Goal: Task Accomplishment & Management: Use online tool/utility

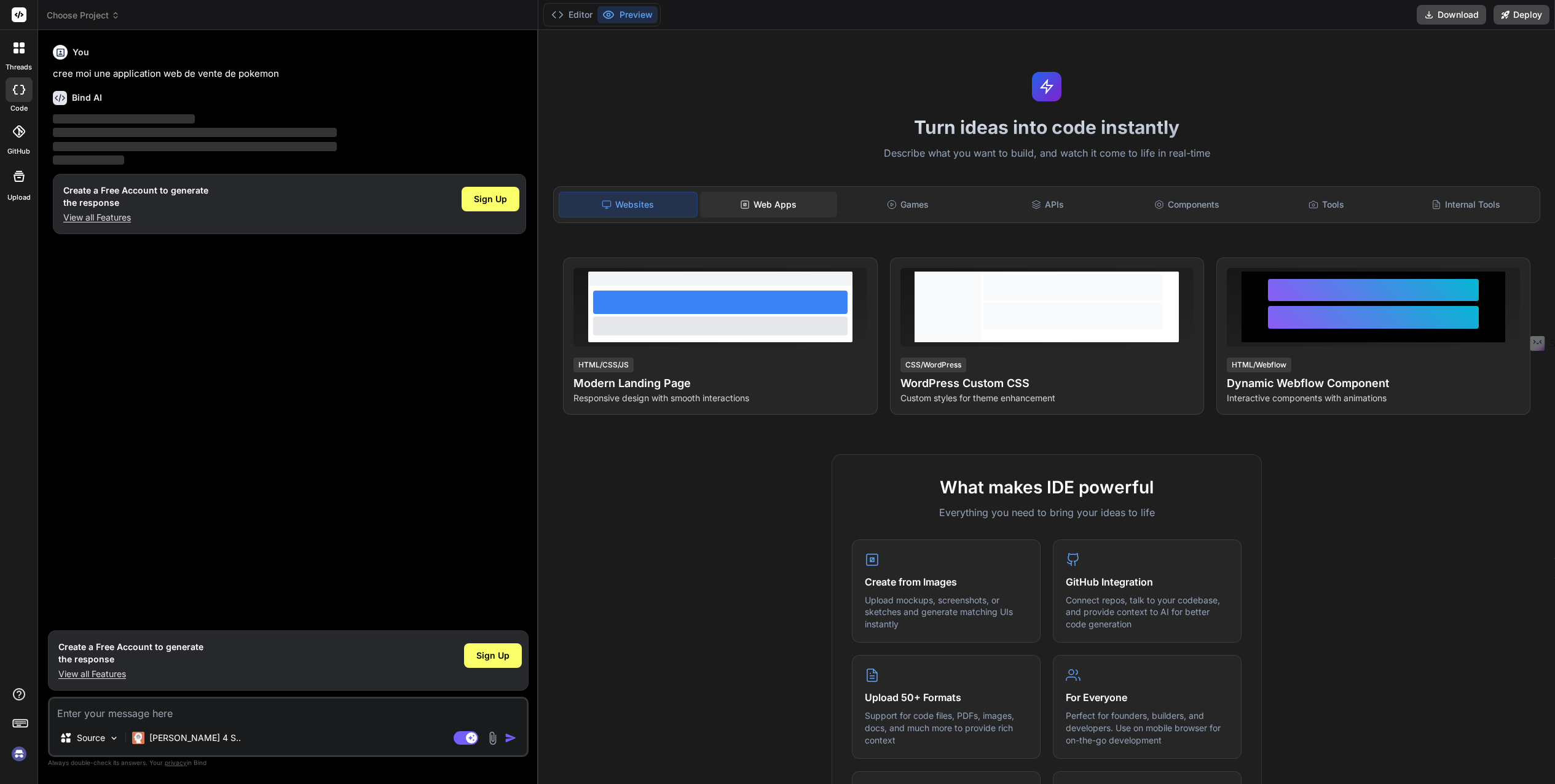
click at [765, 201] on div "Web Apps" at bounding box center [768, 204] width 137 height 26
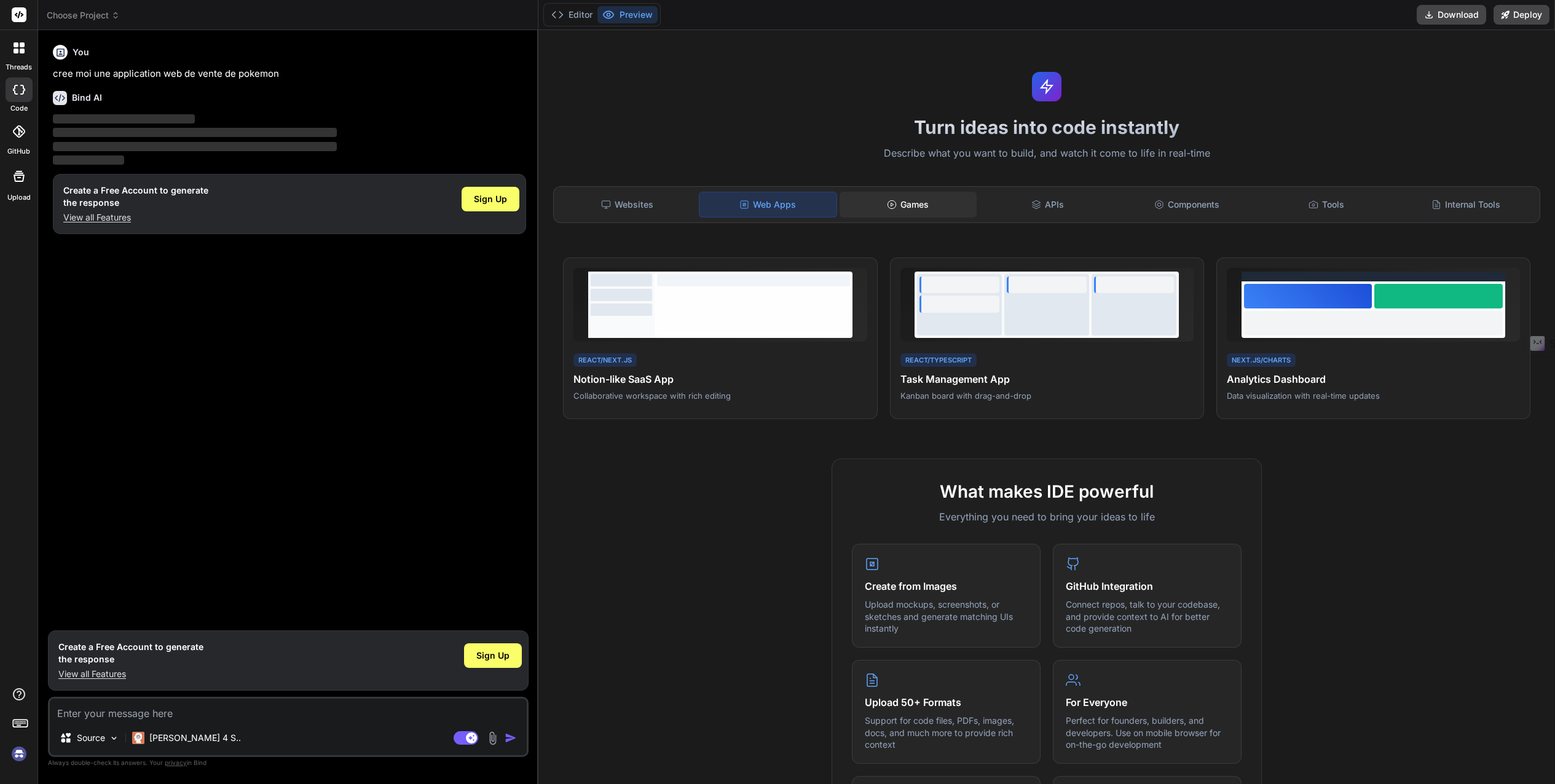
click at [884, 204] on div "Games" at bounding box center [908, 204] width 137 height 26
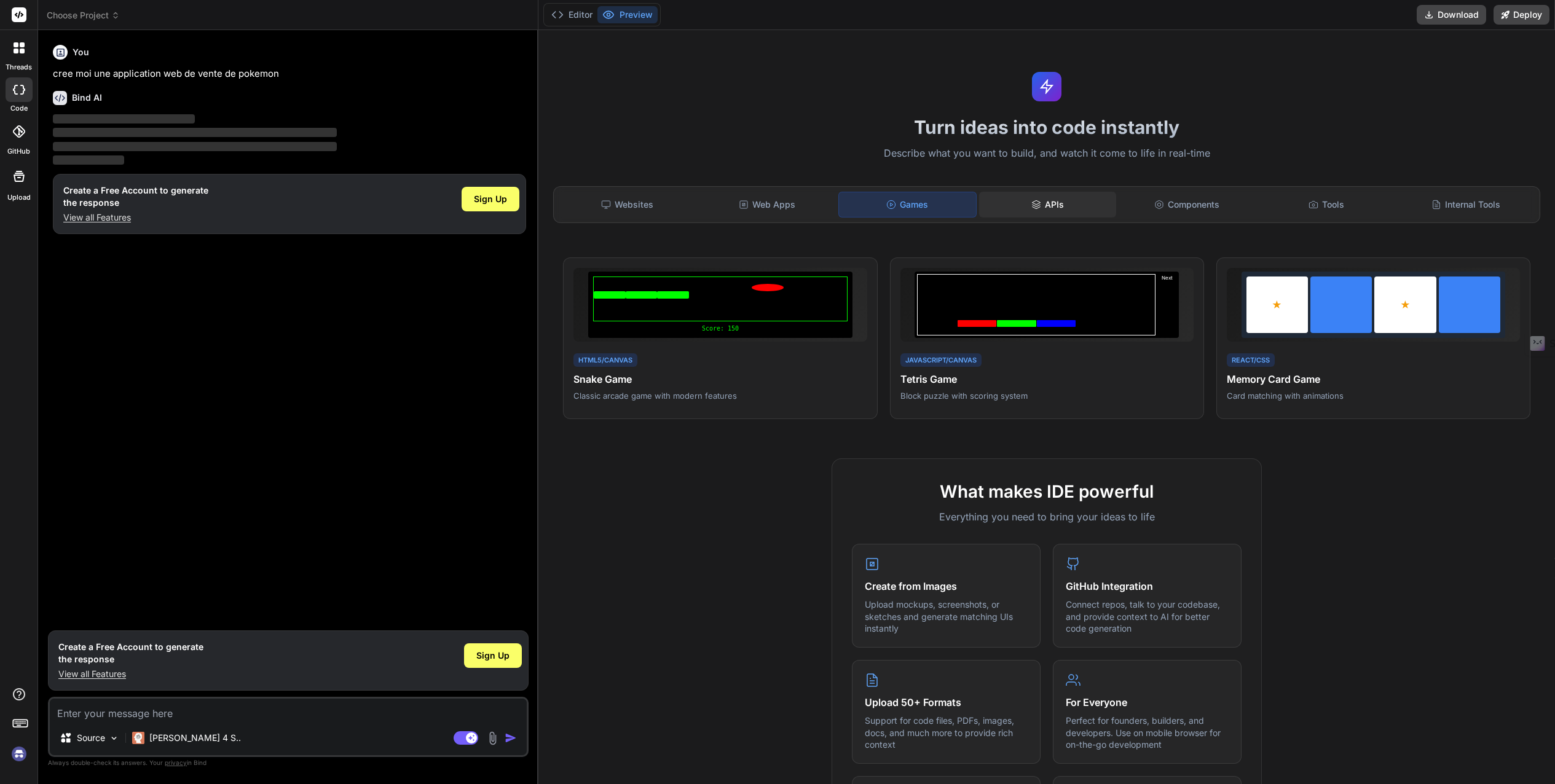
click at [1052, 210] on div "APIs" at bounding box center [1047, 204] width 137 height 26
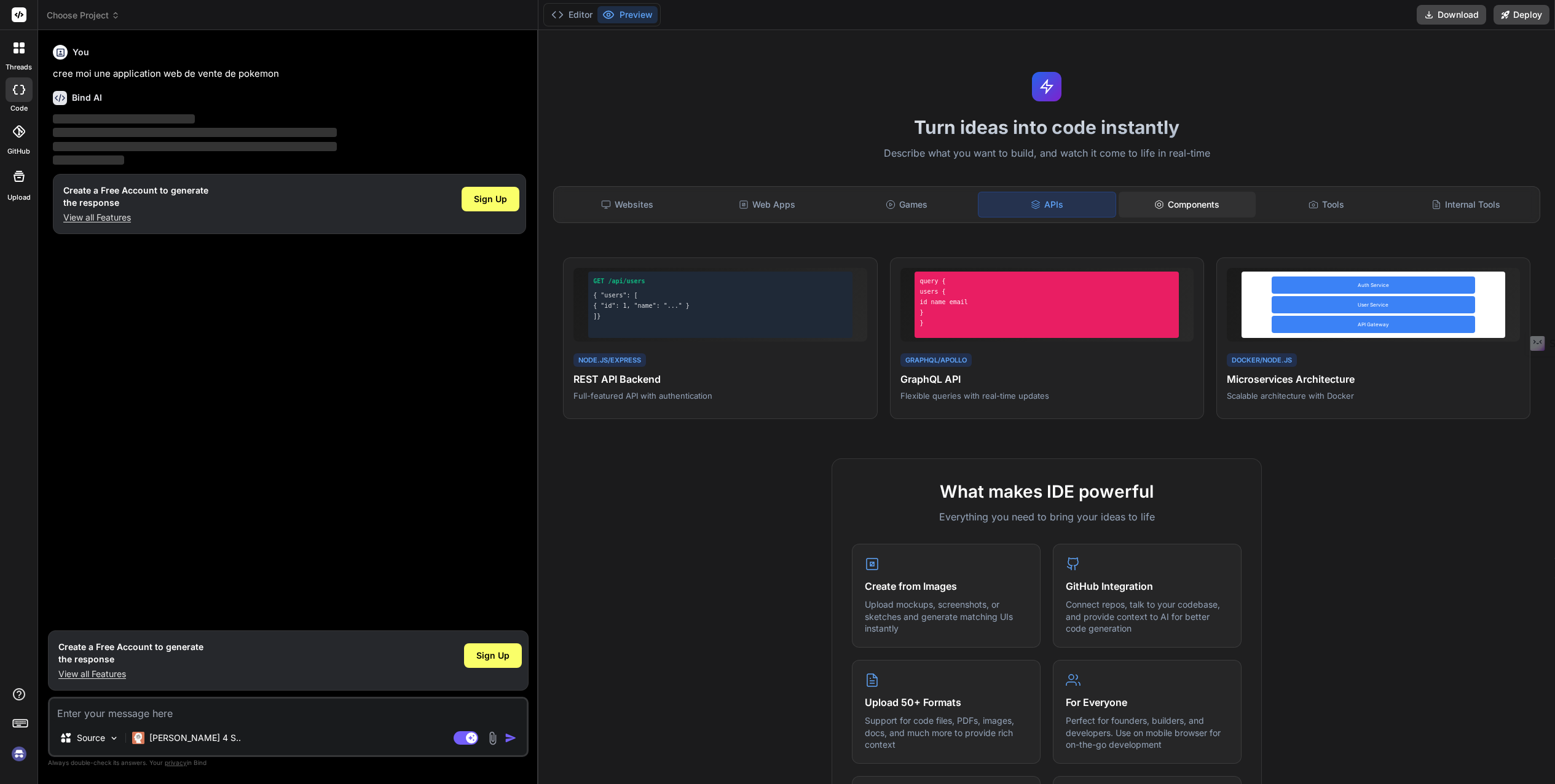
click at [1166, 207] on div "Components" at bounding box center [1187, 204] width 137 height 26
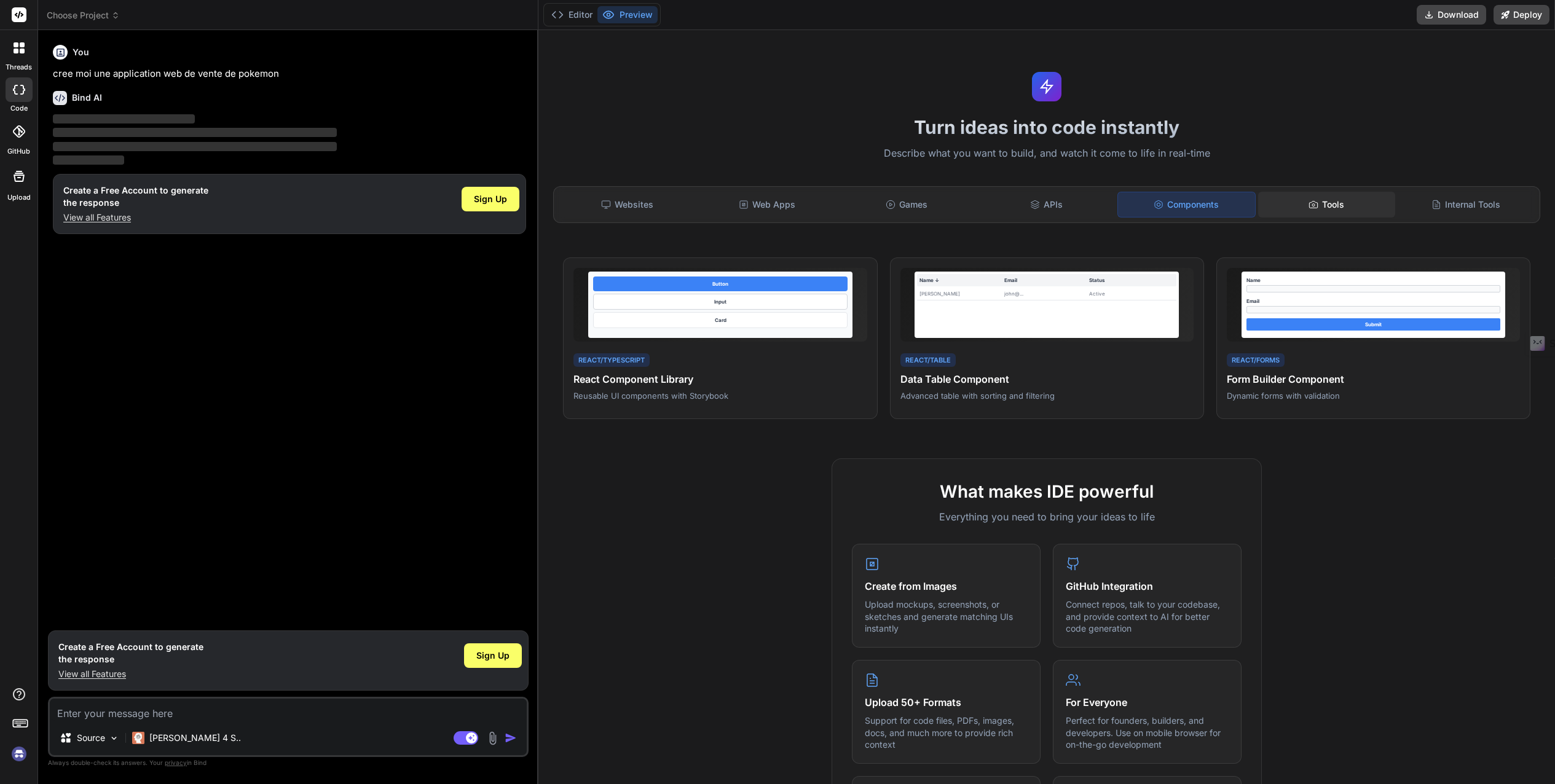
click at [1304, 207] on div "Tools" at bounding box center [1326, 204] width 137 height 26
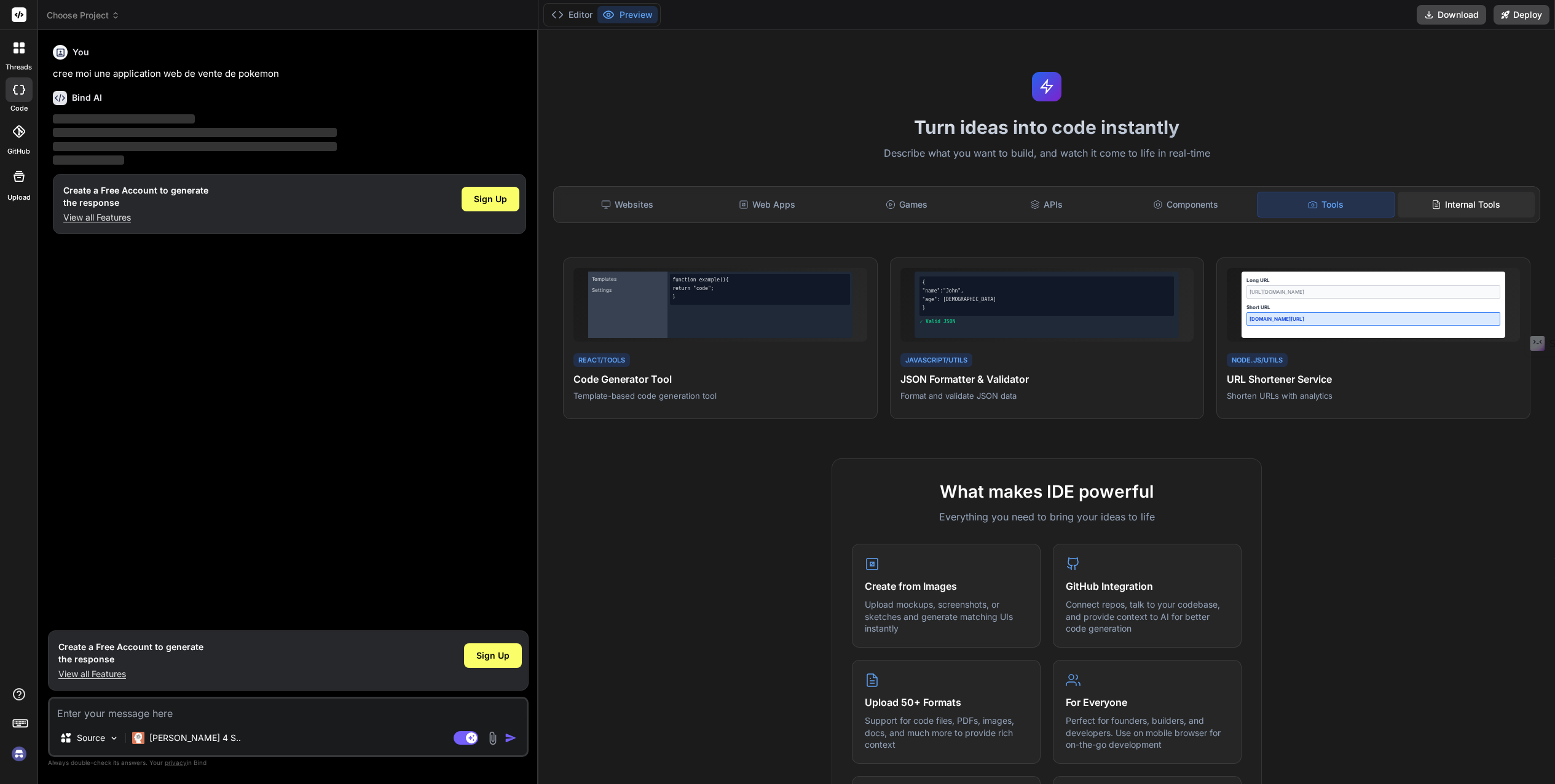
click at [1438, 207] on icon at bounding box center [1436, 204] width 10 height 10
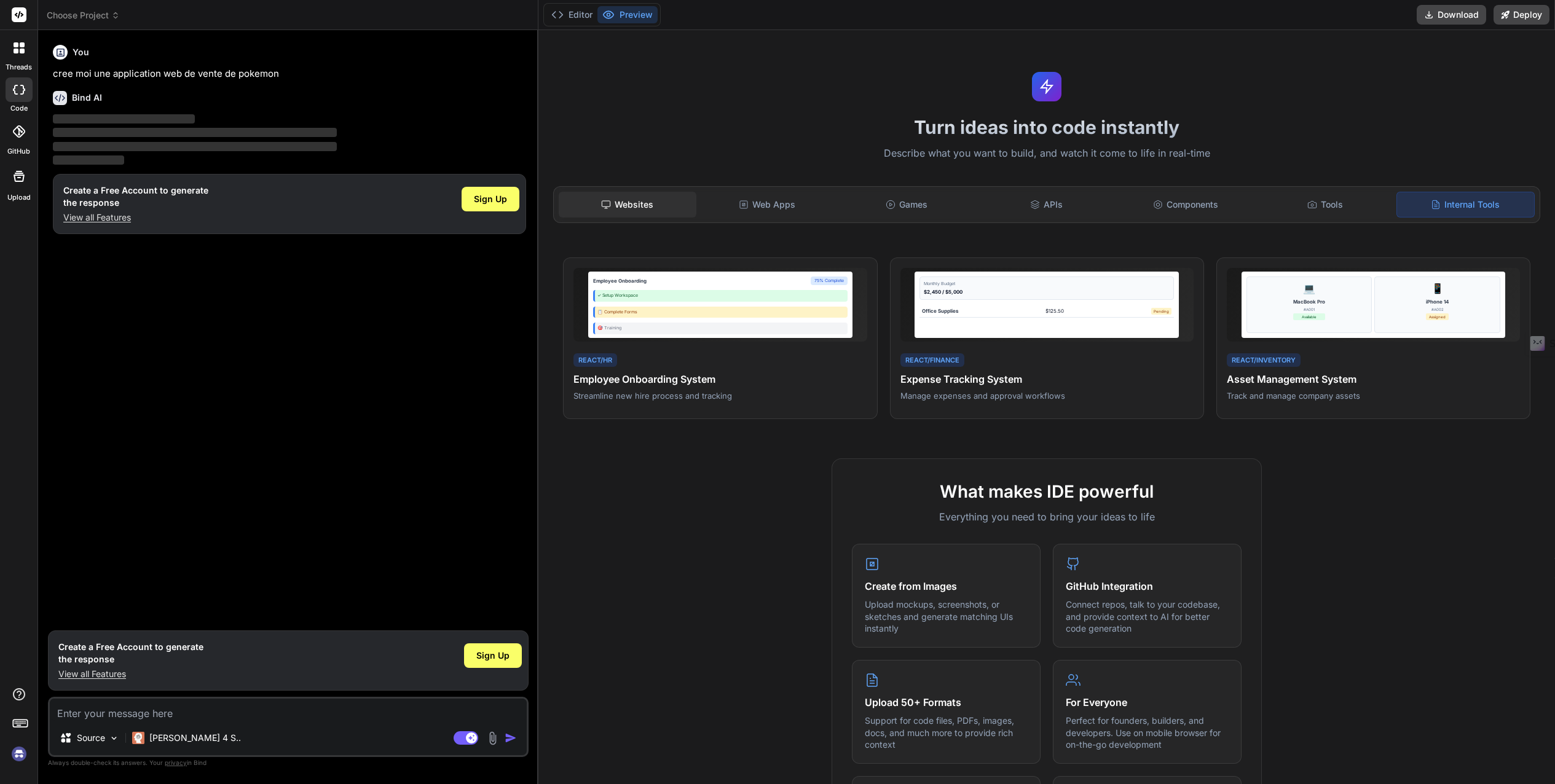
click at [653, 201] on div "Websites" at bounding box center [627, 204] width 137 height 26
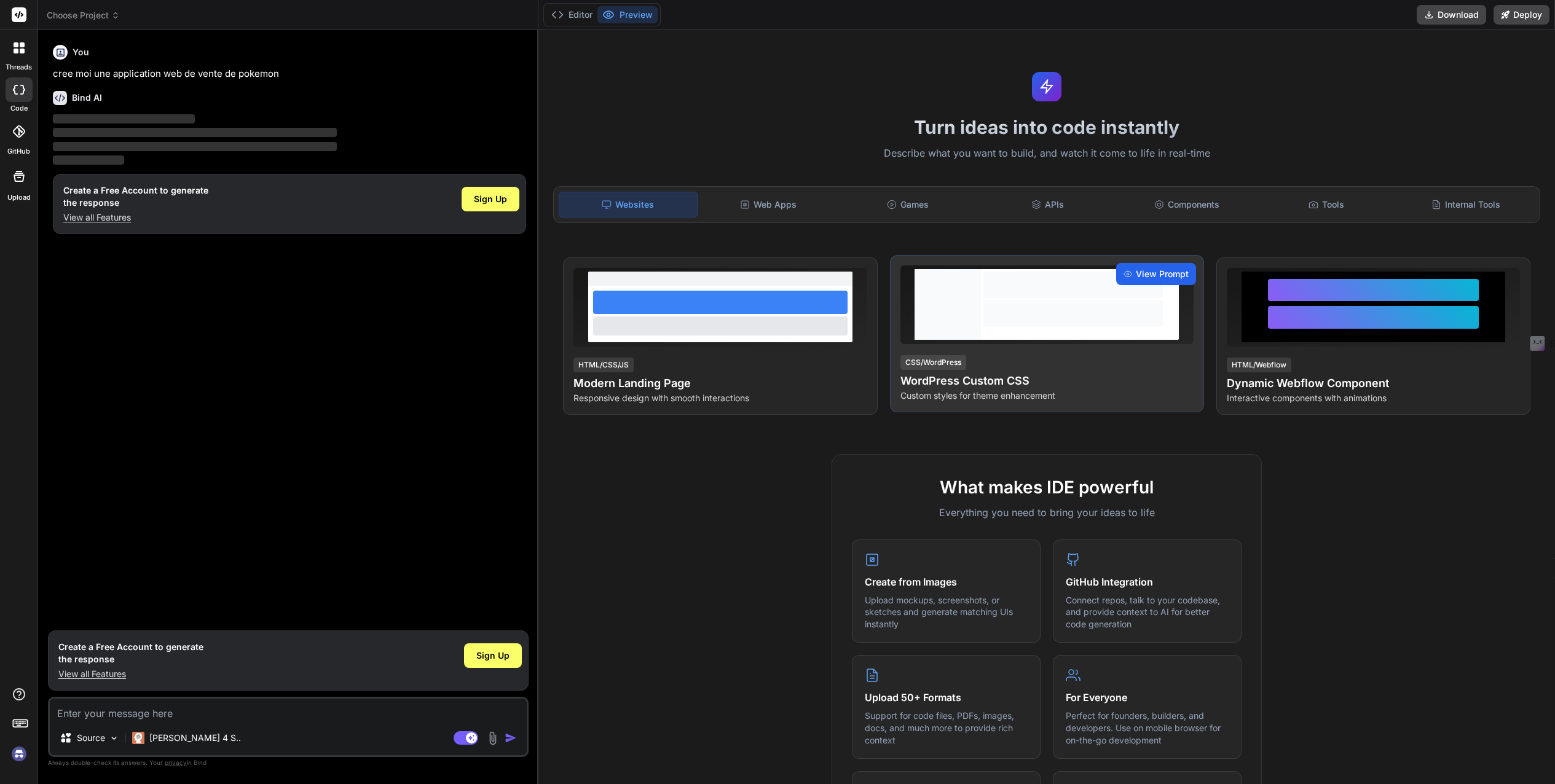
click at [1145, 275] on span "View Prompt" at bounding box center [1162, 274] width 52 height 13
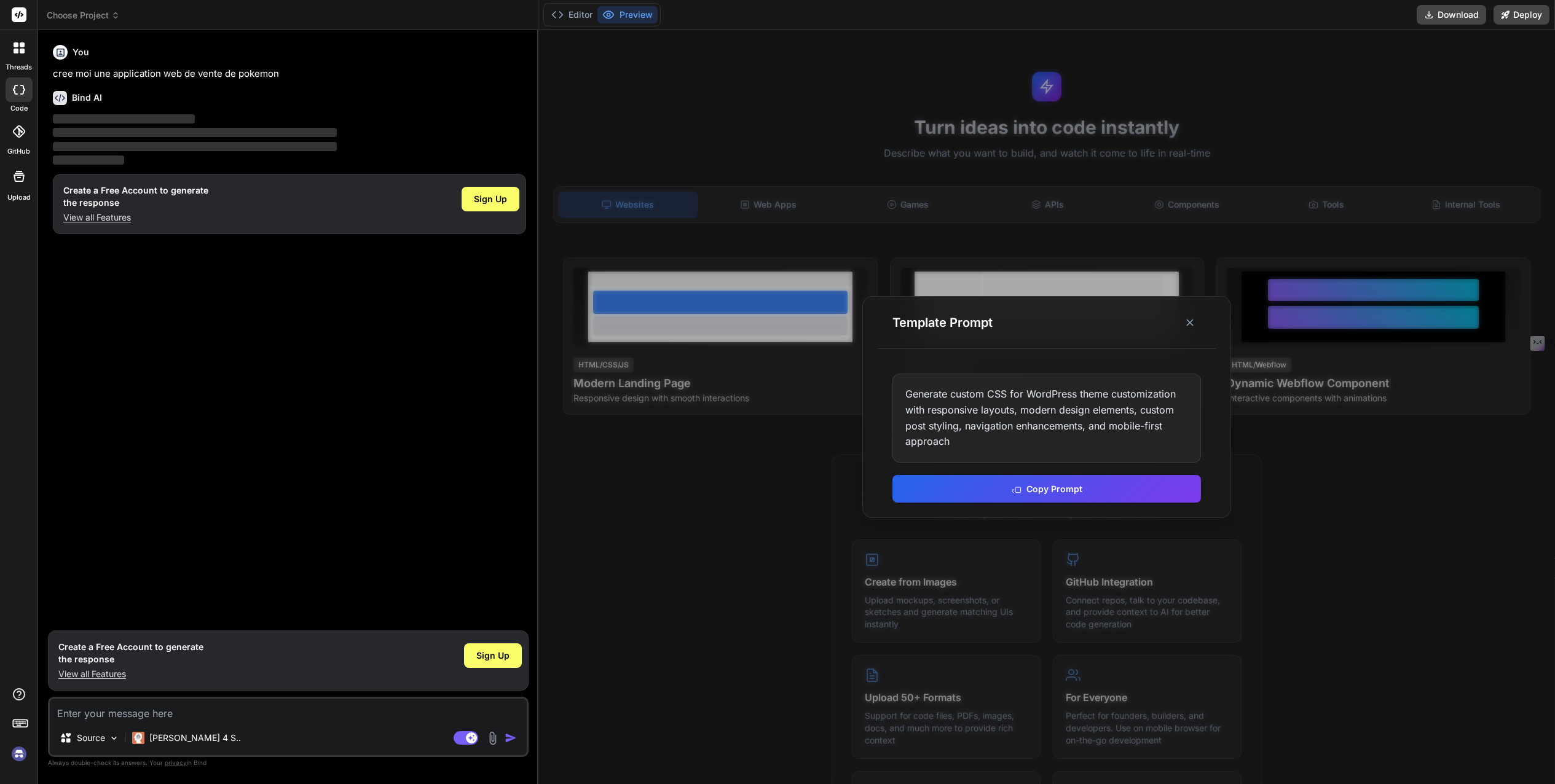
click at [112, 220] on p "View all Features" at bounding box center [136, 218] width 145 height 13
click at [19, 92] on icon at bounding box center [19, 89] width 13 height 10
click at [16, 55] on div at bounding box center [19, 48] width 26 height 26
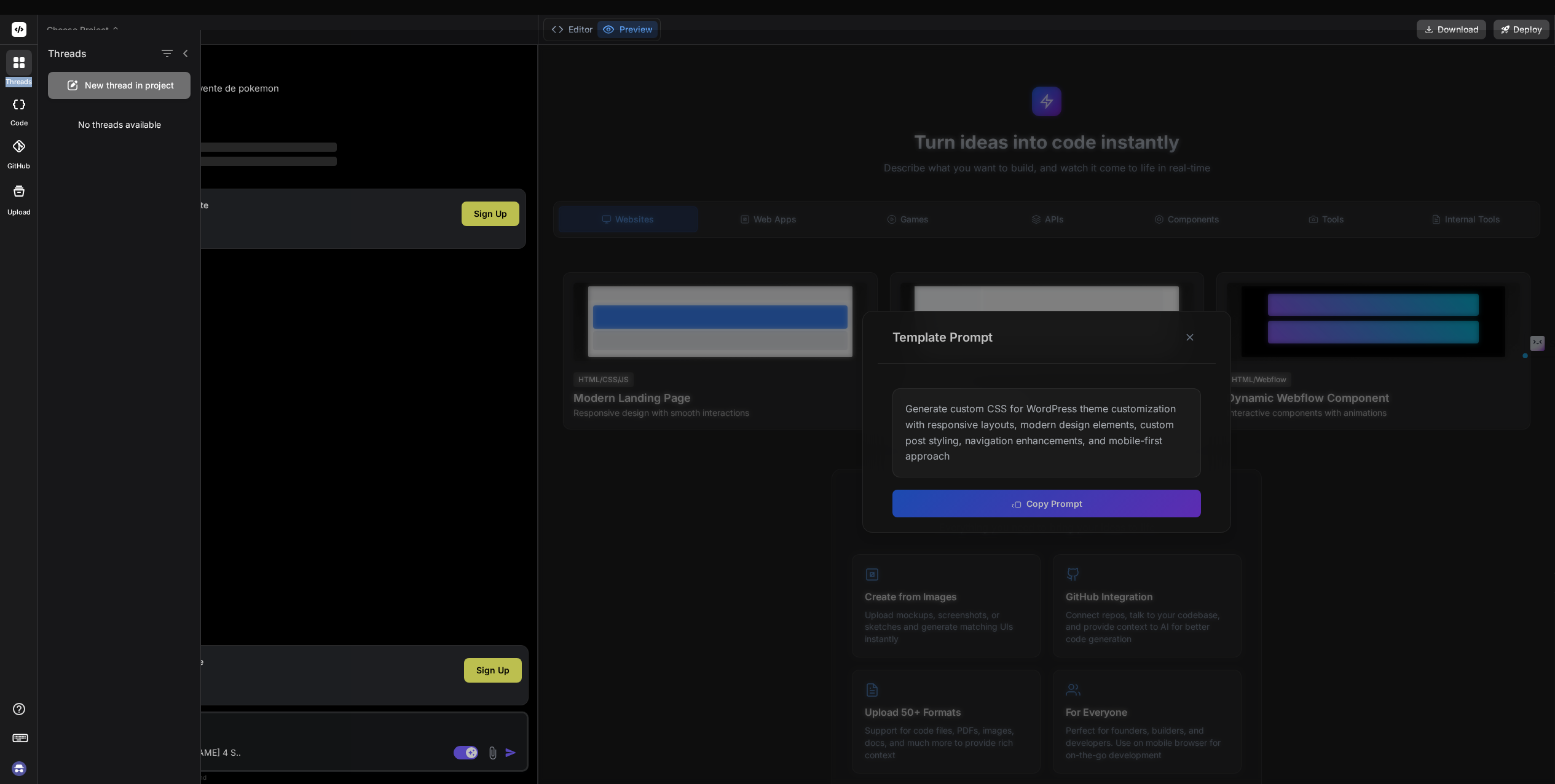
click at [16, 55] on div at bounding box center [19, 63] width 26 height 26
click at [345, 281] on div at bounding box center [878, 406] width 1354 height 753
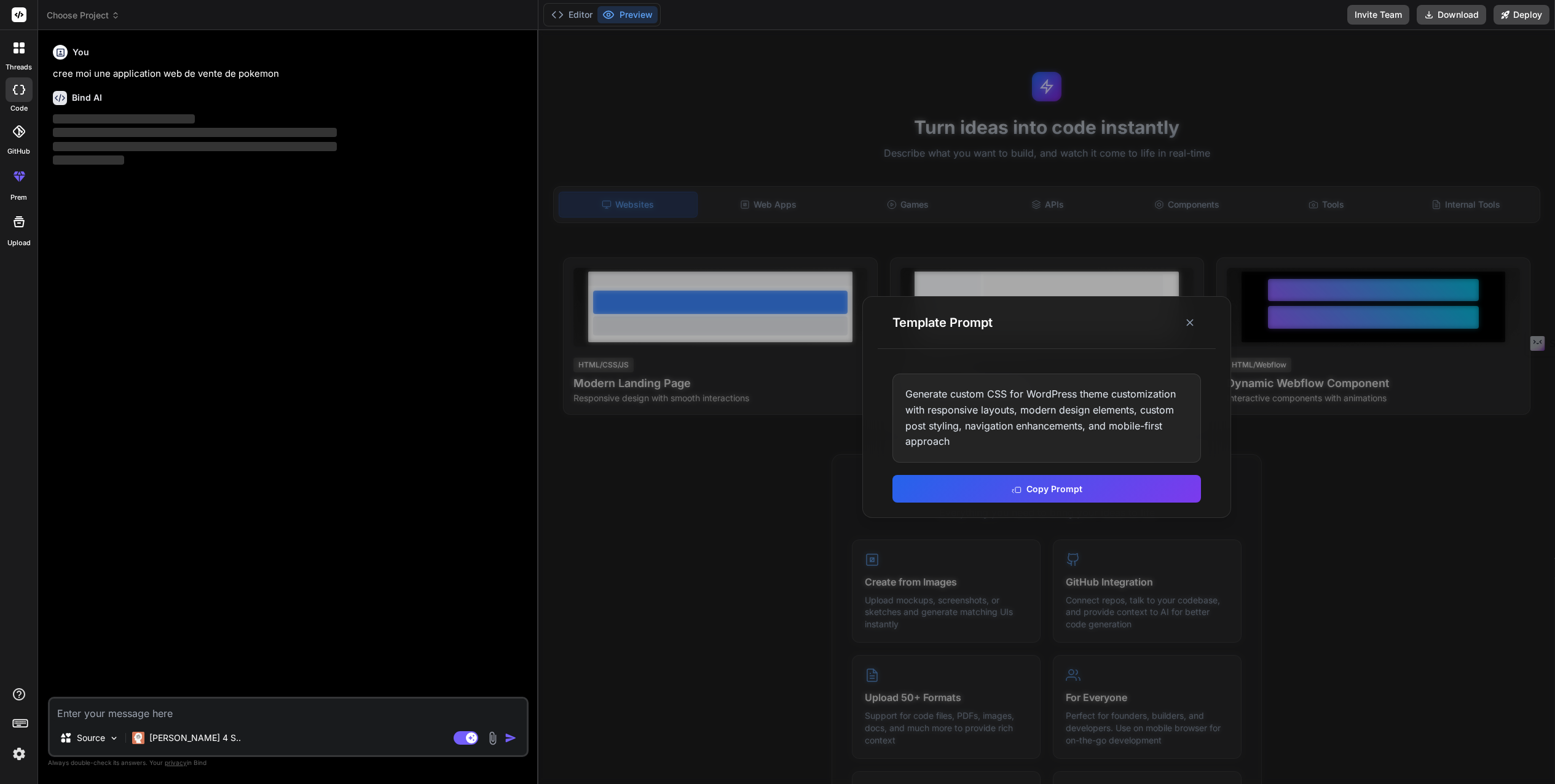
type textarea "x"
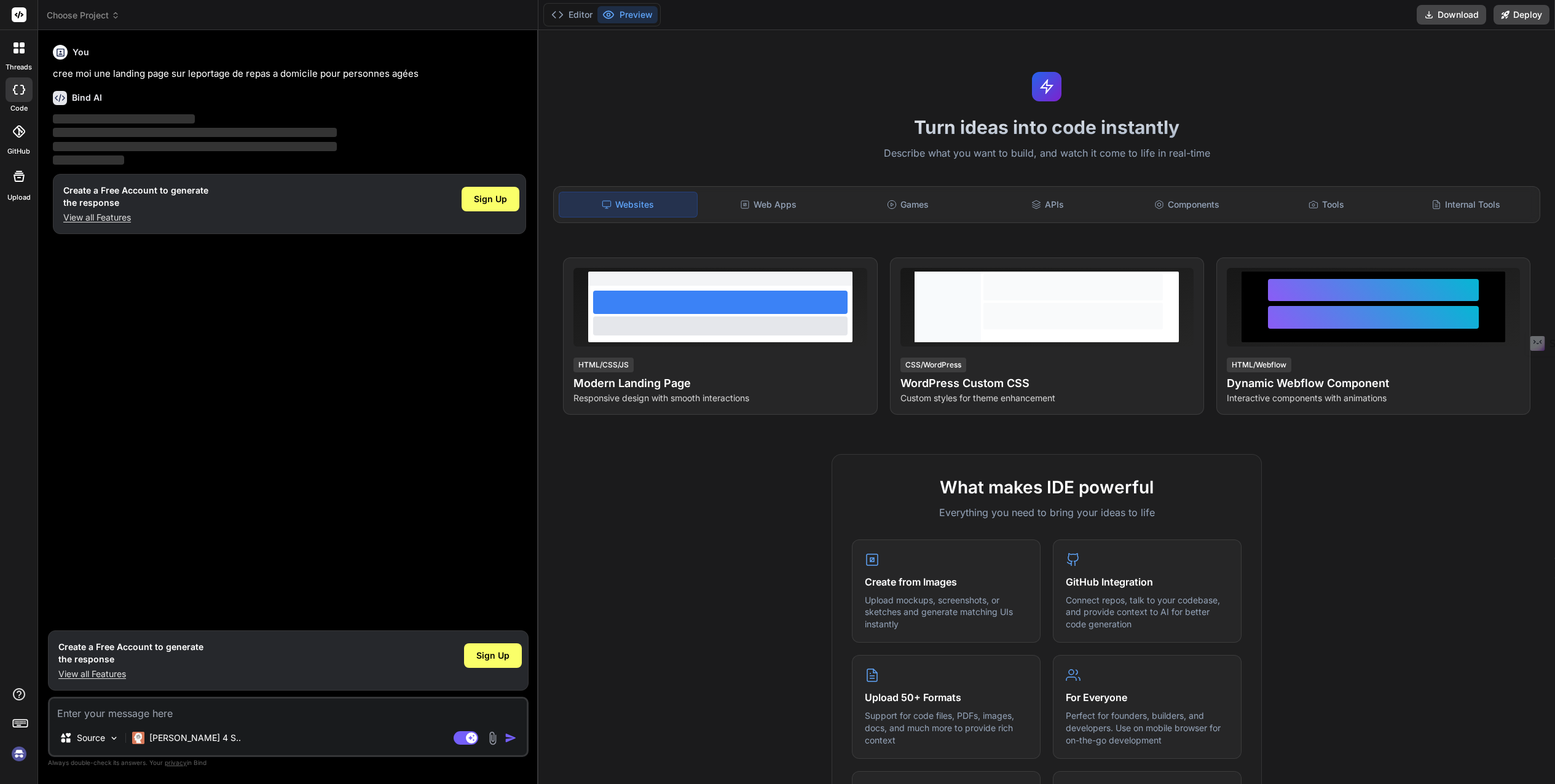
type textarea "x"
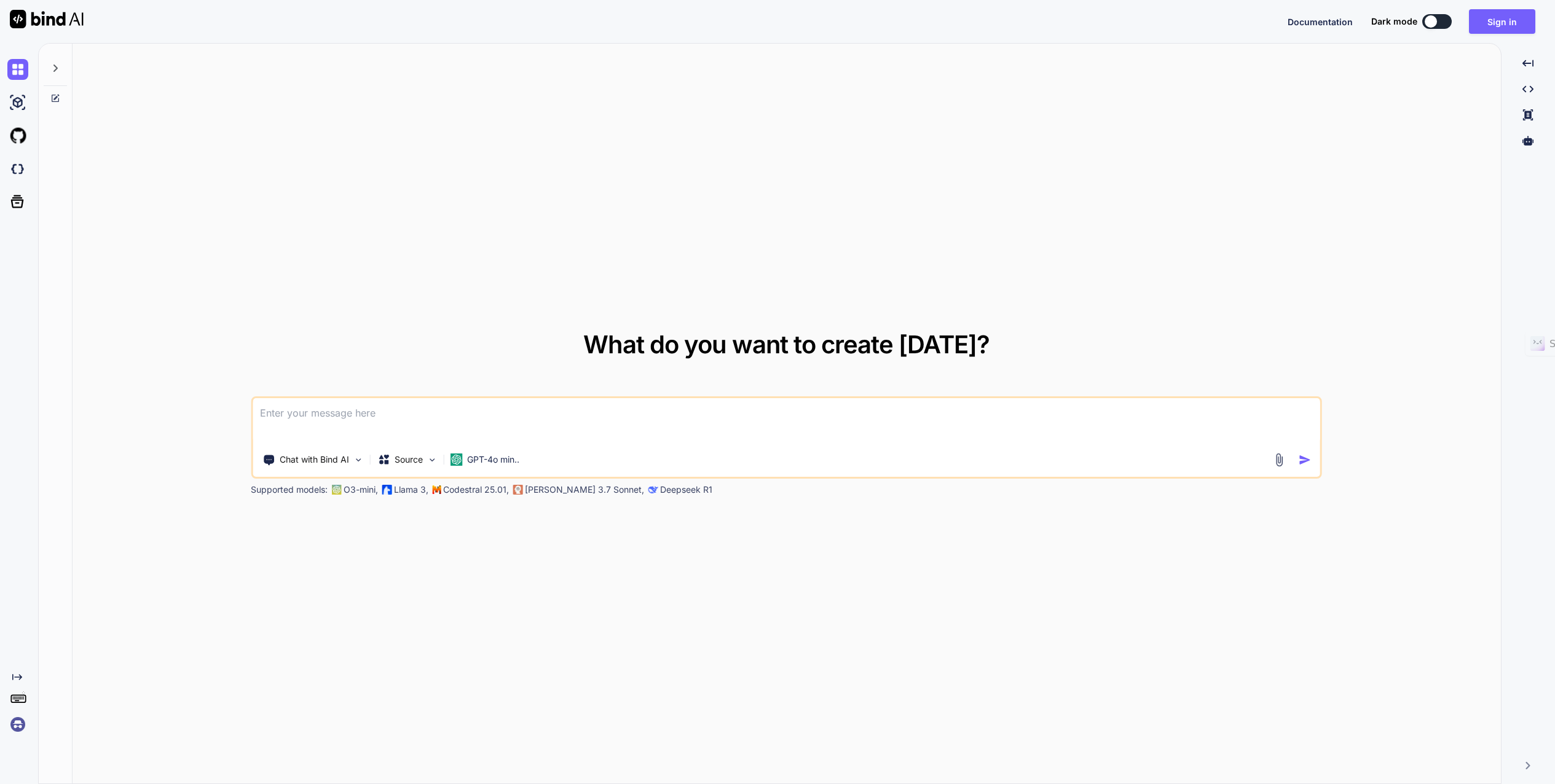
click at [495, 421] on textarea at bounding box center [786, 421] width 1068 height 45
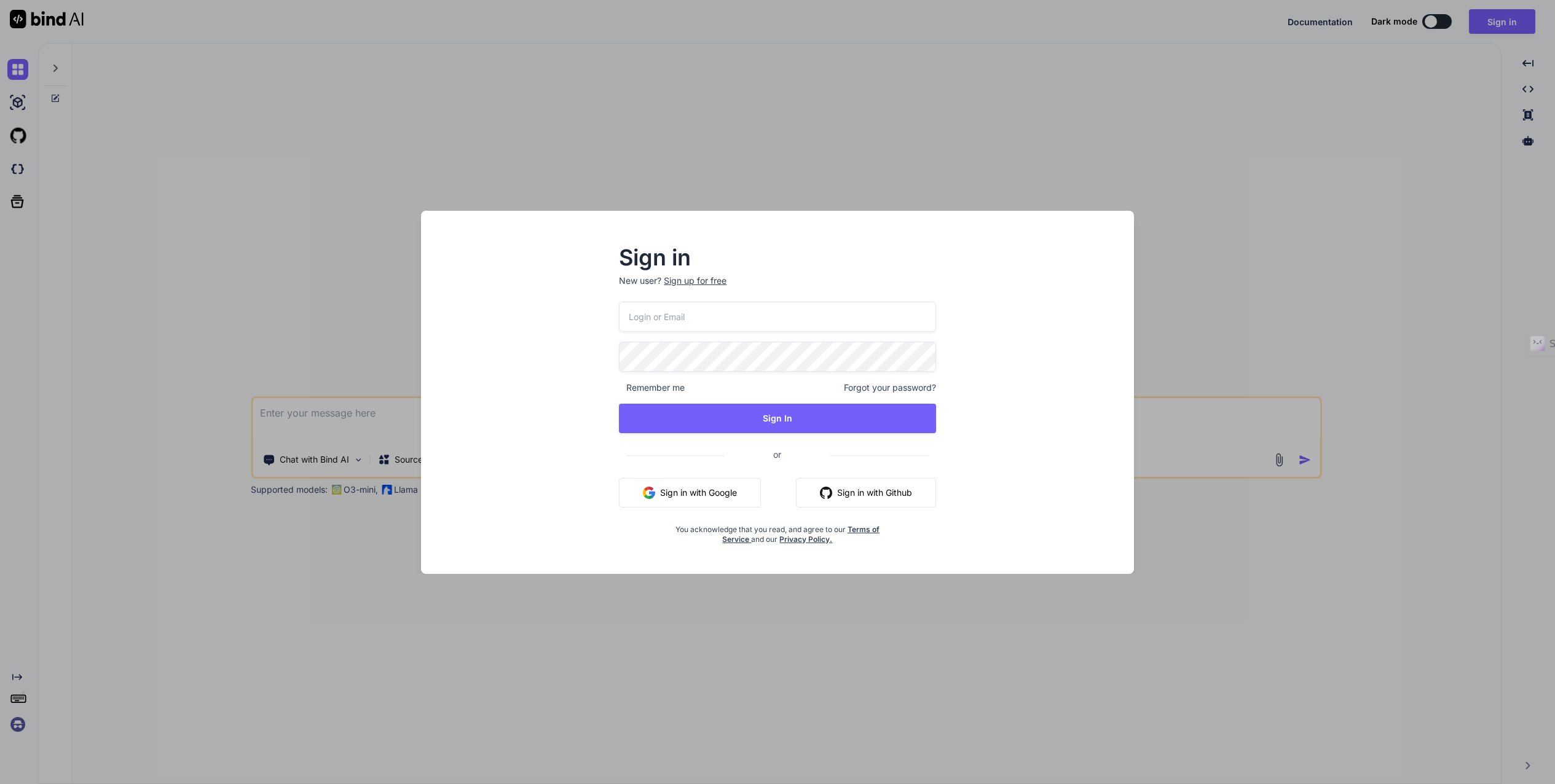
click at [683, 280] on div "Sign up for free" at bounding box center [695, 281] width 63 height 13
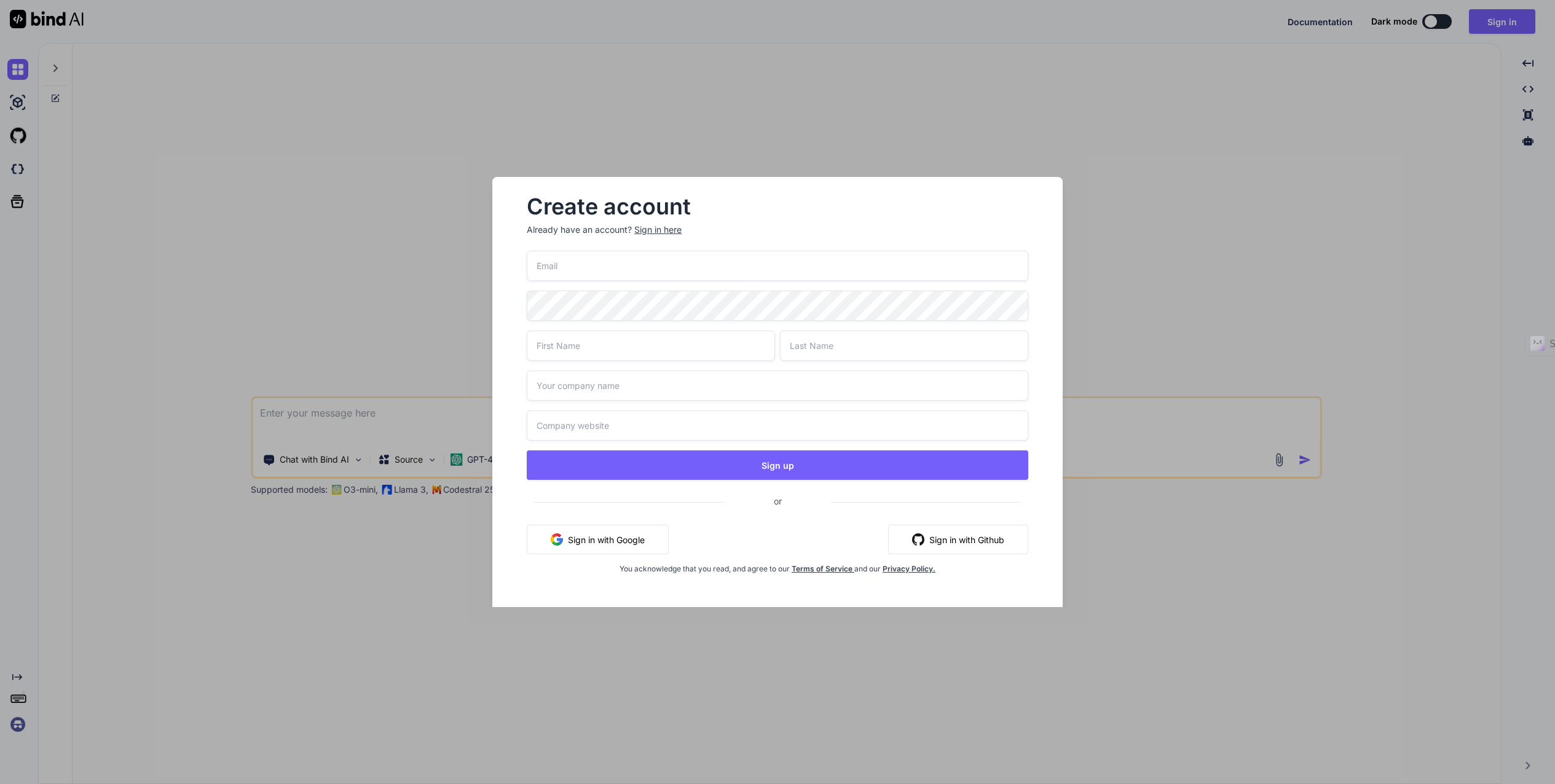
click at [627, 266] on input "email" at bounding box center [777, 266] width 501 height 30
type input "[EMAIL_ADDRESS][DOMAIN_NAME]"
type input "fabrice"
type input "henry"
type input "ARC EN SOFT"
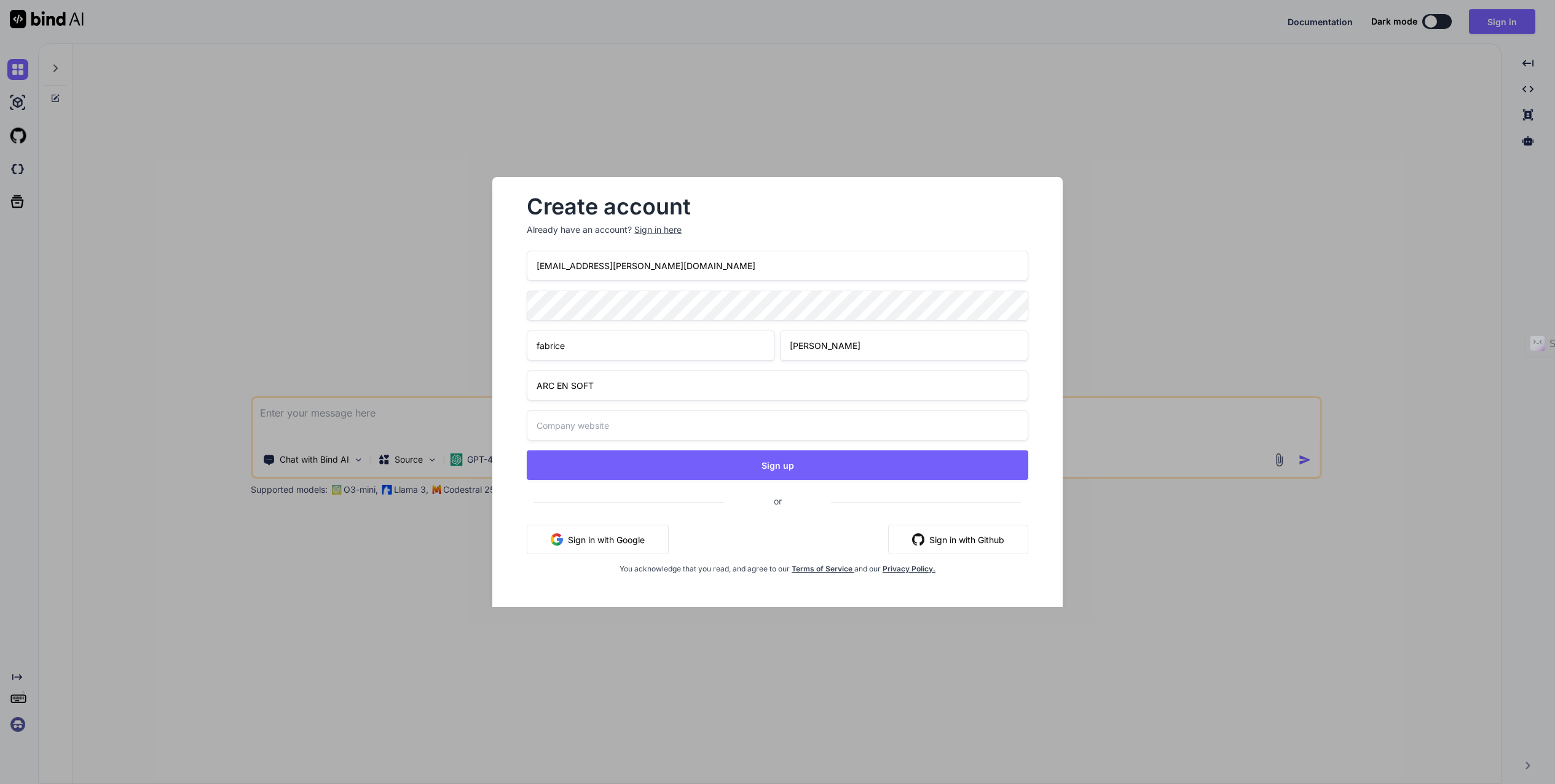
type input "ARC EN SOFT"
click at [923, 272] on input "[EMAIL_ADDRESS][DOMAIN_NAME]" at bounding box center [777, 266] width 501 height 30
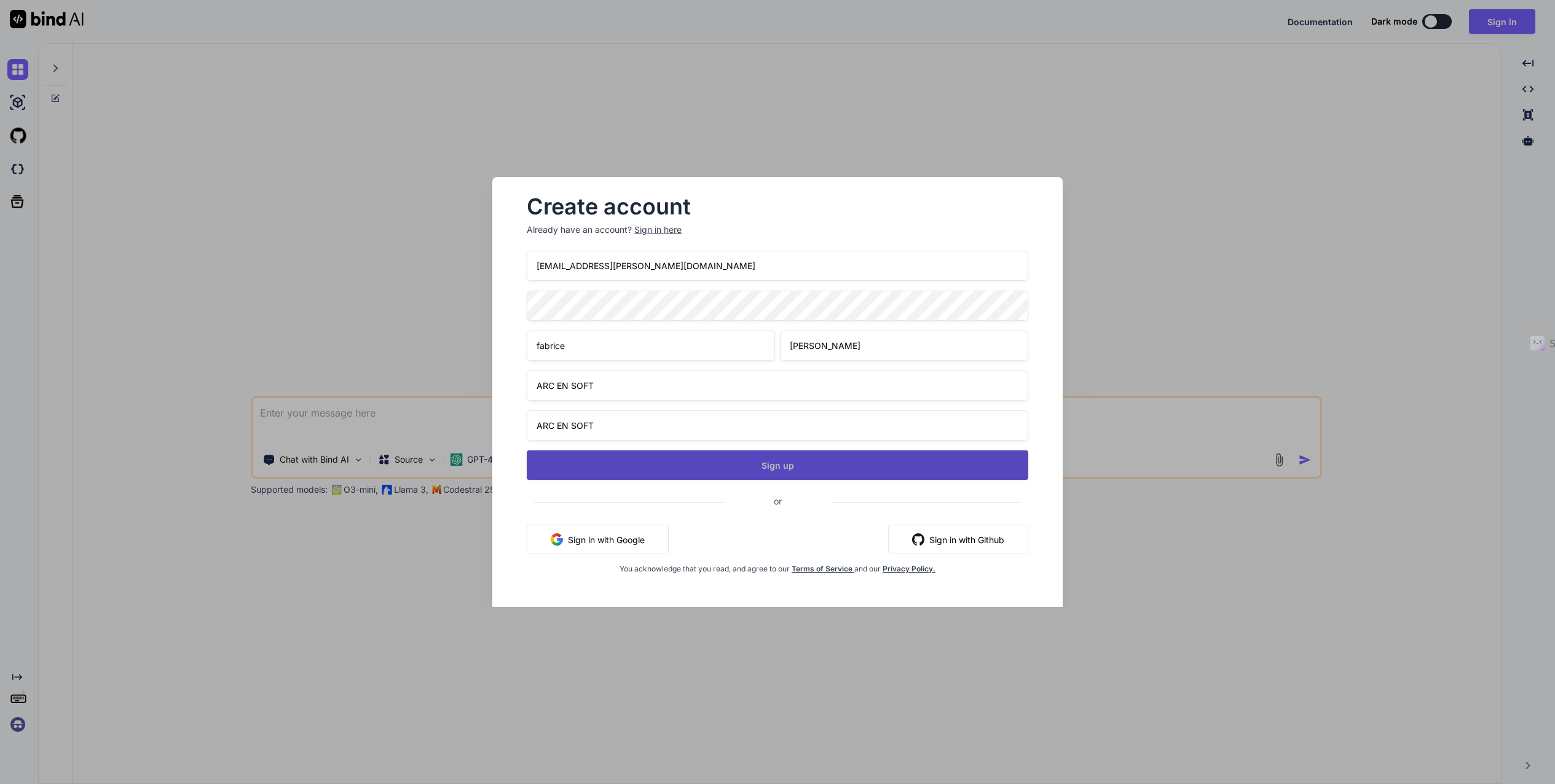
click at [770, 467] on button "Sign up" at bounding box center [777, 465] width 501 height 30
click at [766, 463] on button "Sign up" at bounding box center [777, 465] width 501 height 30
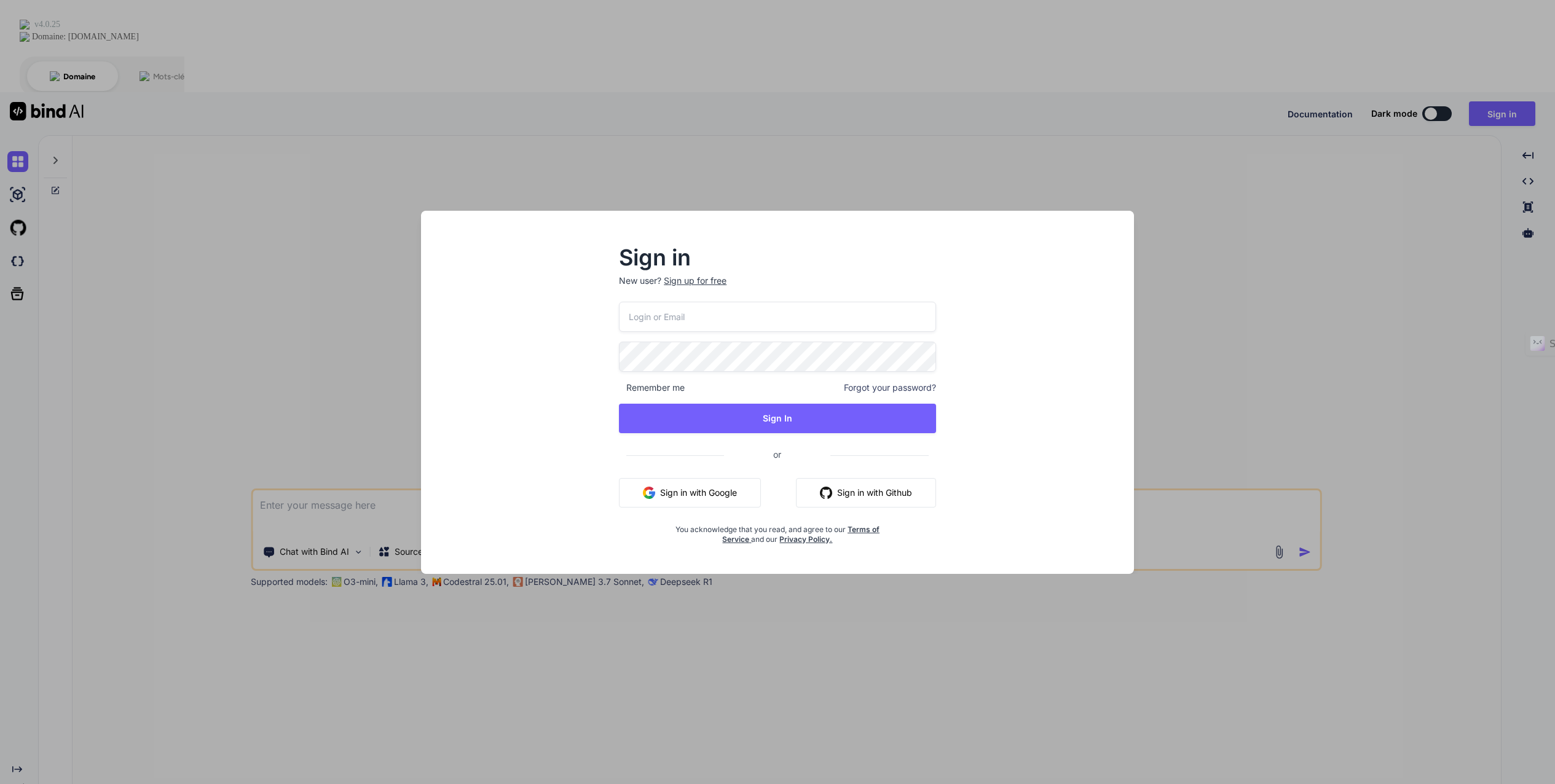
click at [922, 315] on div at bounding box center [920, 316] width 19 height 19
type input "fabrice.henry@arcensoft.com"
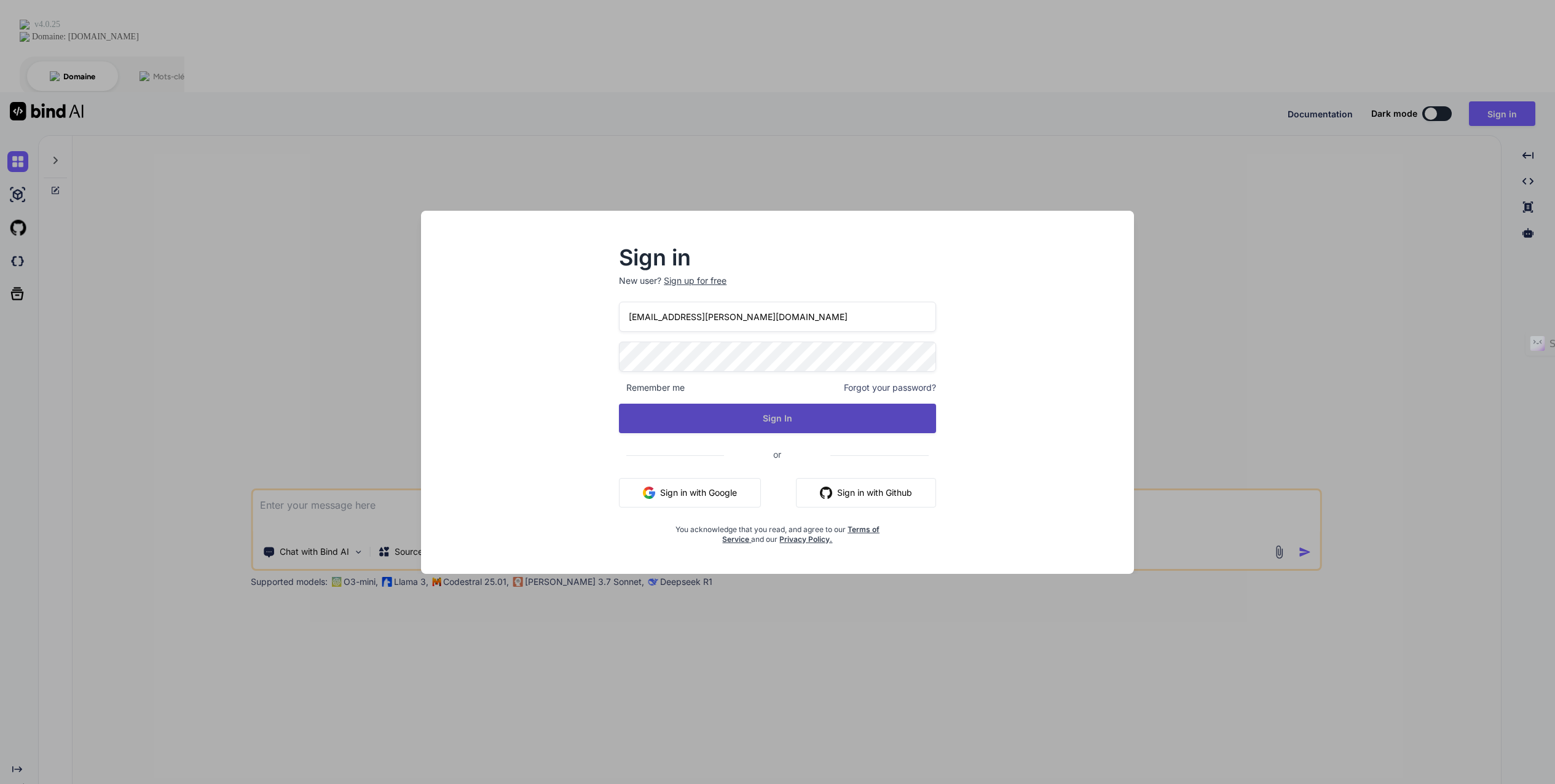
click at [762, 418] on button "Sign In" at bounding box center [777, 418] width 317 height 30
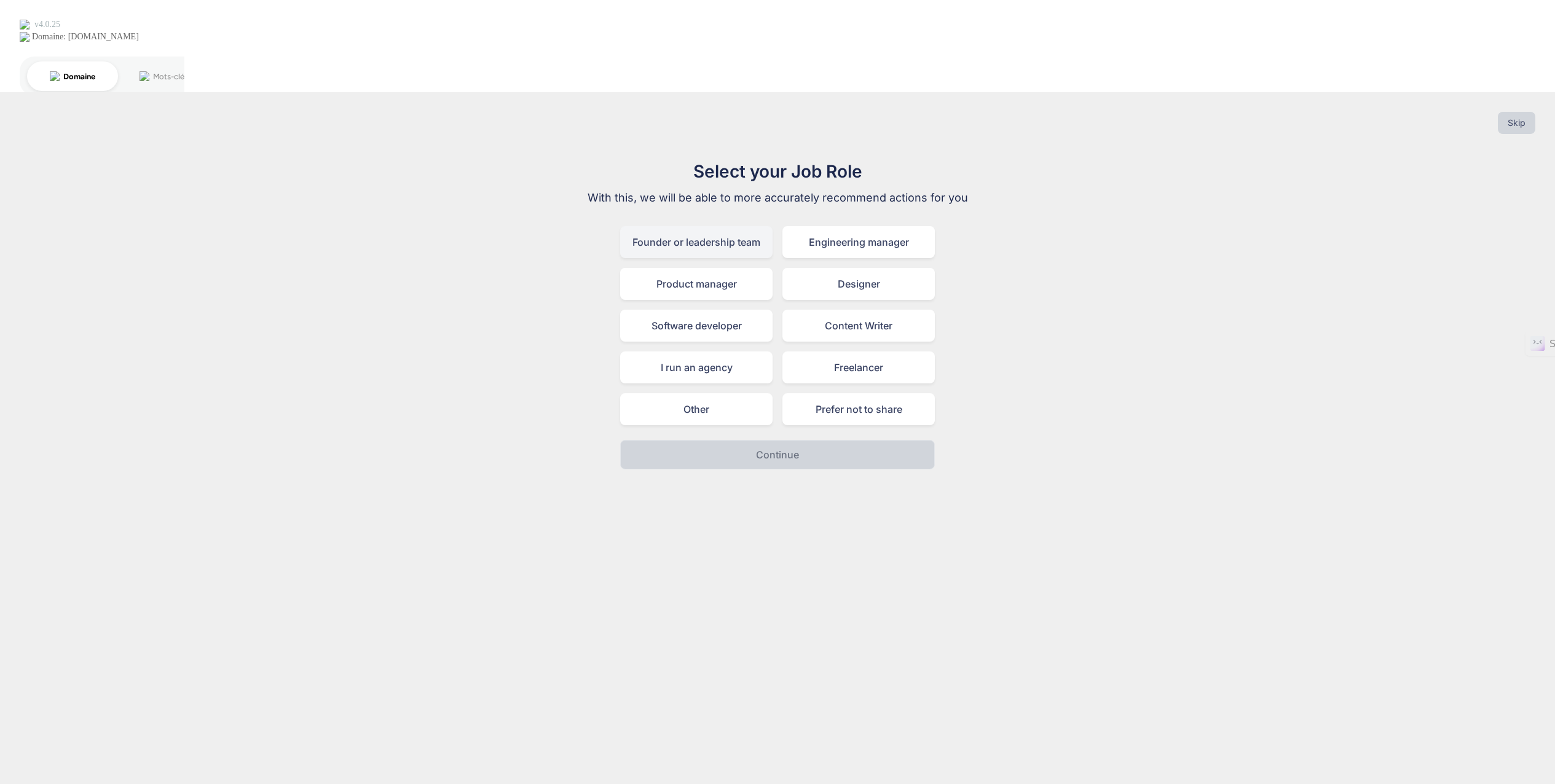
click at [719, 226] on div "Founder or leadership team" at bounding box center [696, 242] width 153 height 32
click at [765, 440] on button "Continue" at bounding box center [777, 455] width 315 height 30
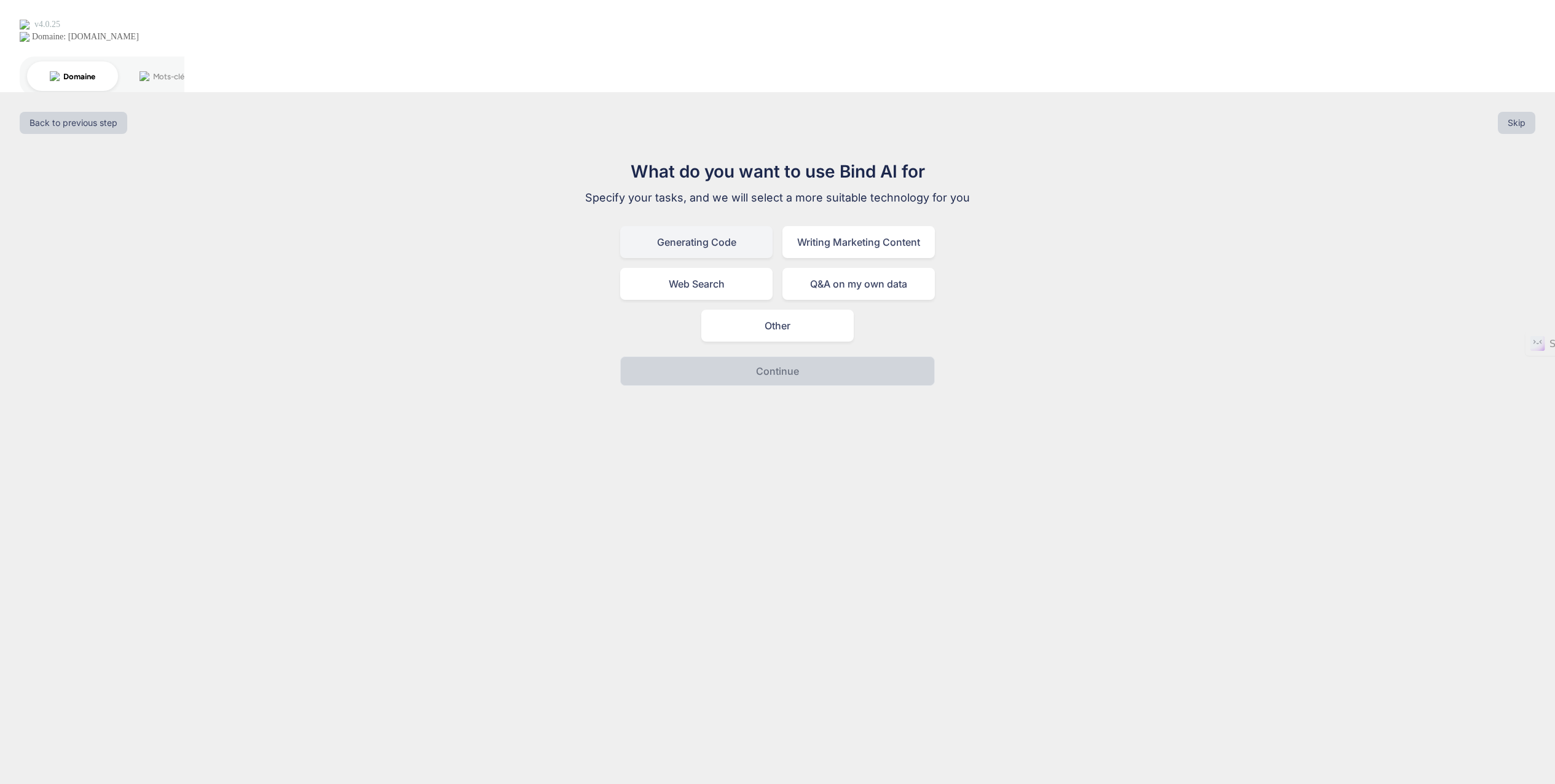
click at [717, 226] on div "Generating Code" at bounding box center [696, 242] width 153 height 32
click at [761, 363] on p "Continue" at bounding box center [777, 370] width 43 height 15
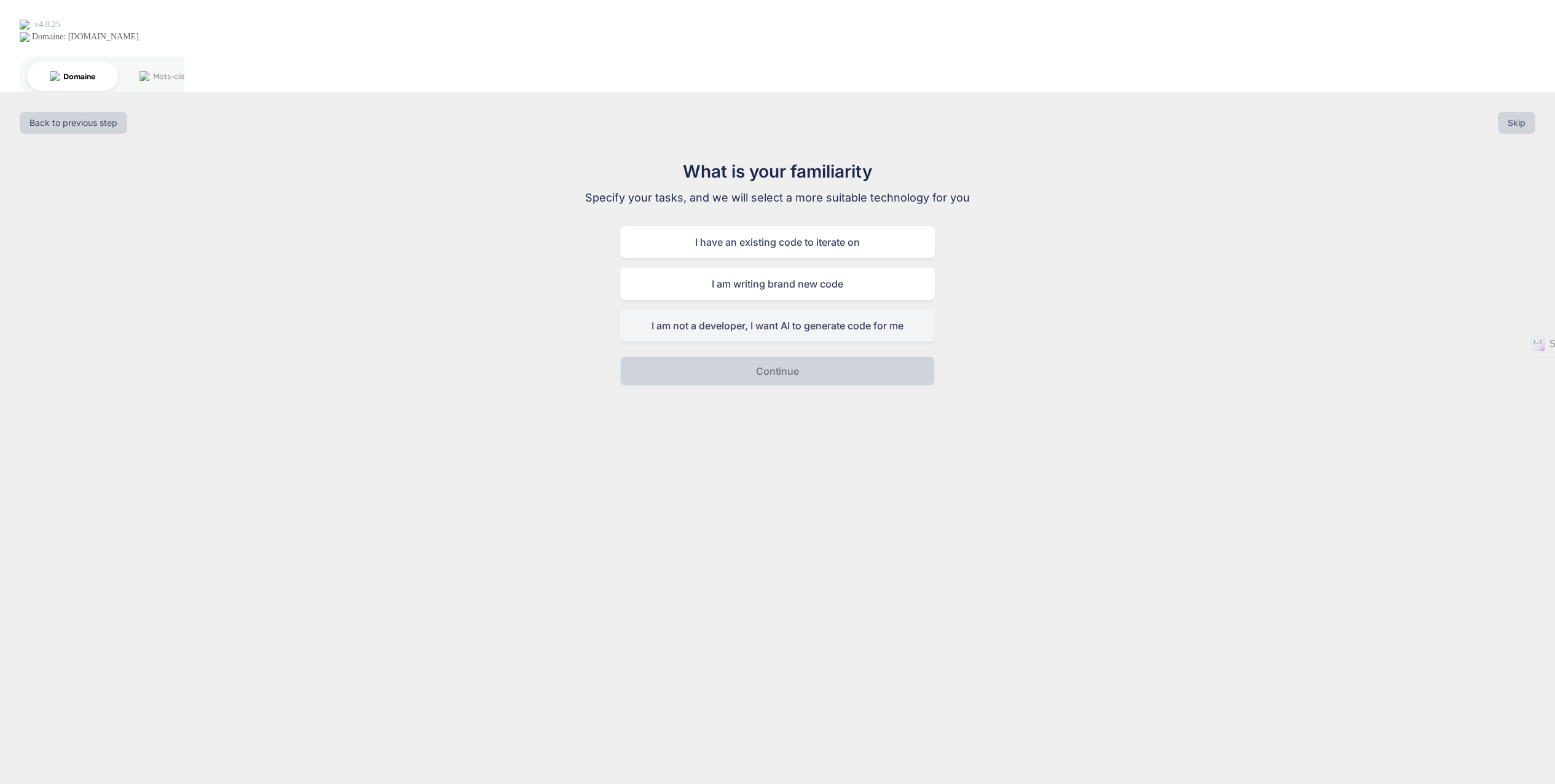
click at [763, 309] on div "I am not a developer, I want AI to generate code for me" at bounding box center [777, 325] width 315 height 32
click at [765, 363] on p "Continue" at bounding box center [777, 370] width 43 height 15
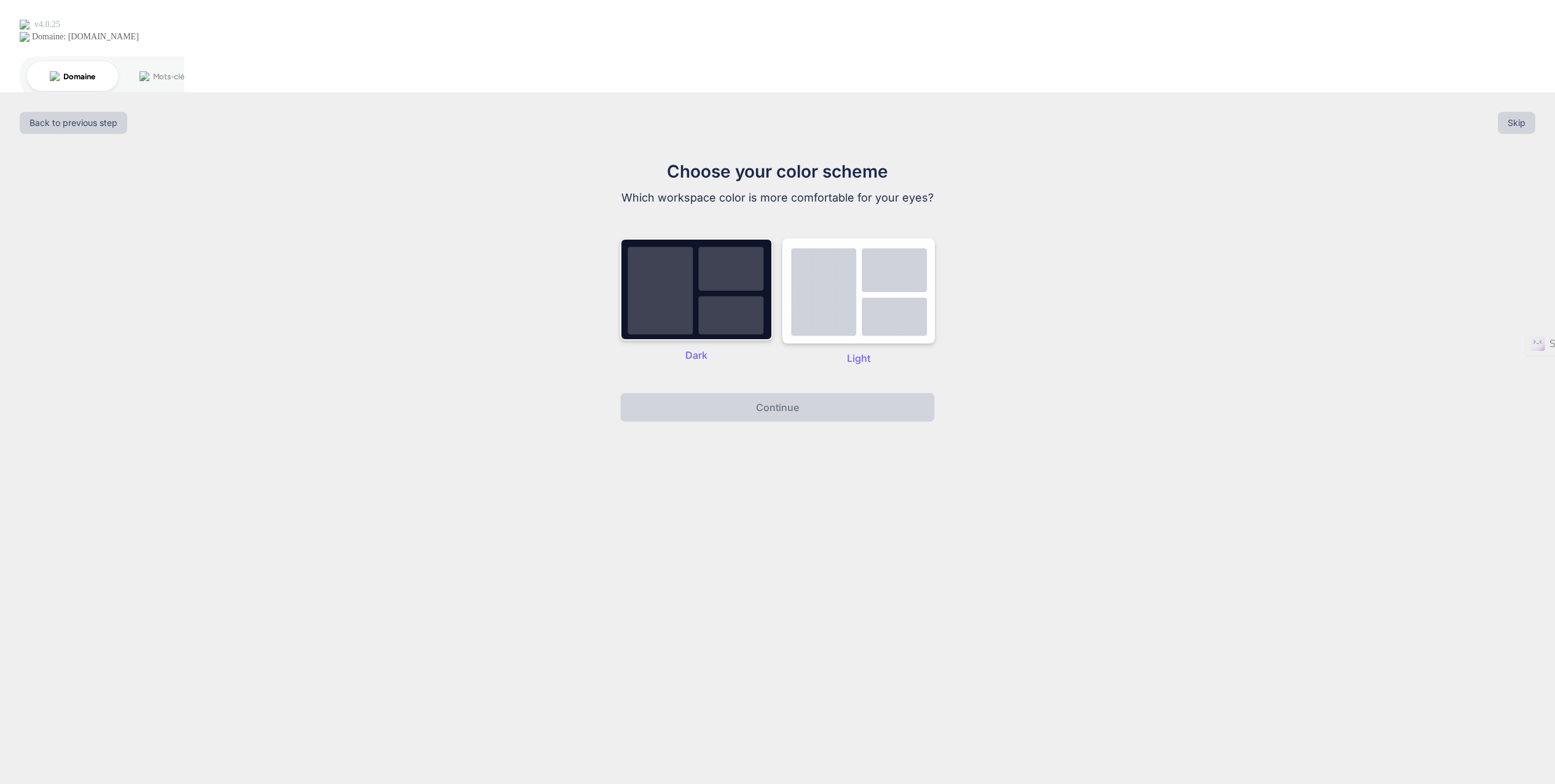
click at [703, 238] on img at bounding box center [696, 289] width 153 height 102
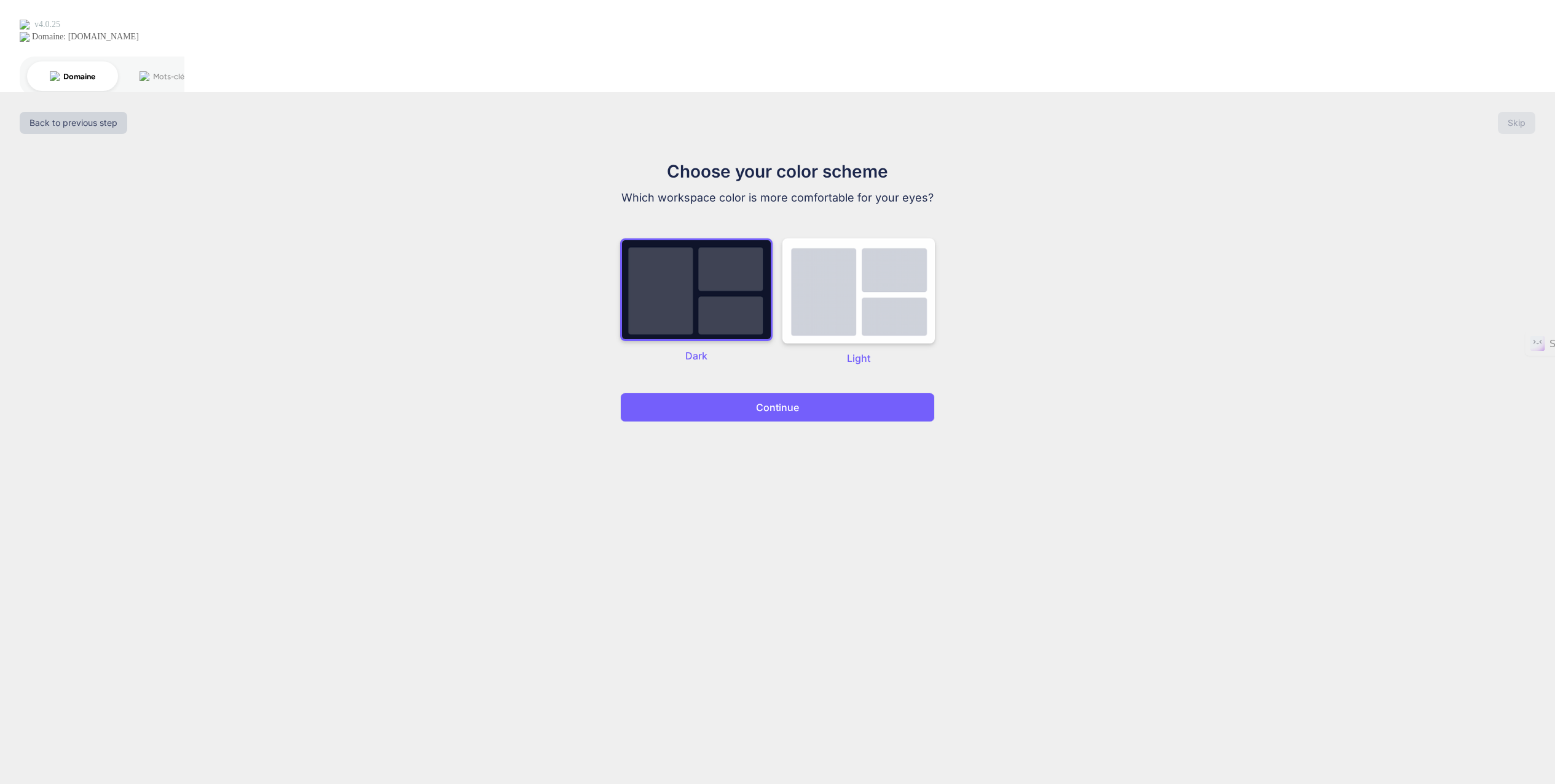
click at [750, 392] on button "Continue" at bounding box center [777, 407] width 315 height 30
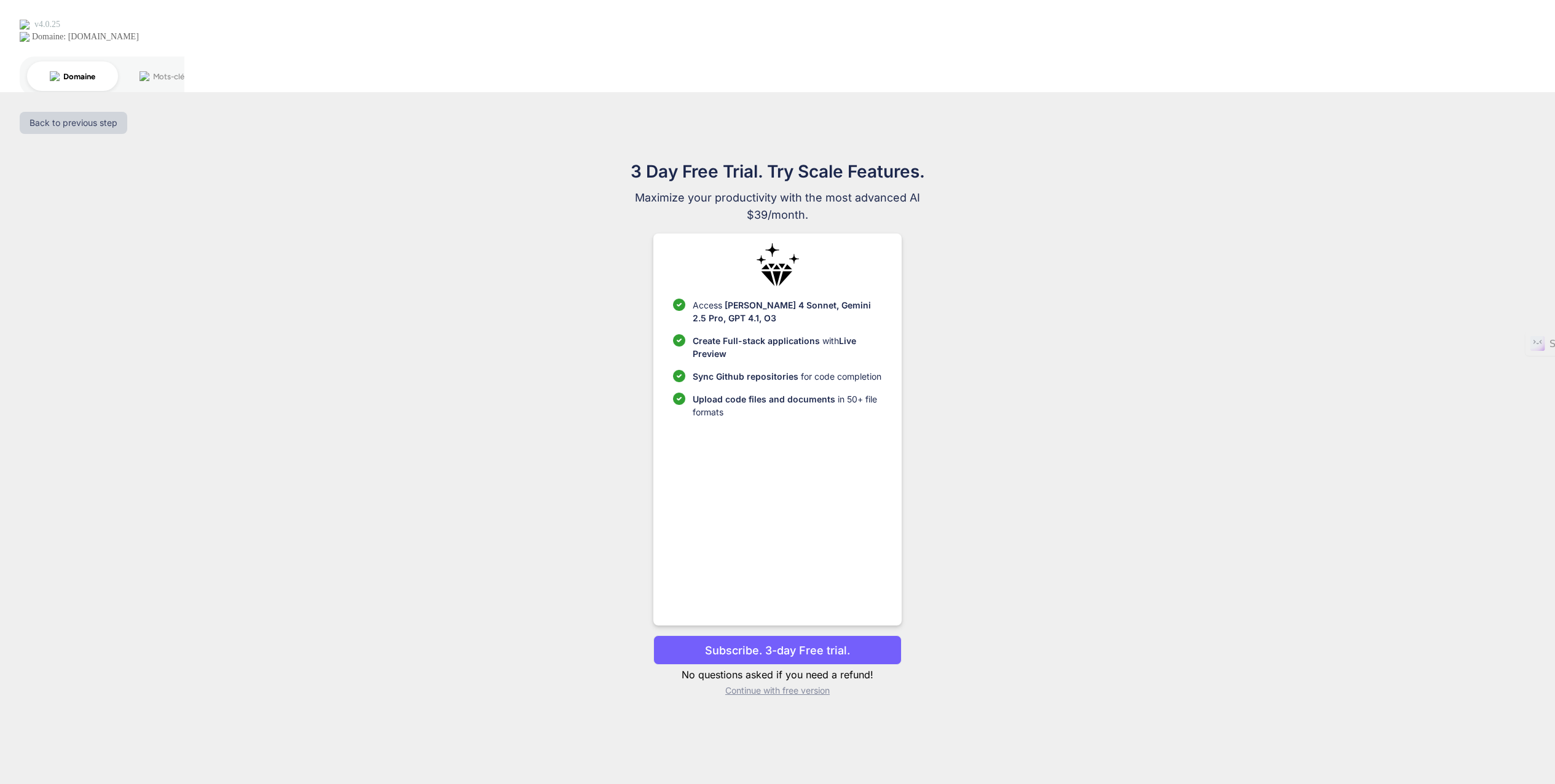
click at [781, 642] on p "Subscribe. 3-day Free trial." at bounding box center [777, 650] width 145 height 16
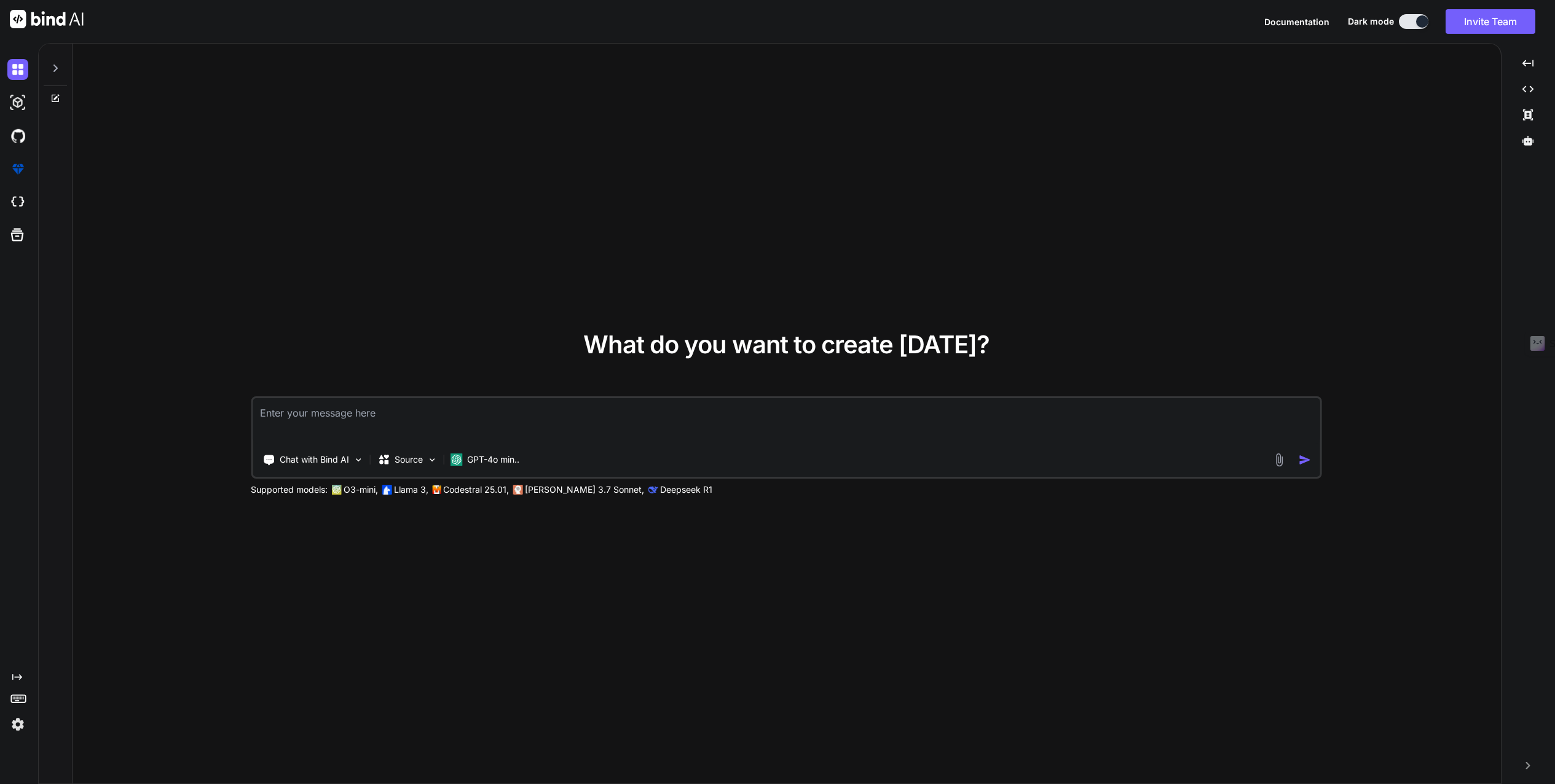
type textarea "x"
click at [444, 414] on textarea at bounding box center [786, 421] width 1068 height 45
type textarea "c"
type textarea "x"
type textarea "cr"
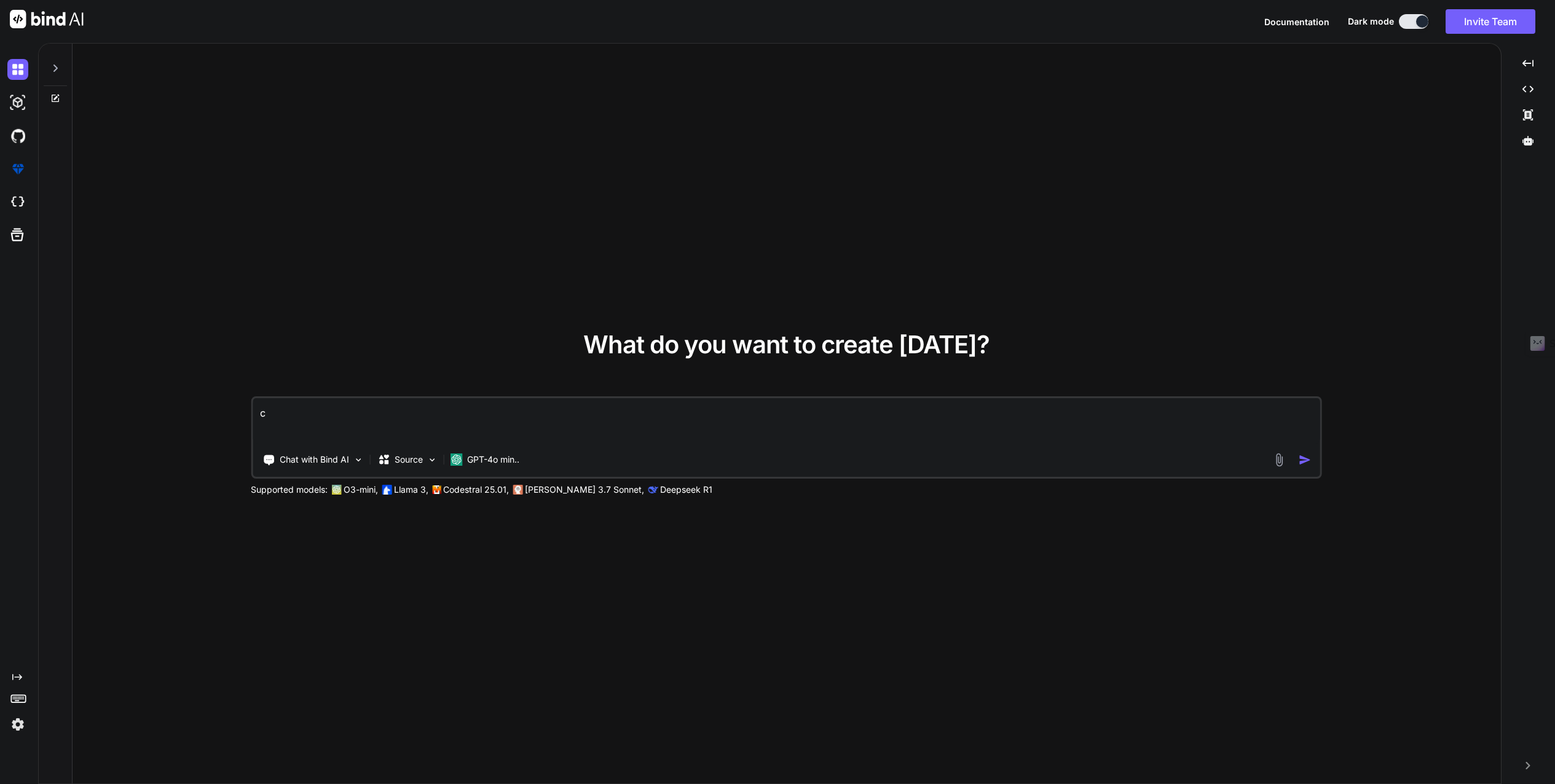
type textarea "x"
type textarea "cre"
type textarea "x"
type textarea "cree"
type textarea "x"
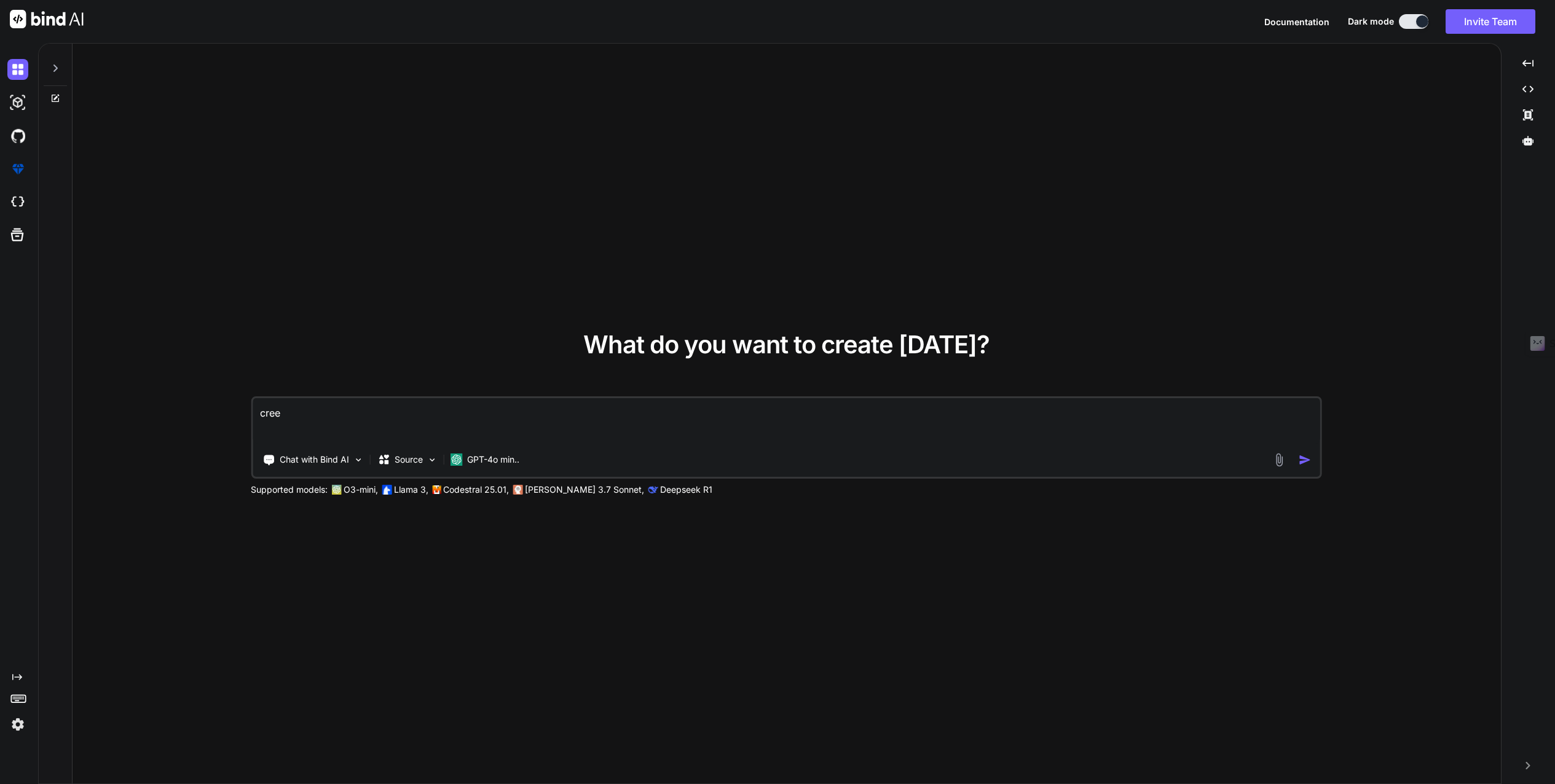
type textarea "cree"
type textarea "x"
type textarea "cree m"
type textarea "x"
type textarea "cree mo"
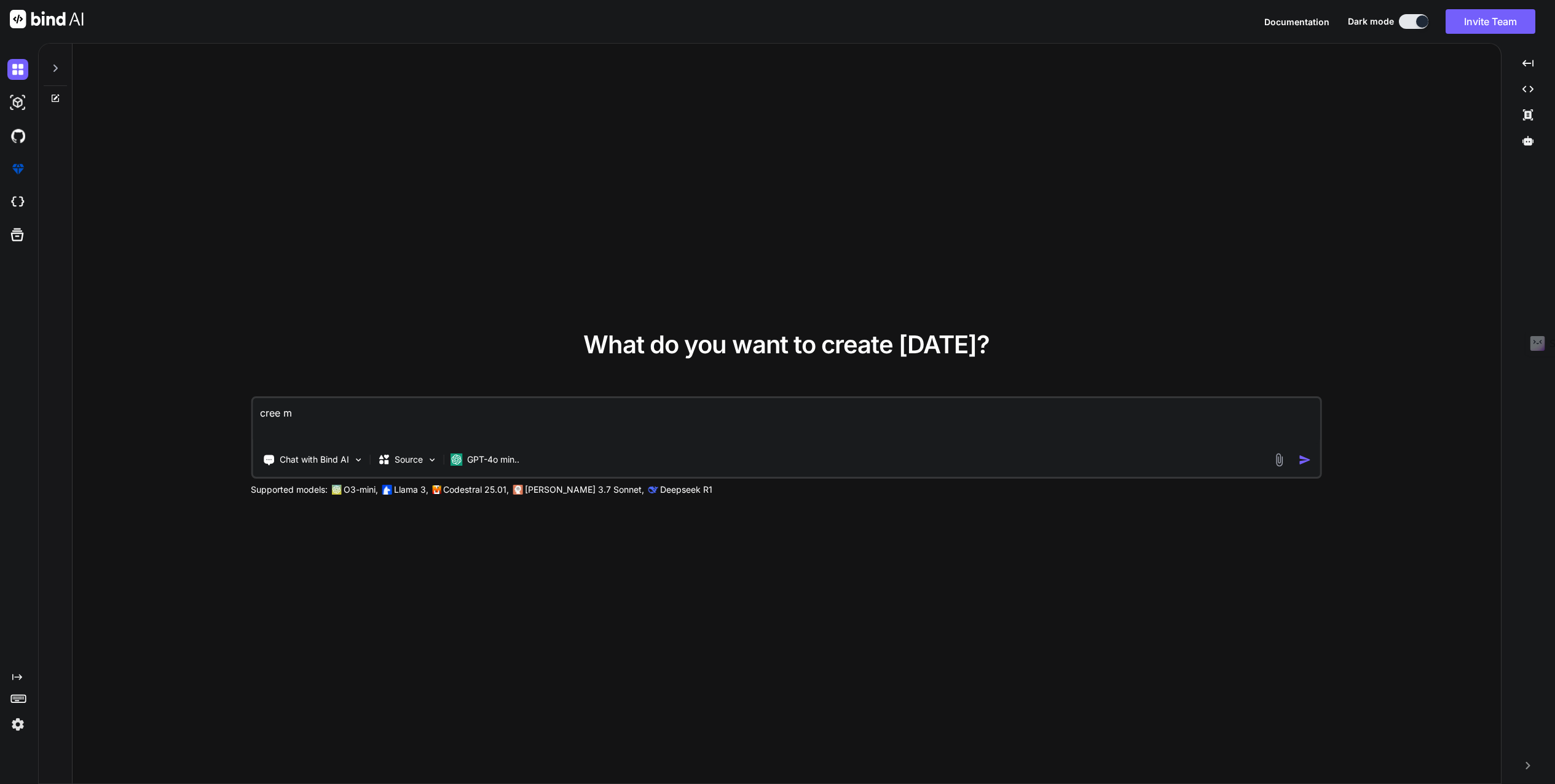
type textarea "x"
type textarea "cree moi"
type textarea "x"
type textarea "cree moi"
type textarea "x"
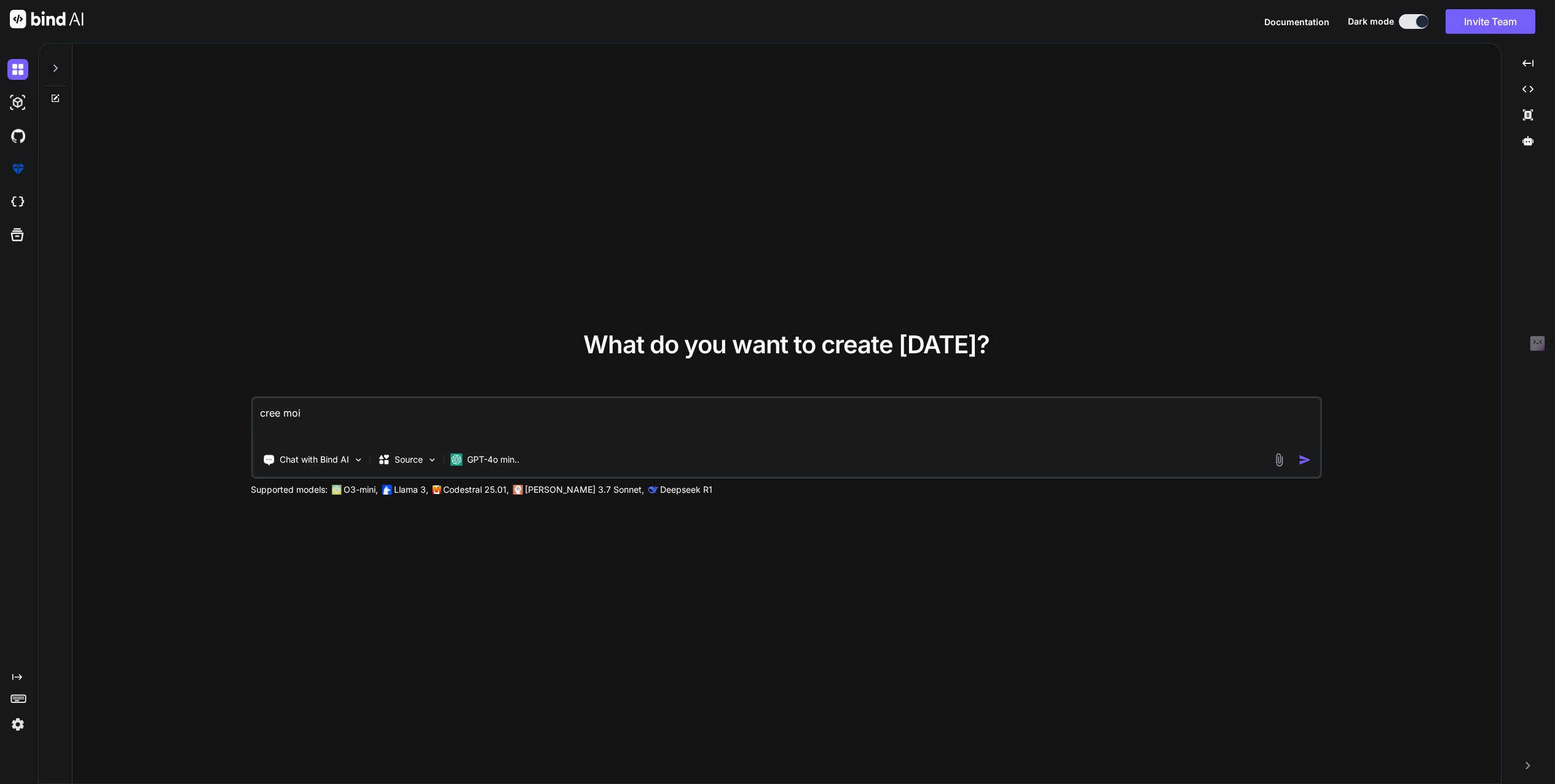
type textarea "cree moi u"
type textarea "x"
type textarea "cree moi un"
type textarea "x"
type textarea "cree moi une"
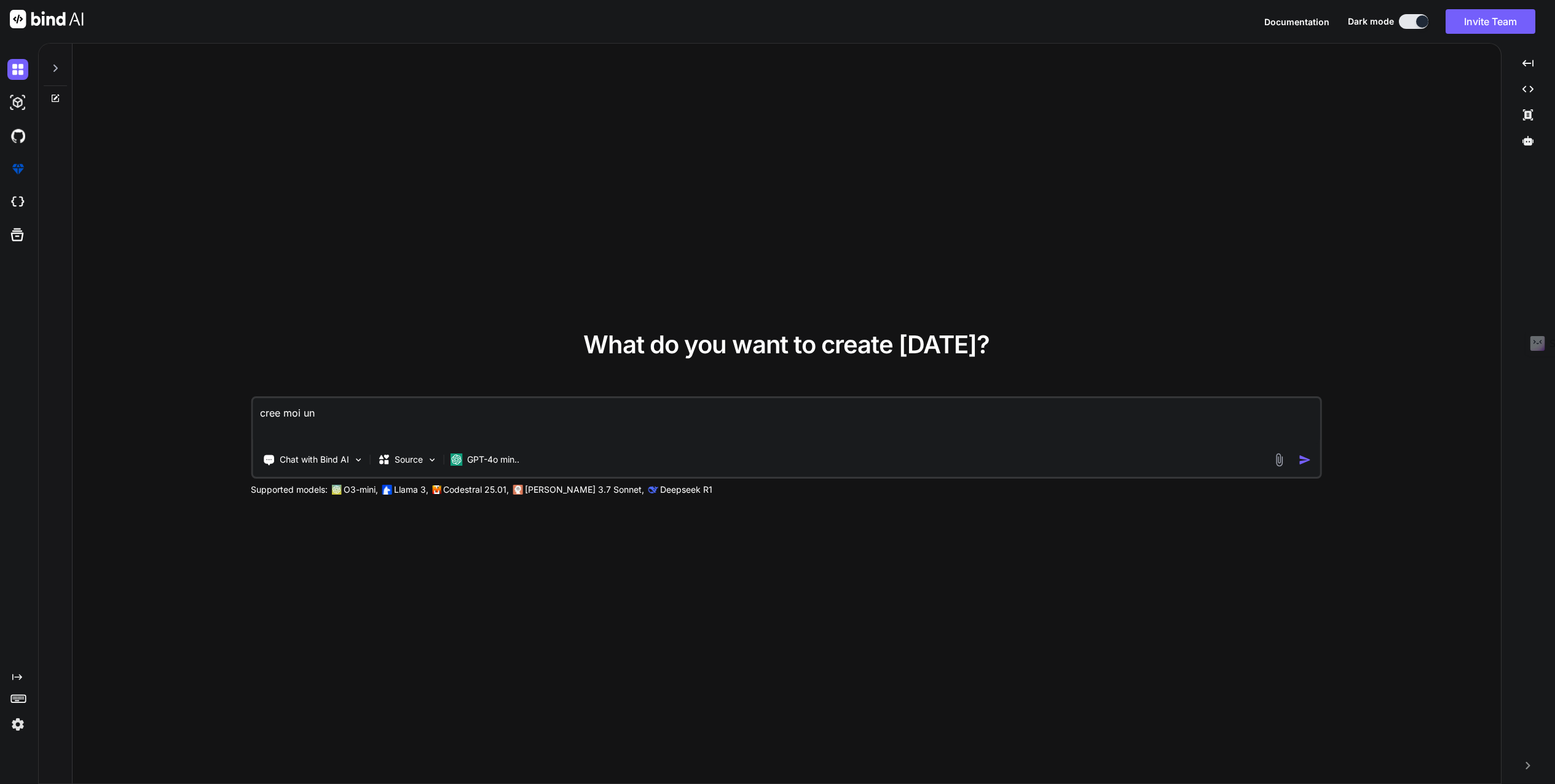
type textarea "x"
type textarea "cree moi une"
type textarea "x"
type textarea "cree moi une l"
type textarea "x"
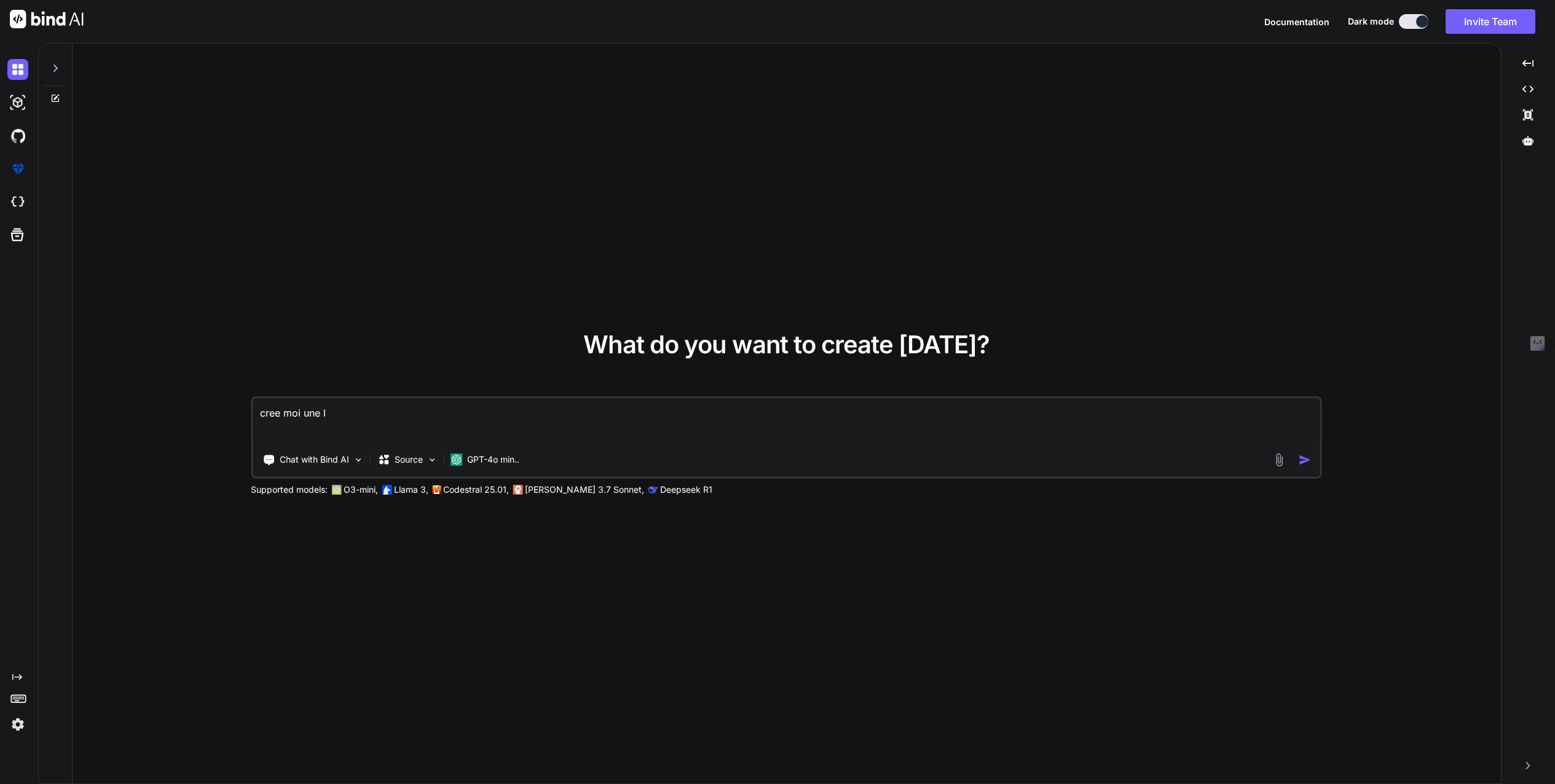
type textarea "cree moi une la"
type textarea "x"
type textarea "cree moi une lan"
type textarea "x"
type textarea "cree moi une land"
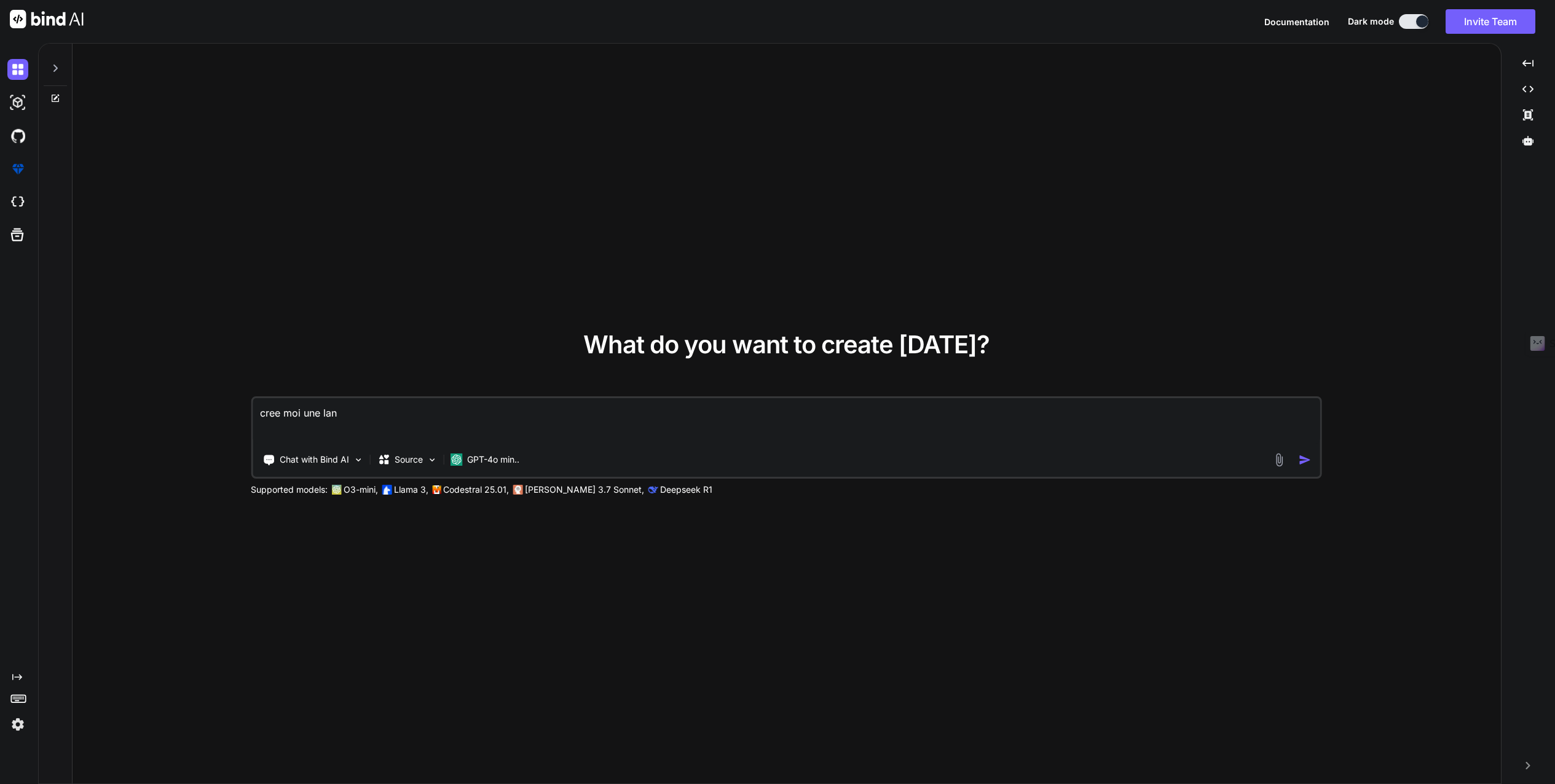
type textarea "x"
type textarea "cree moi une landi"
type textarea "x"
type textarea "cree moi une [PERSON_NAME]"
type textarea "x"
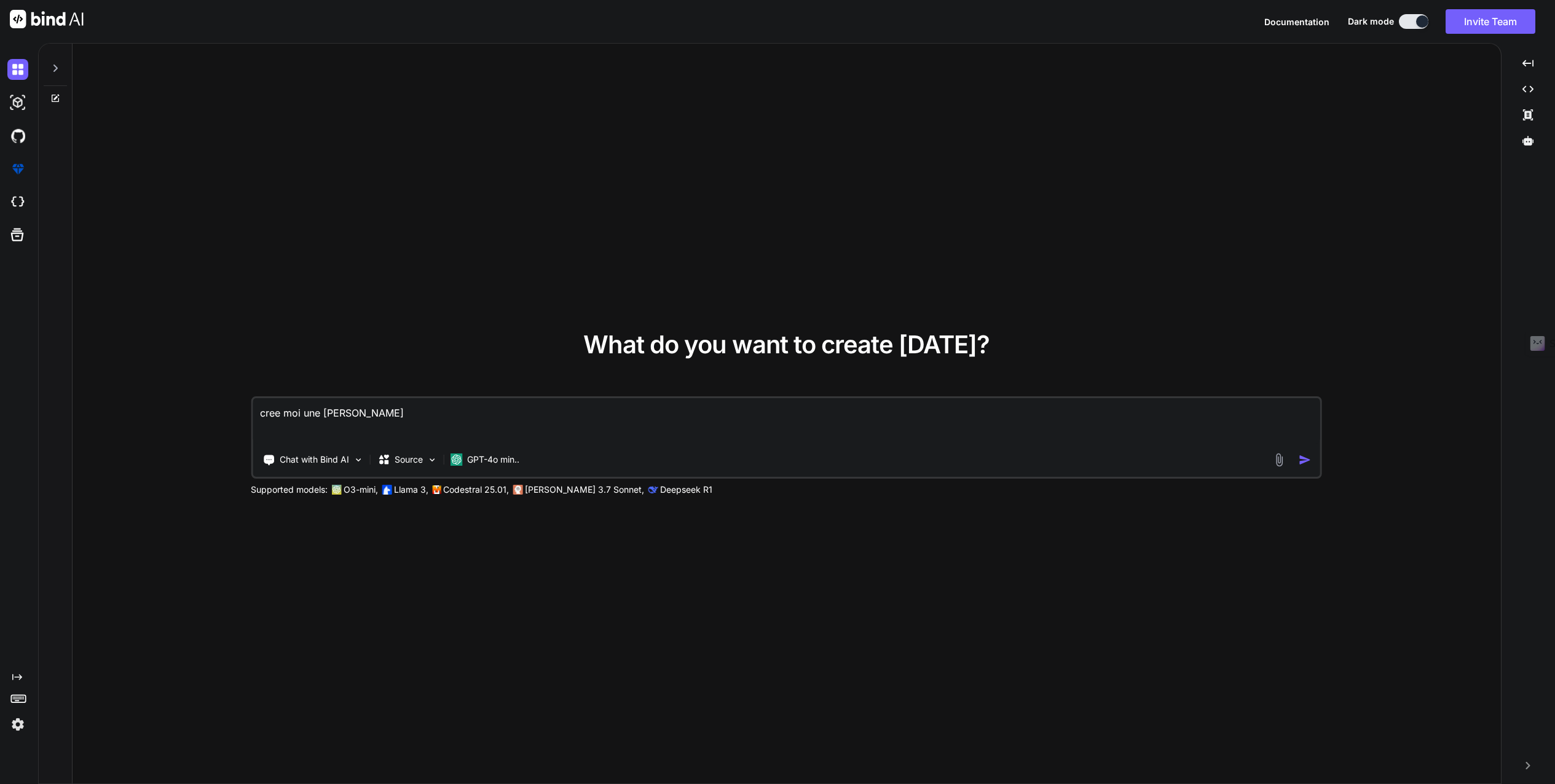
type textarea "cree moi une landing"
type textarea "x"
type textarea "cree moi une landing"
type textarea "x"
type textarea "cree moi une landing p"
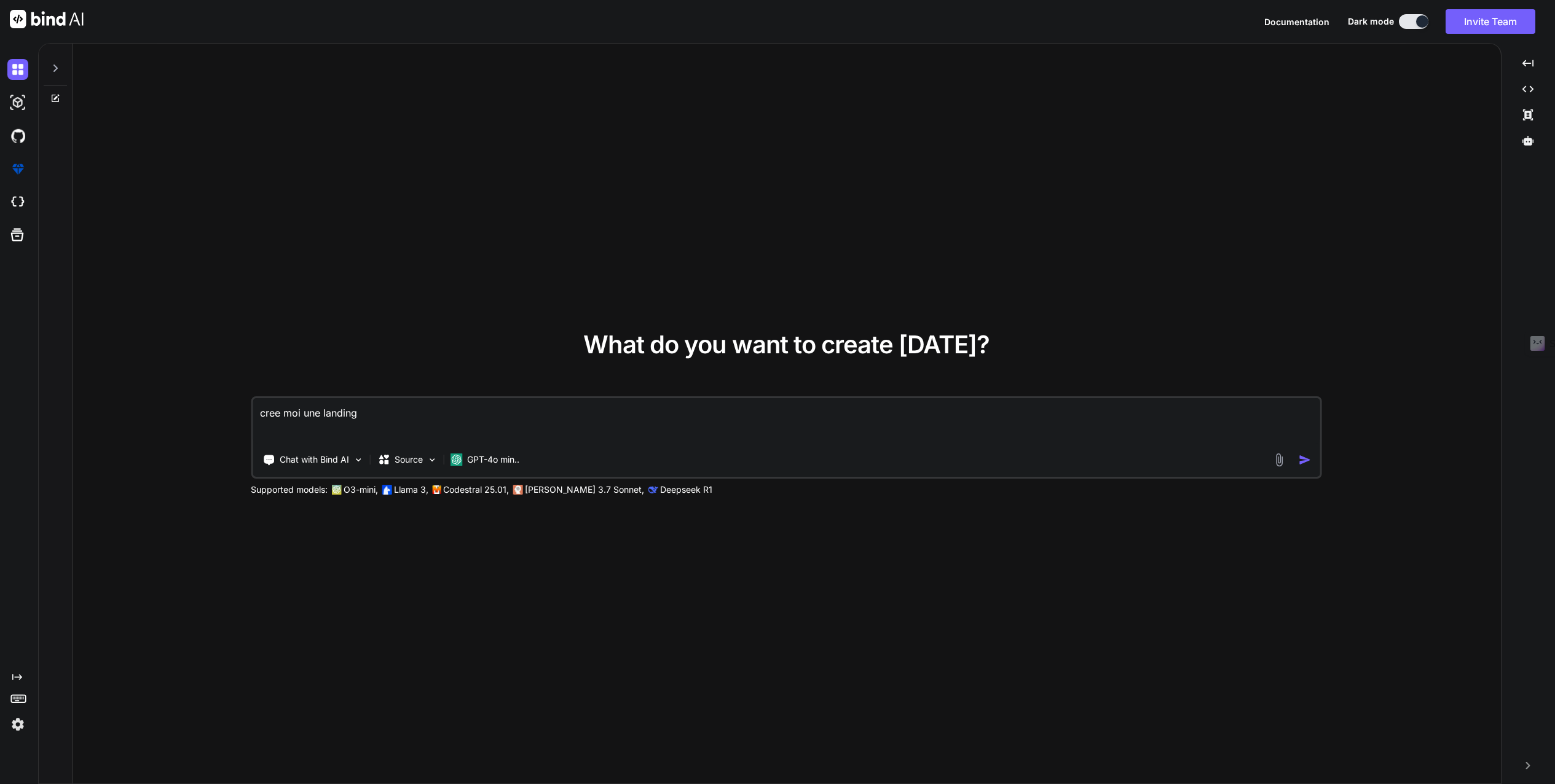
type textarea "x"
type textarea "cree moi une landing pa"
type textarea "x"
type textarea "cree moi une landing pag"
type textarea "x"
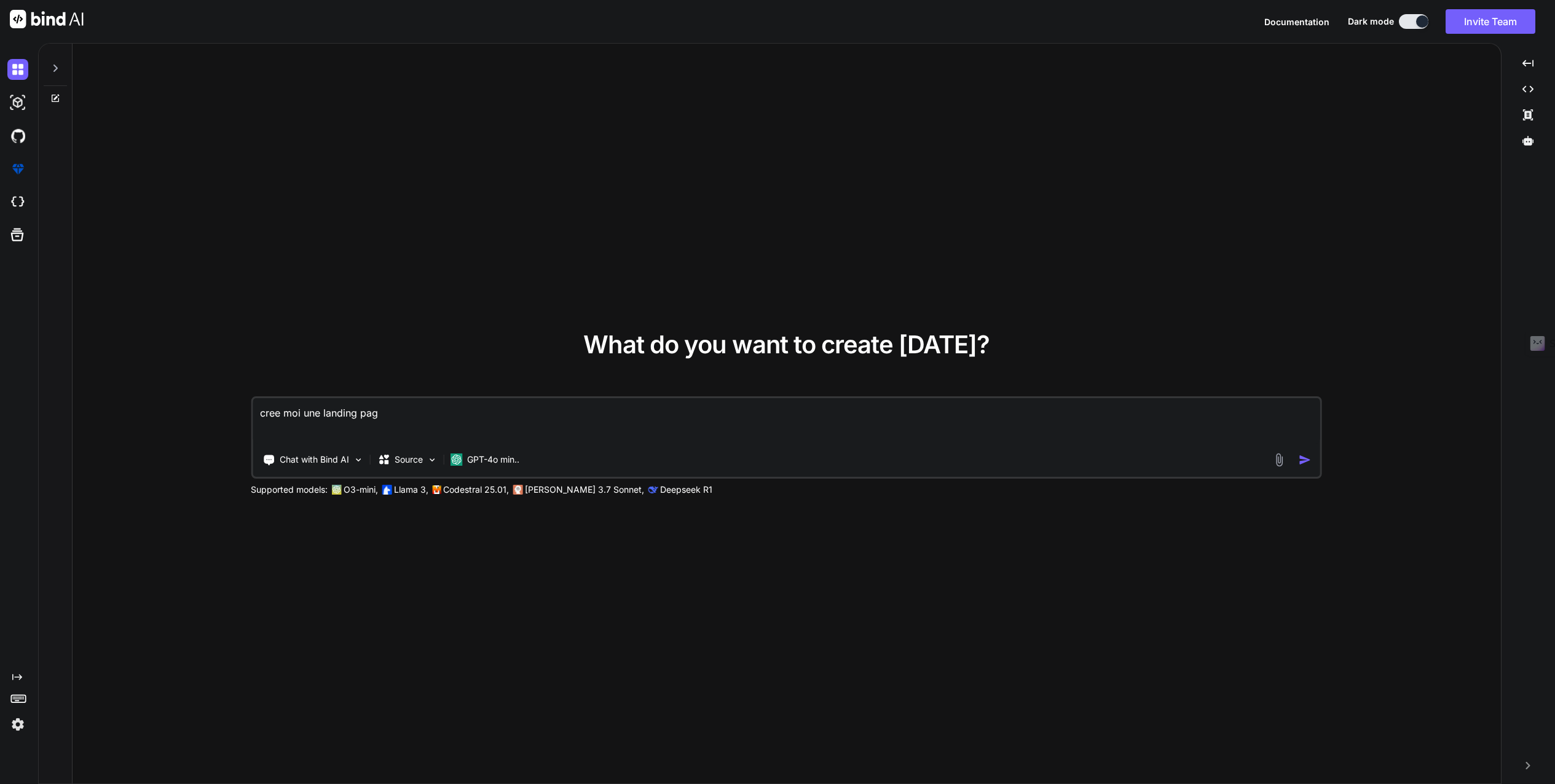
type textarea "cree moi une landing page"
type textarea "x"
type textarea "cree moi une landing page"
type textarea "x"
type textarea "cree moi une landing page p"
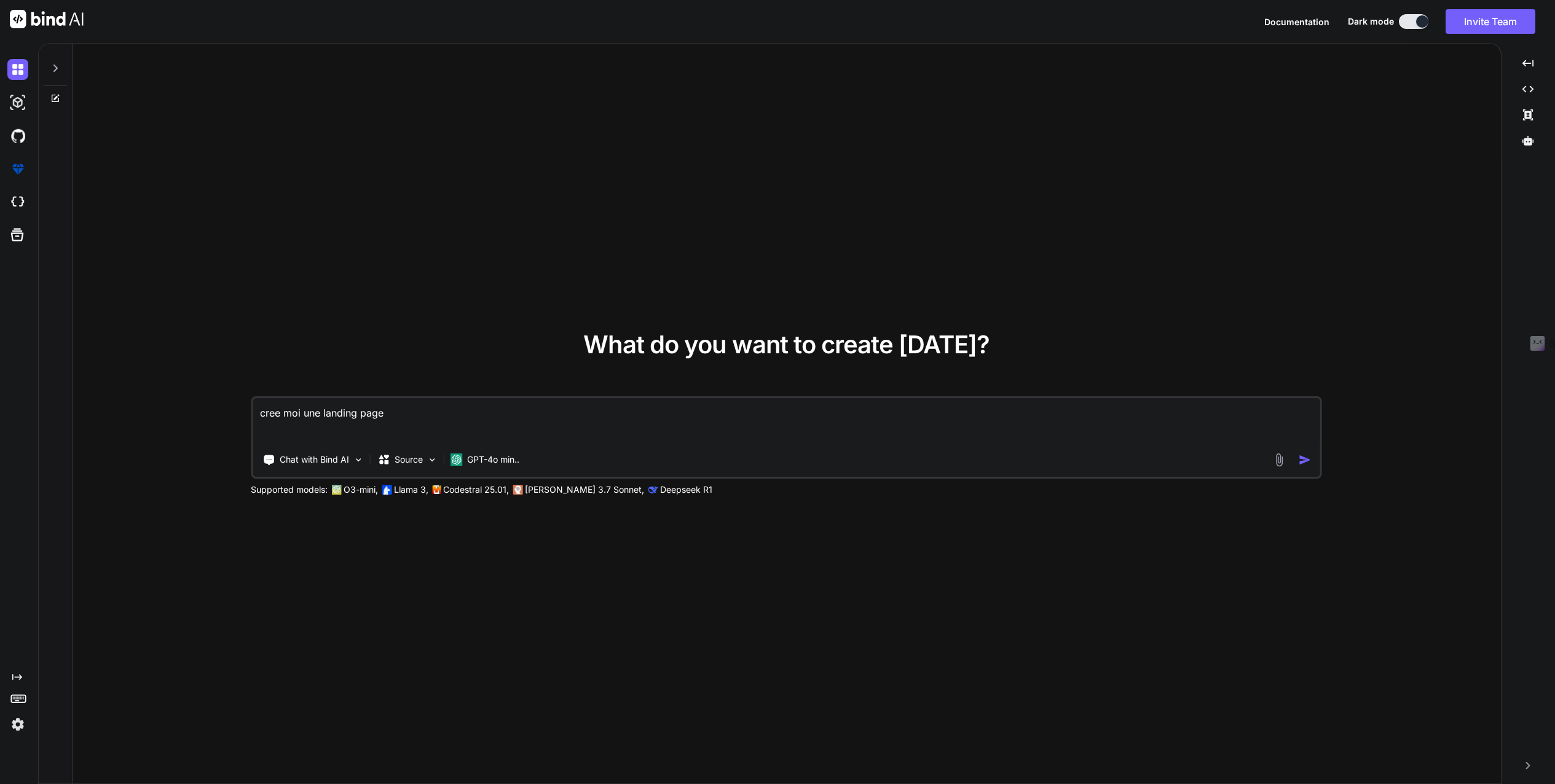
type textarea "x"
type textarea "cree moi une landing page po"
type textarea "x"
type textarea "cree moi une landing page pou"
type textarea "x"
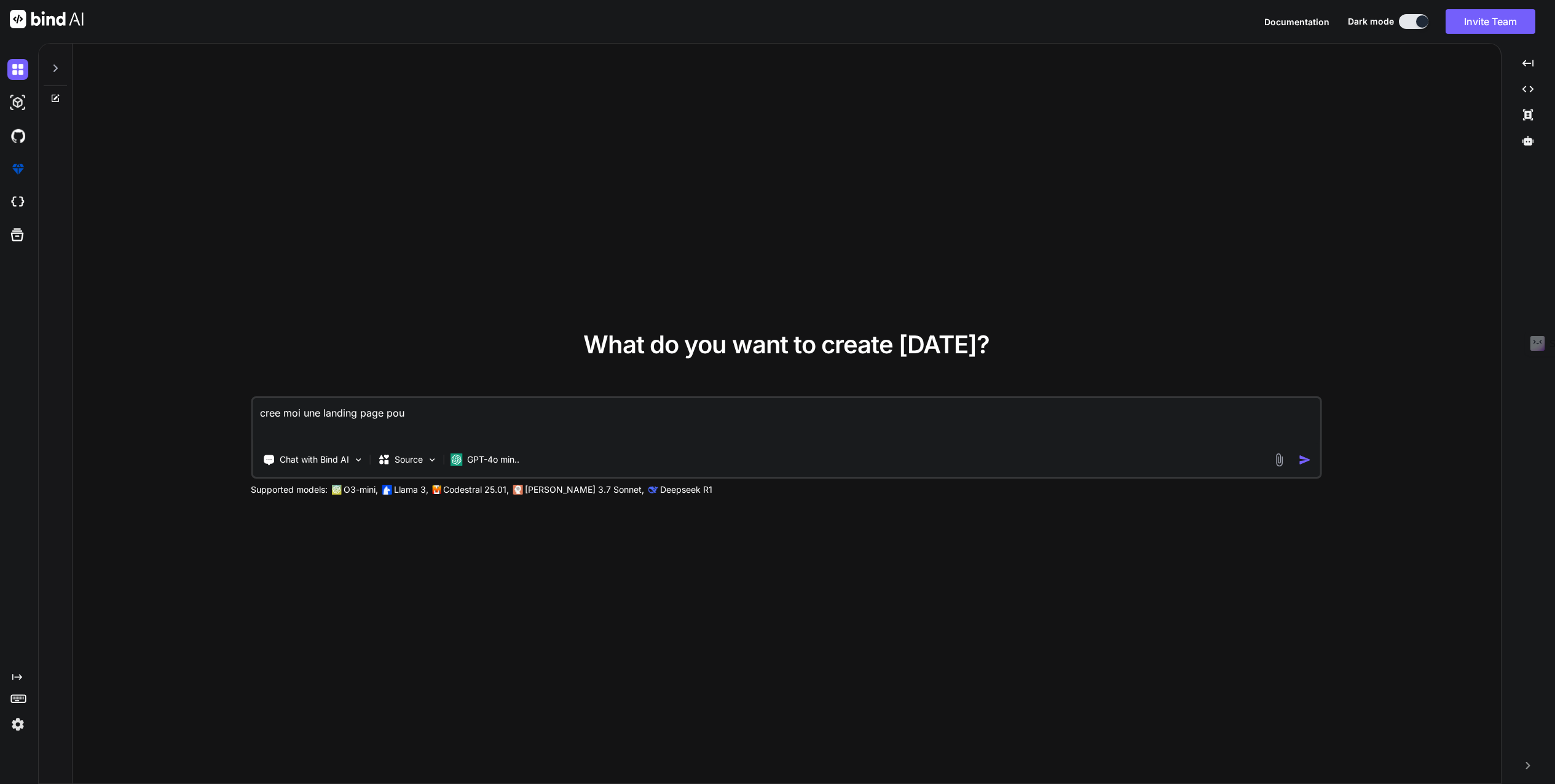
type textarea "cree moi une landing page pour"
type textarea "x"
type textarea "cree moi une landing page pour"
type textarea "x"
type textarea "cree moi une landing page pour l"
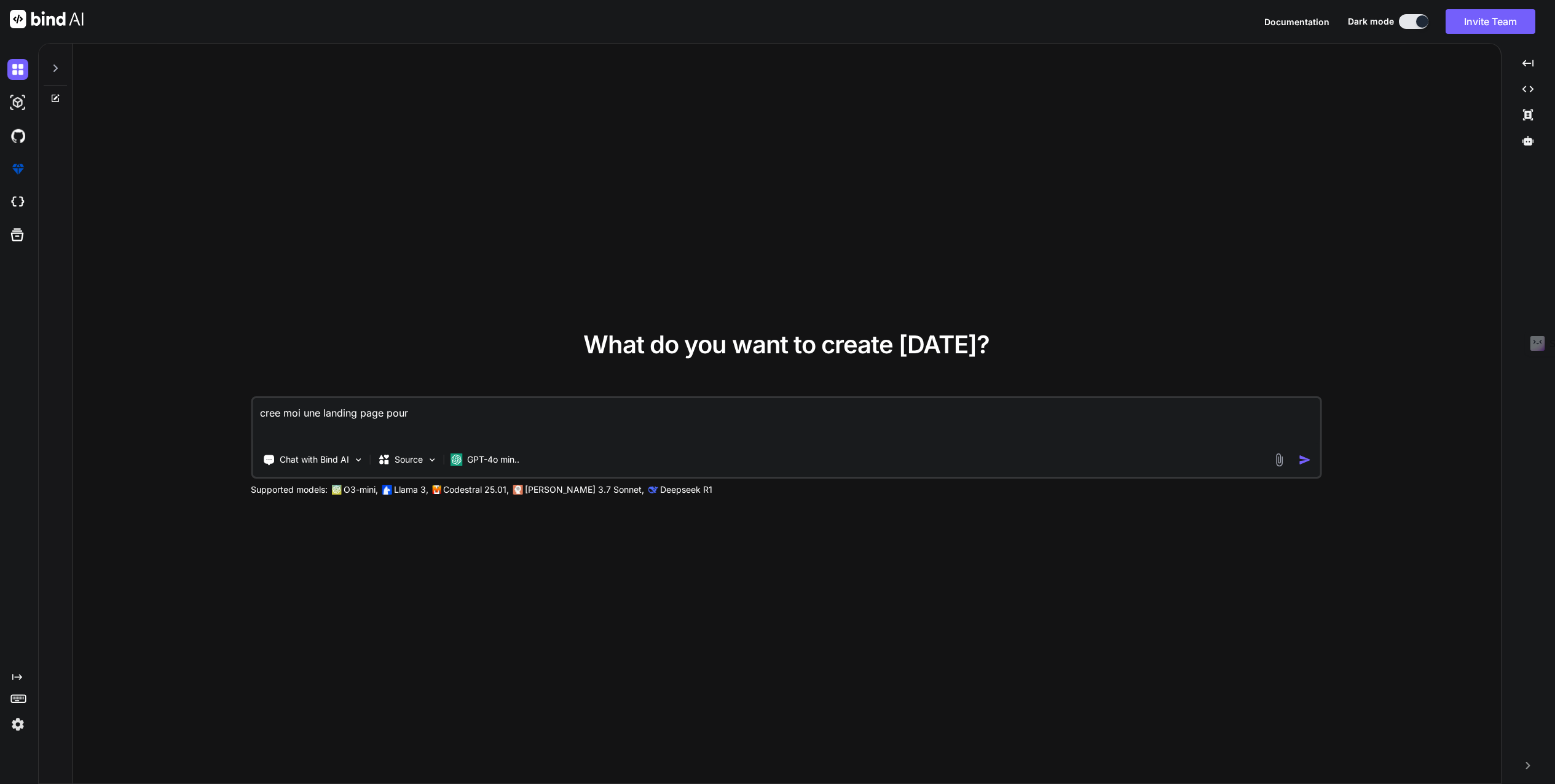
type textarea "x"
type textarea "cree moi une landing page pour la"
type textarea "x"
type textarea "cree moi une landing page pour la"
type textarea "x"
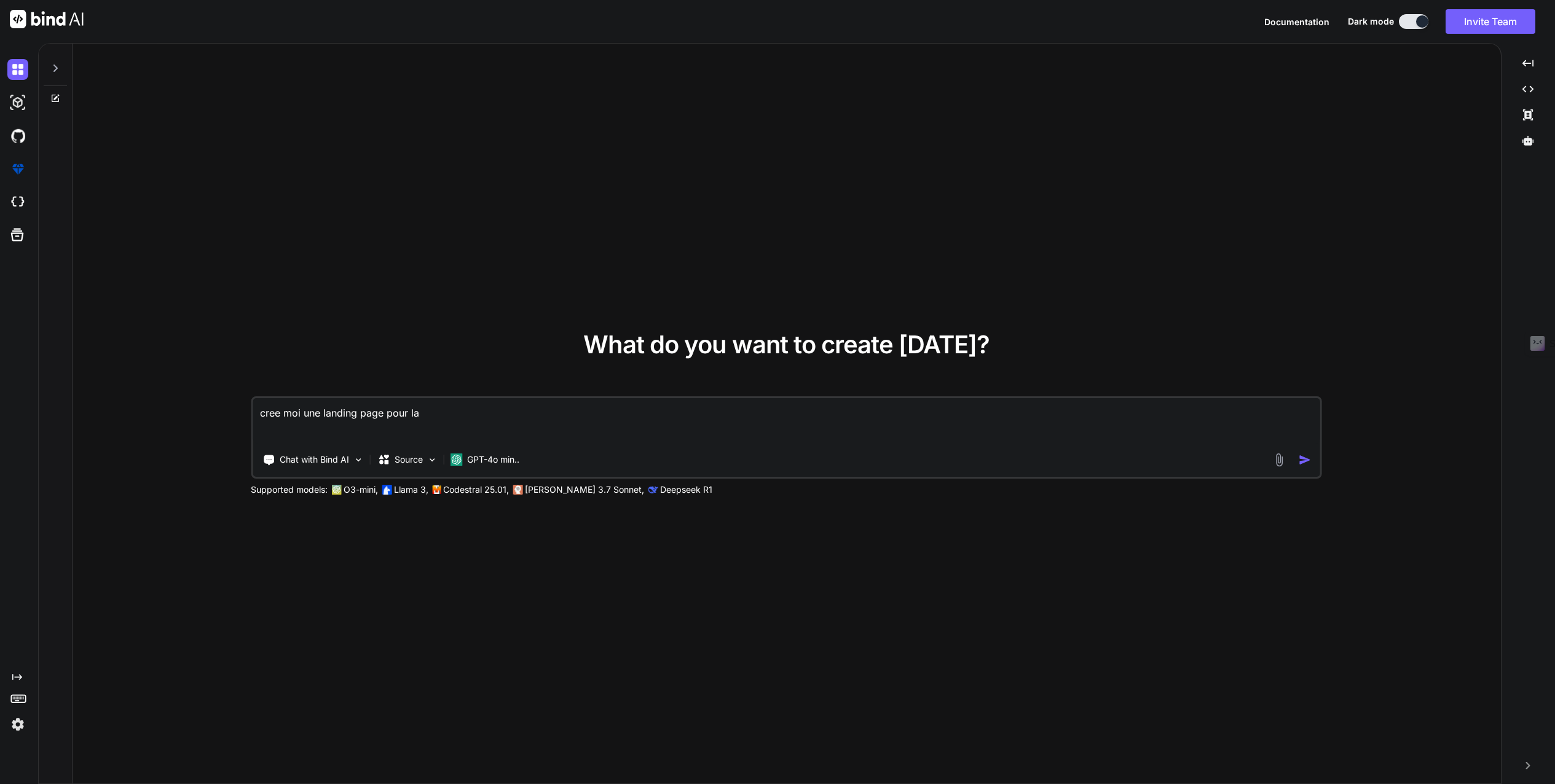
type textarea "cree moi une landing page pour la l"
type textarea "x"
type textarea "cree moi une landing page pour la li"
type textarea "x"
type textarea "cree moi une landing page pour la liv"
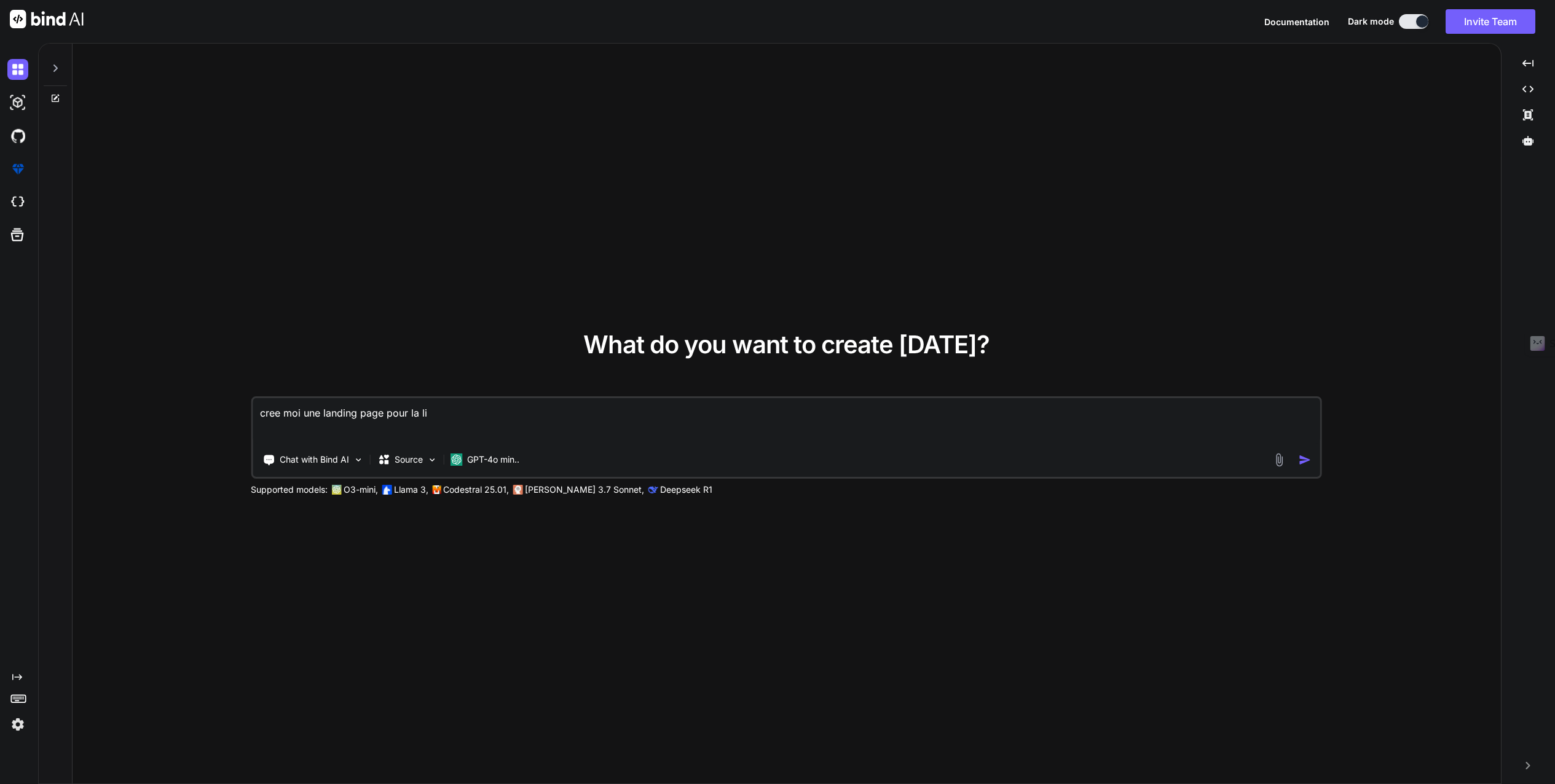
type textarea "x"
type textarea "cree moi une landing page pour la livr"
type textarea "x"
type textarea "cree moi une landing page pour la livra"
type textarea "x"
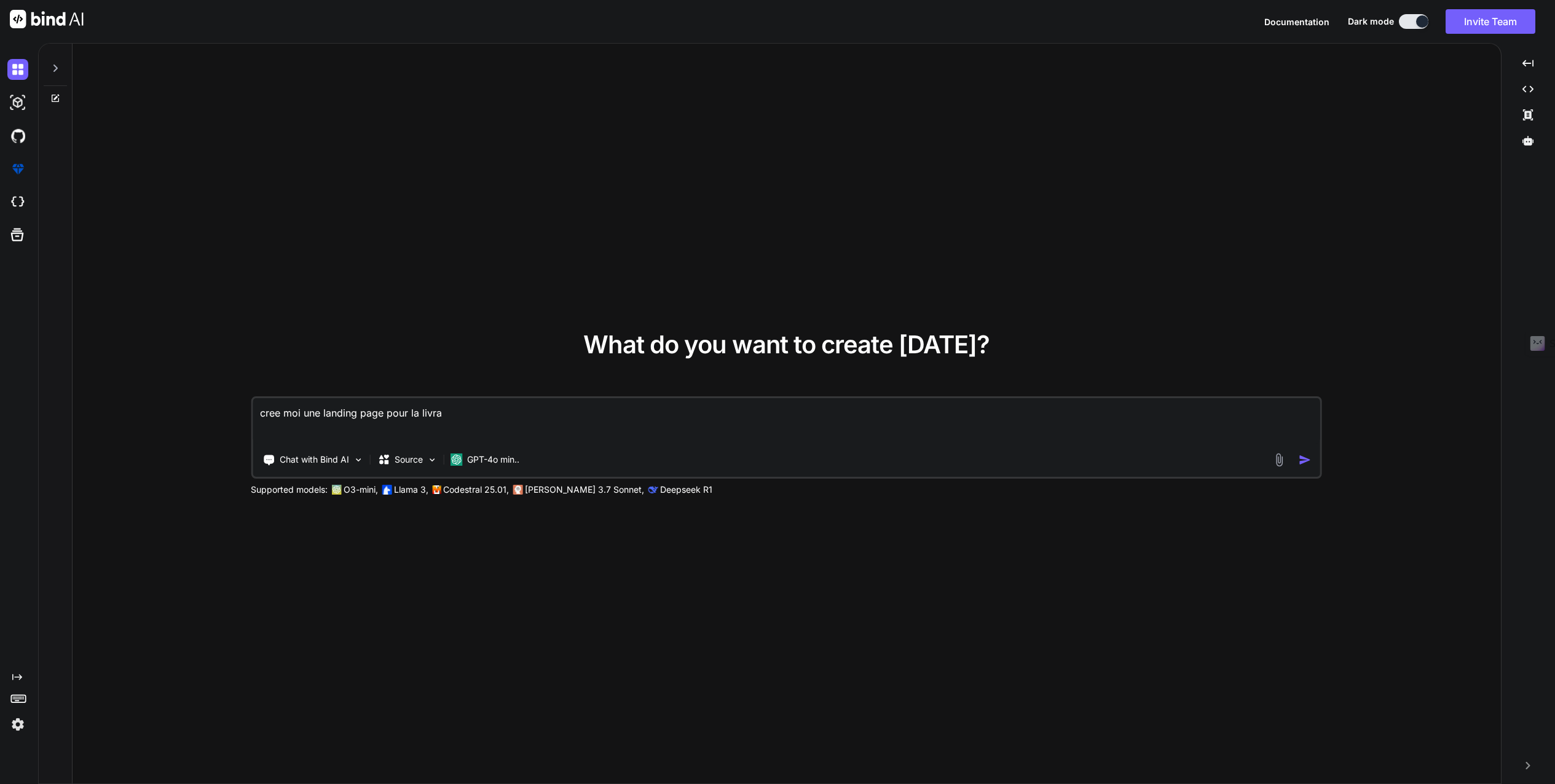
type textarea "cree moi une landing page pour la livrai"
type textarea "x"
type textarea "cree moi une landing page pour la livrais"
type textarea "x"
type textarea "cree moi une landing page pour la livraiso"
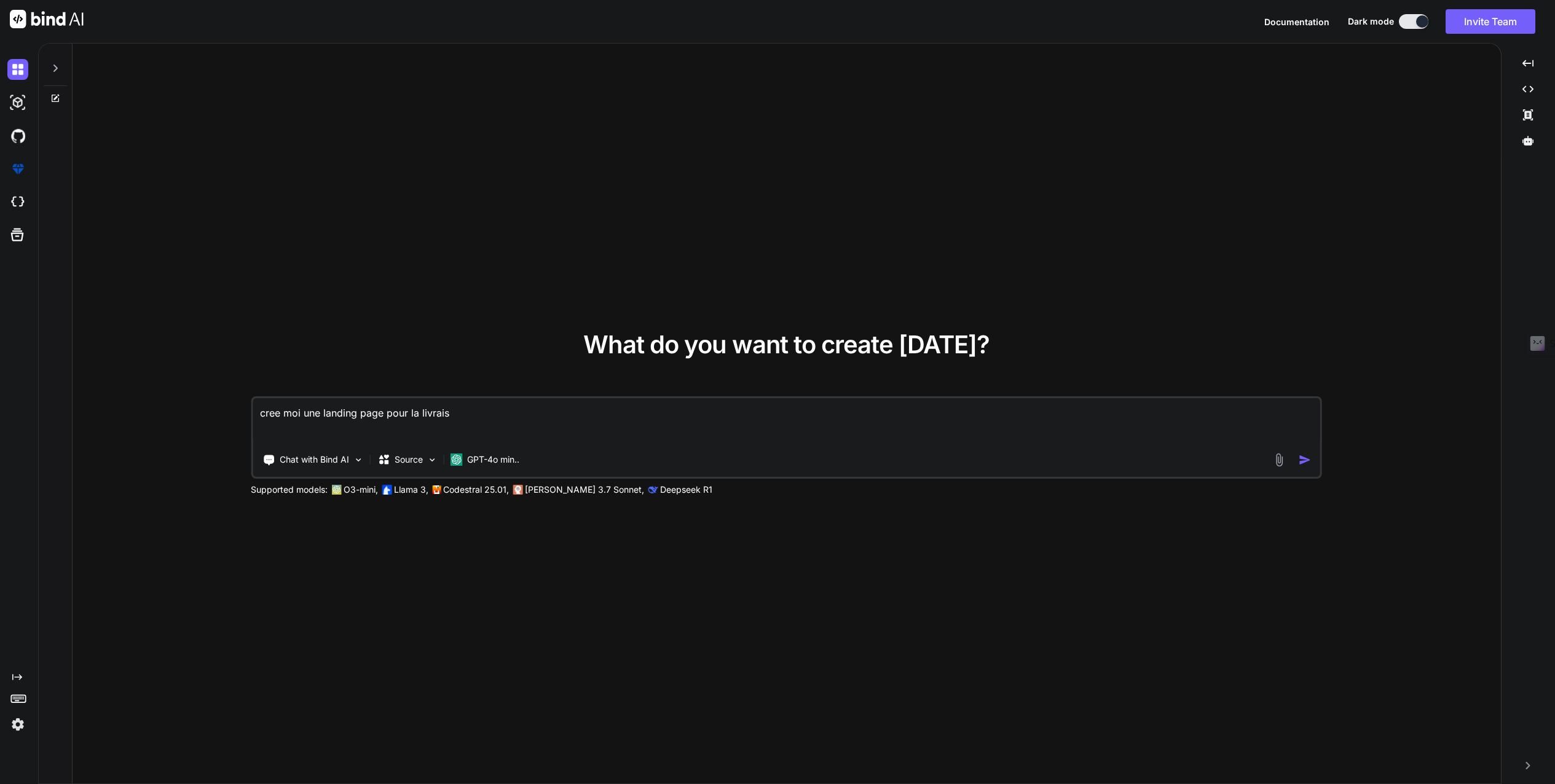
type textarea "x"
type textarea "cree moi une landing page pour la livraison"
type textarea "x"
type textarea "cree moi une landing page pour la livraison"
type textarea "x"
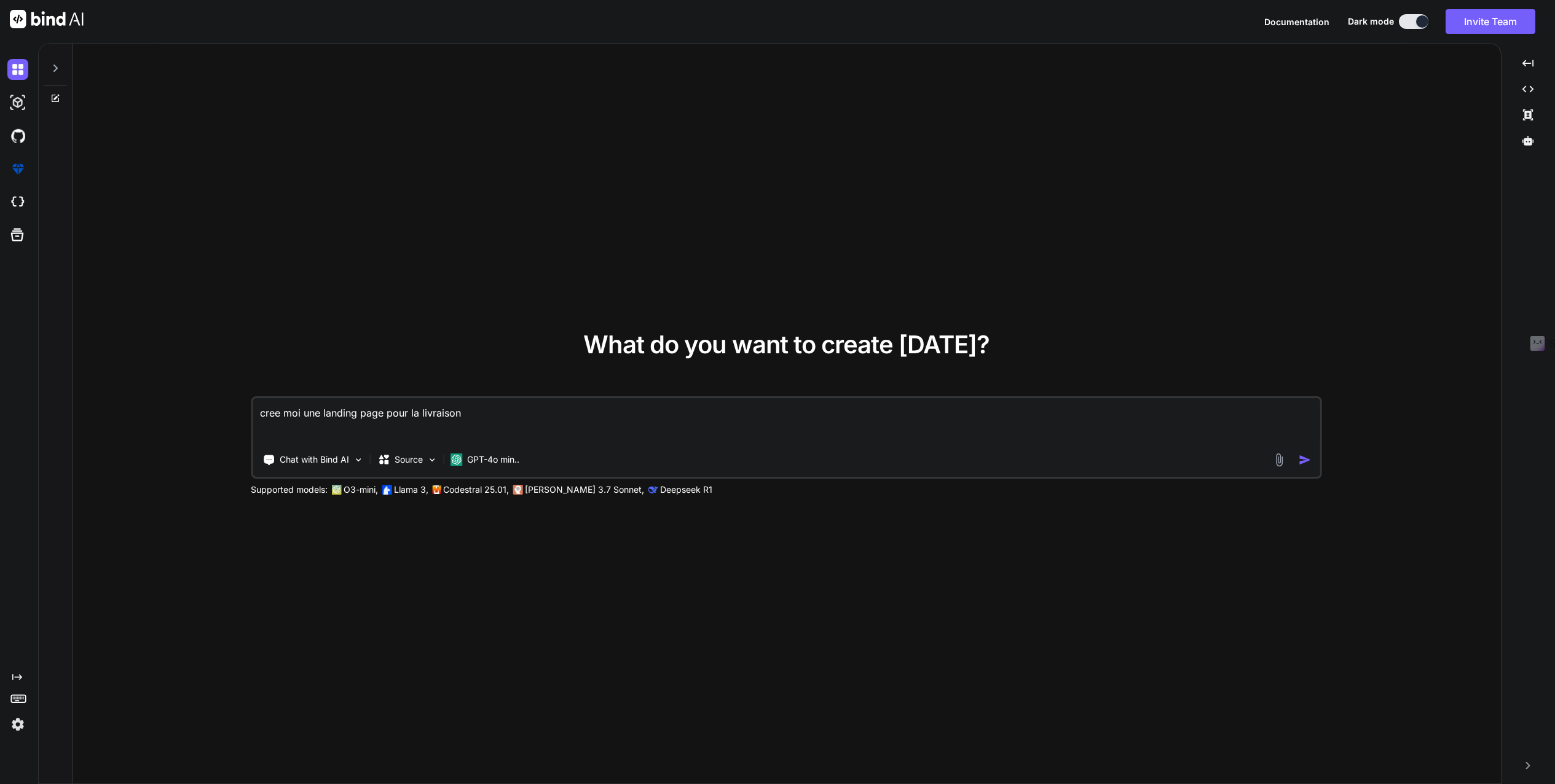
type textarea "cree moi une landing page pour la livraison d"
type textarea "x"
type textarea "cree moi une landing page pour la livraison de"
type textarea "x"
type textarea "cree moi une landing page pour la livraison de"
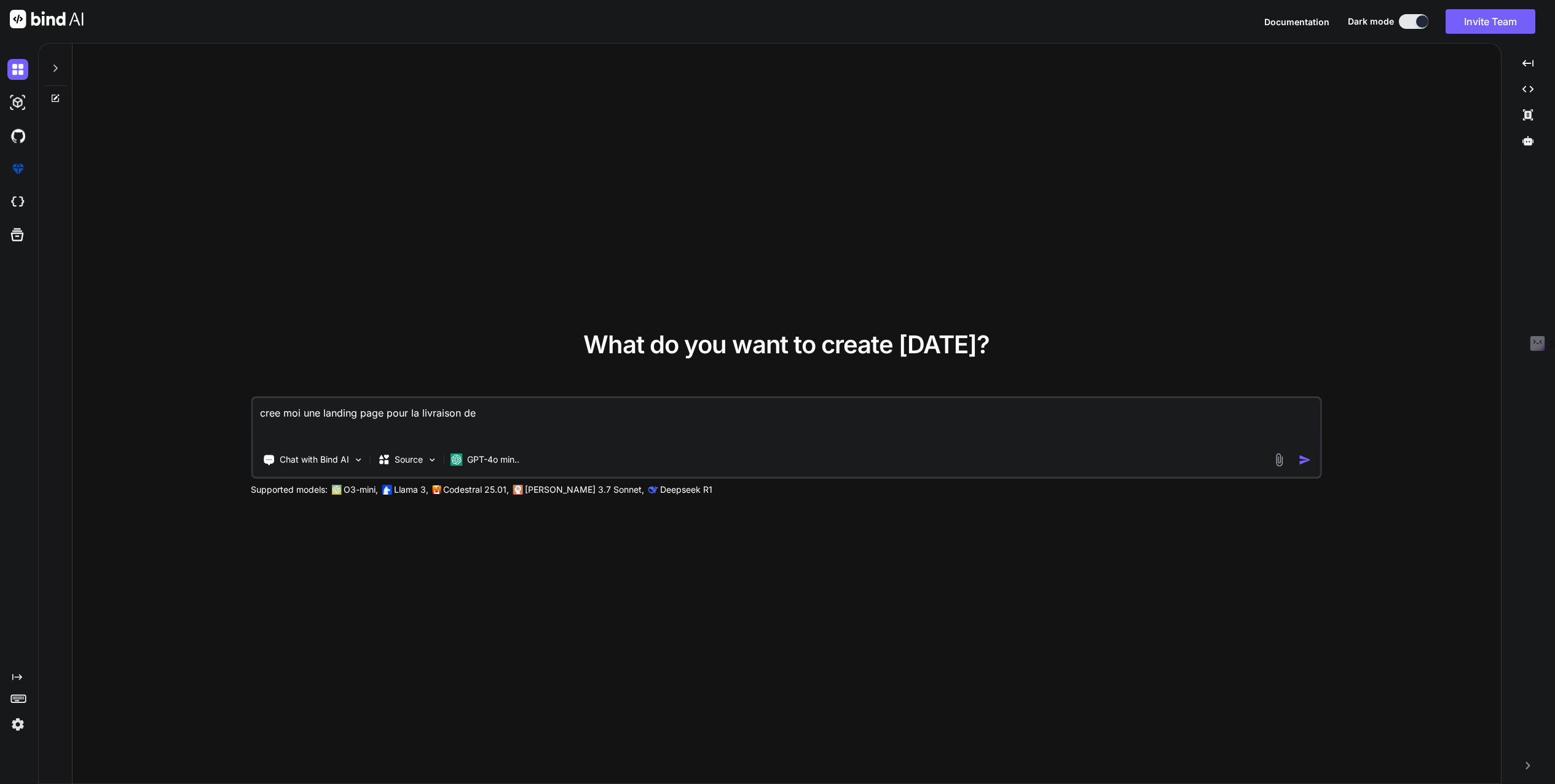
type textarea "x"
type textarea "cree moi une landing page pour la livraison de r"
type textarea "x"
type textarea "cree moi une landing page pour la livraison de re"
type textarea "x"
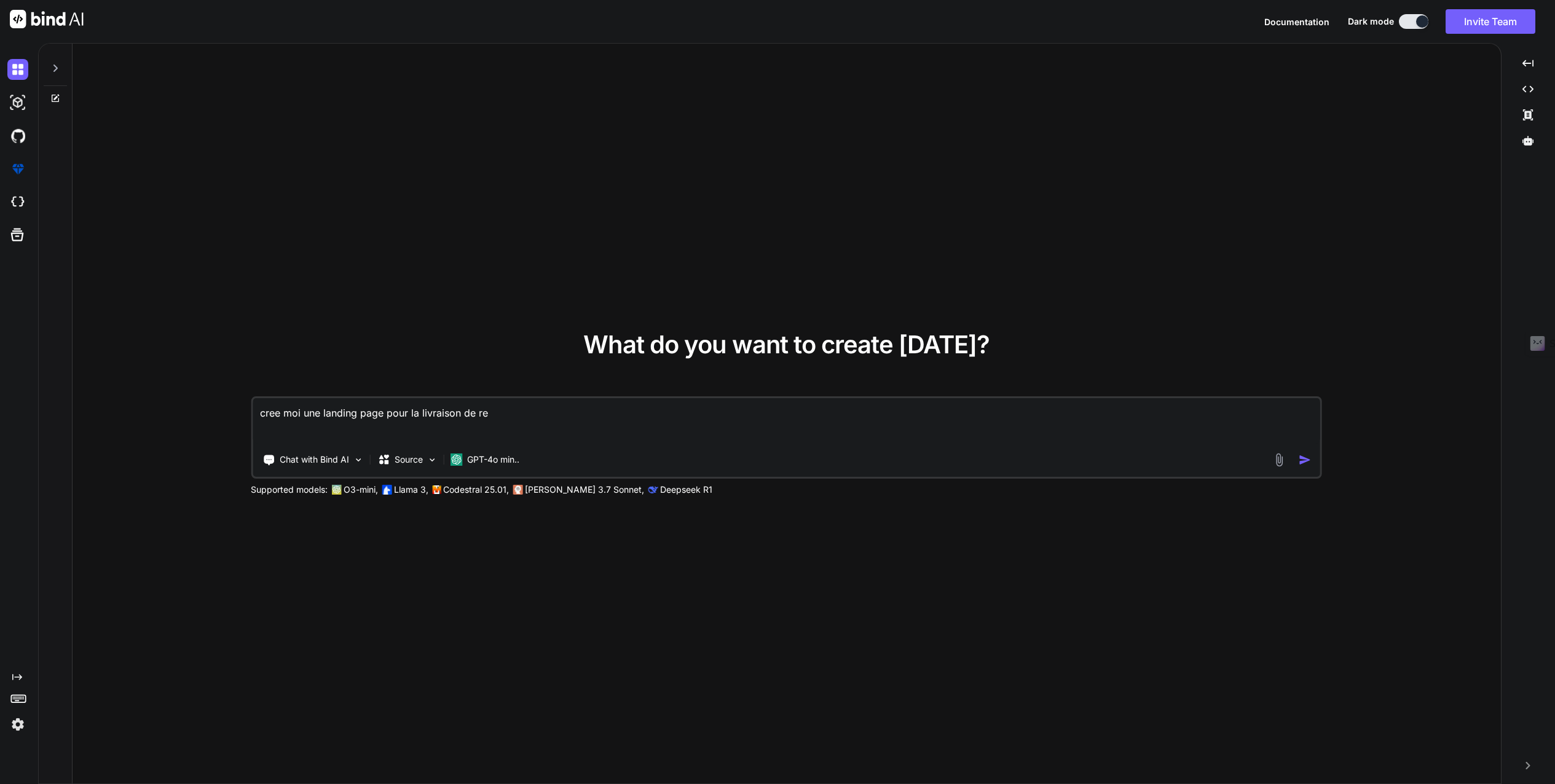
type textarea "cree moi une landing page pour la livraison de rep"
type textarea "x"
type textarea "cree moi une landing page pour la livraison de repa"
type textarea "x"
type textarea "cree moi une landing page pour la livraison de repas"
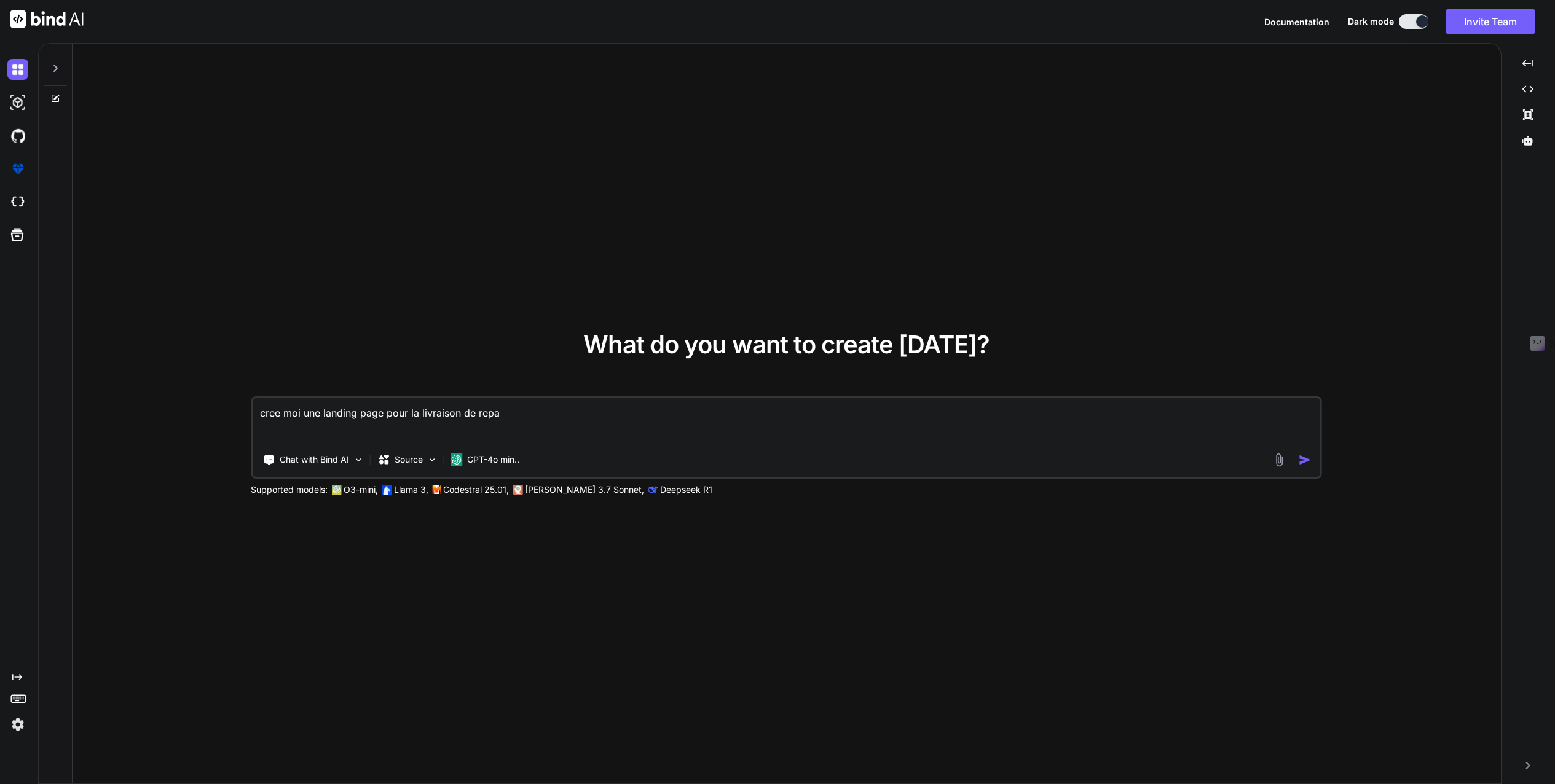
type textarea "x"
type textarea "cree moi une landing page pour la livraison de repas"
type textarea "x"
type textarea "cree moi une landing page pour la livraison de repas a"
type textarea "x"
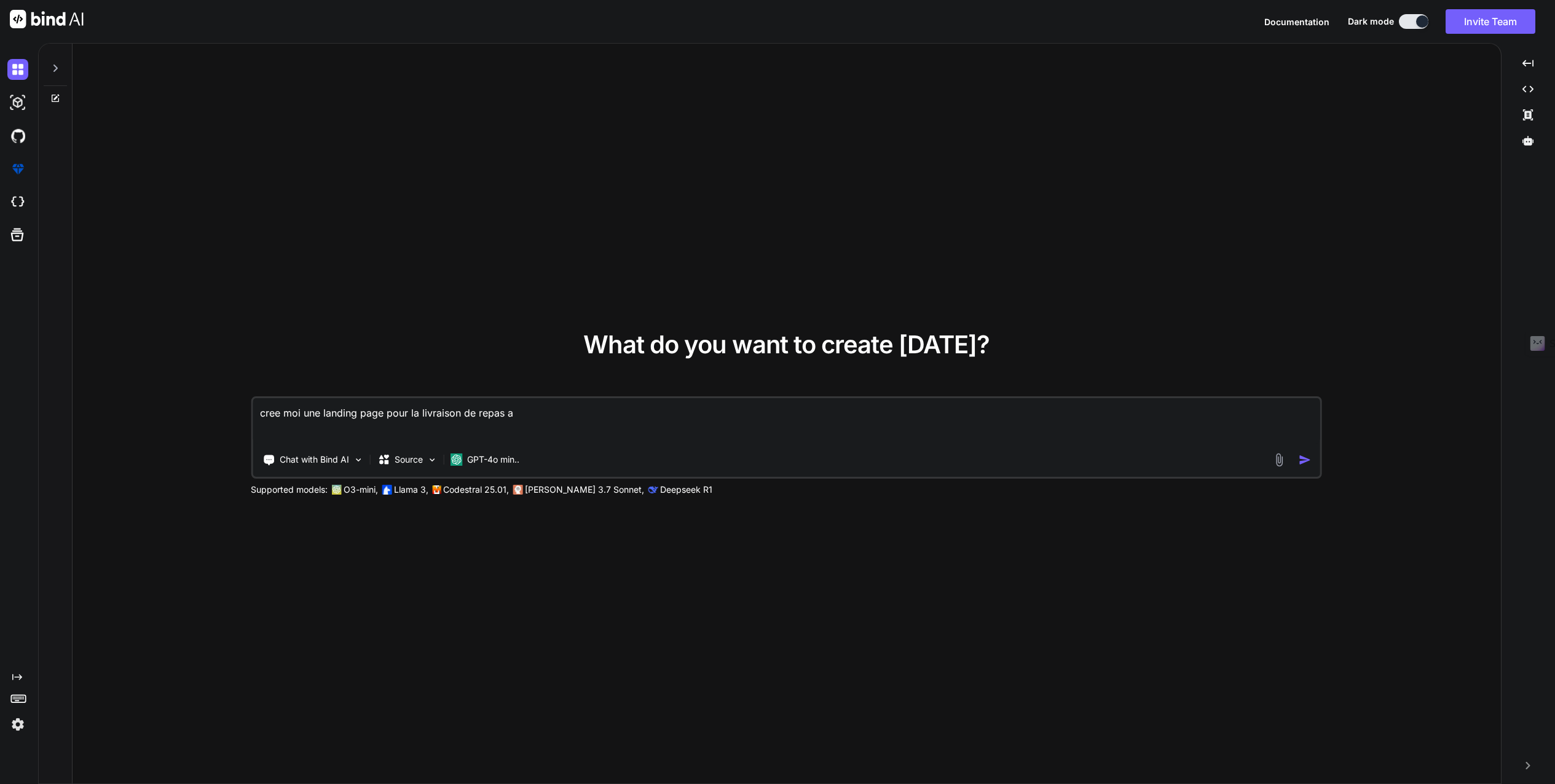
type textarea "cree moi une landing page pour la livraison de repas a"
type textarea "x"
type textarea "cree moi une landing page pour la livraison de repas a d"
type textarea "x"
type textarea "cree moi une landing page pour la livraison de repas a do"
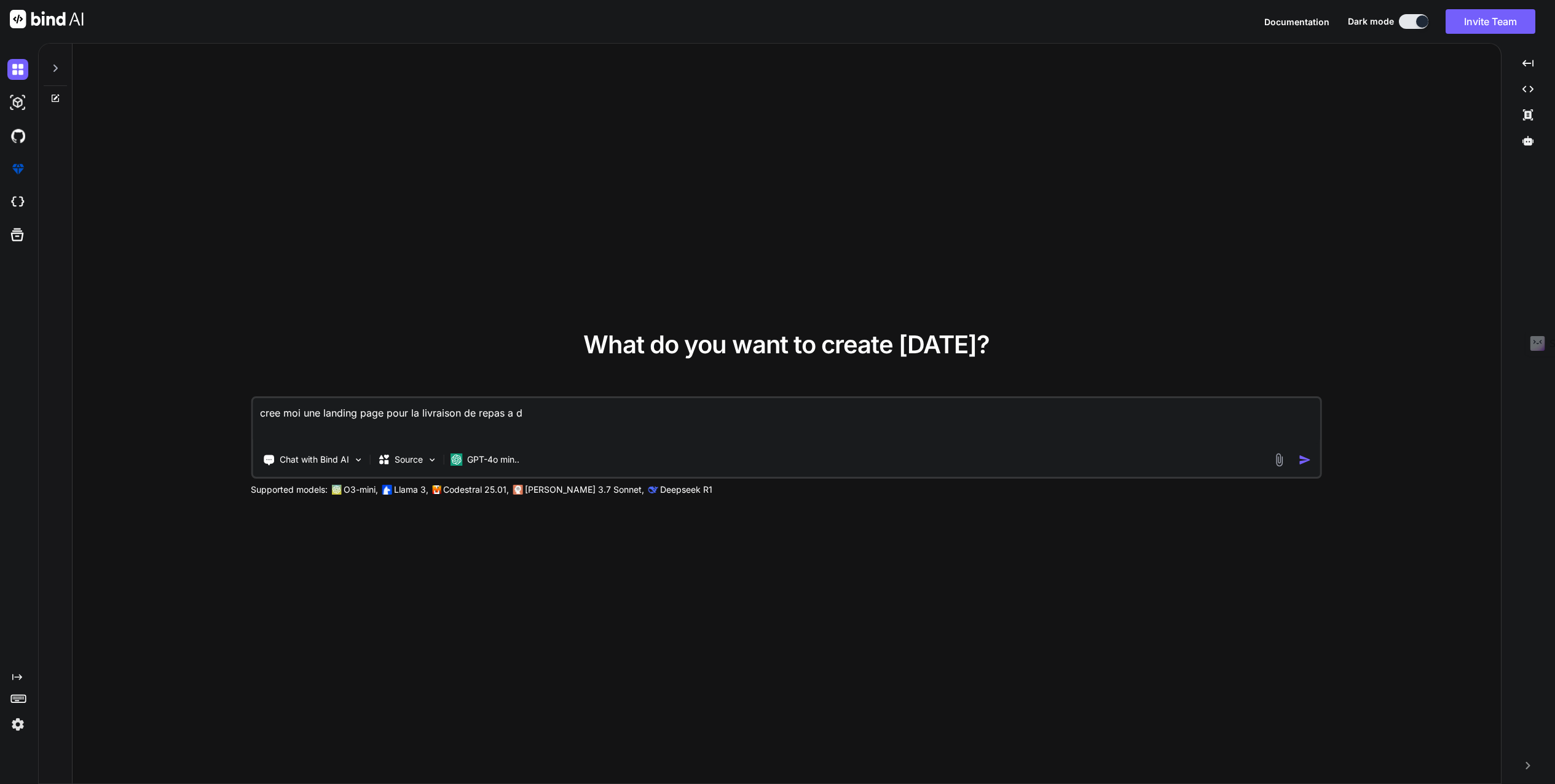
type textarea "x"
type textarea "cree moi une landing page pour la livraison de repas a dom"
type textarea "x"
type textarea "cree moi une landing page pour la livraison de repas a domi"
type textarea "x"
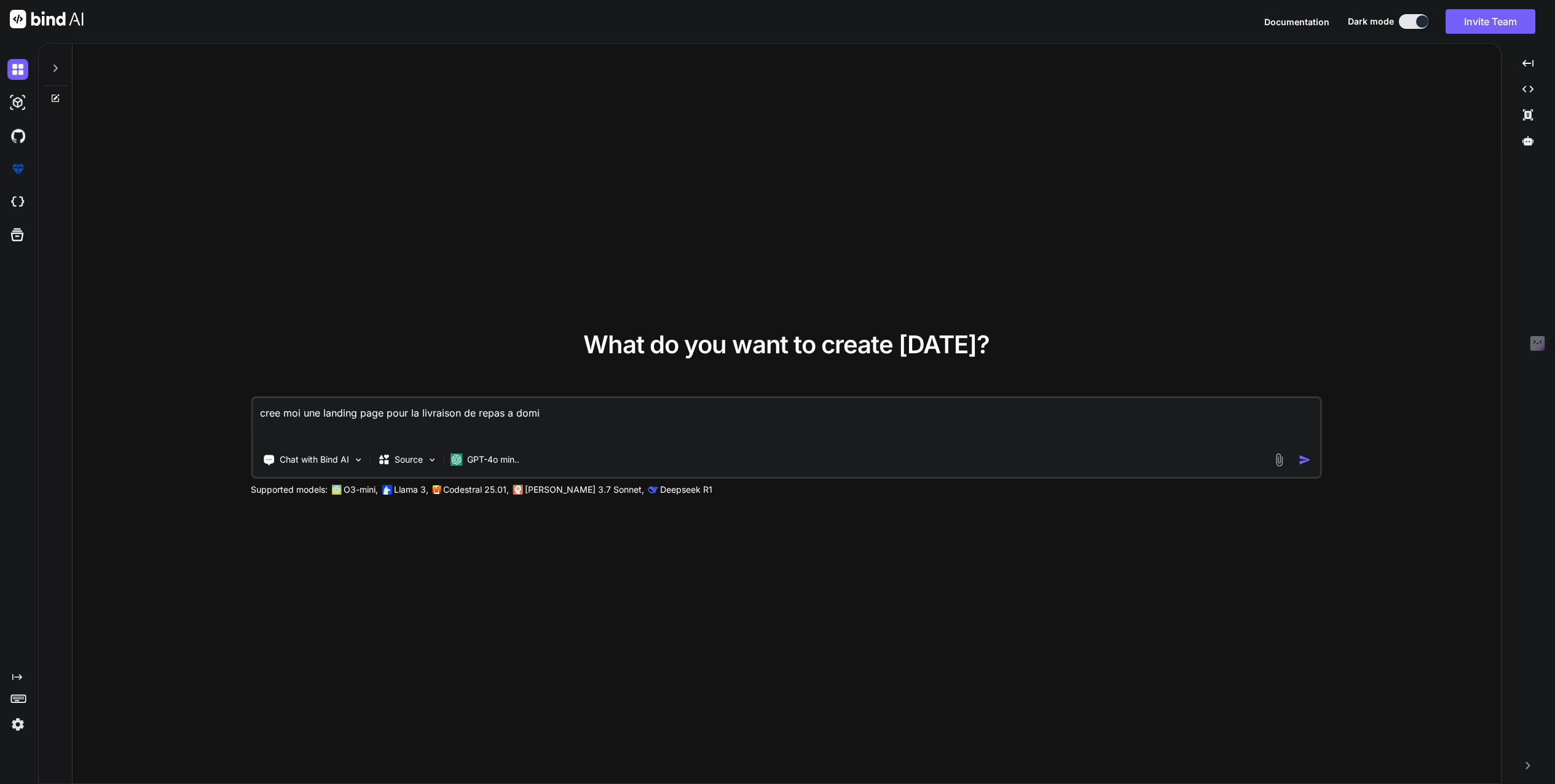
type textarea "cree moi une landing page pour la livraison de repas a domic"
type textarea "x"
type textarea "cree moi une landing page pour la livraison de repas a domici"
type textarea "x"
type textarea "cree moi une landing page pour la livraison de repas a domicil"
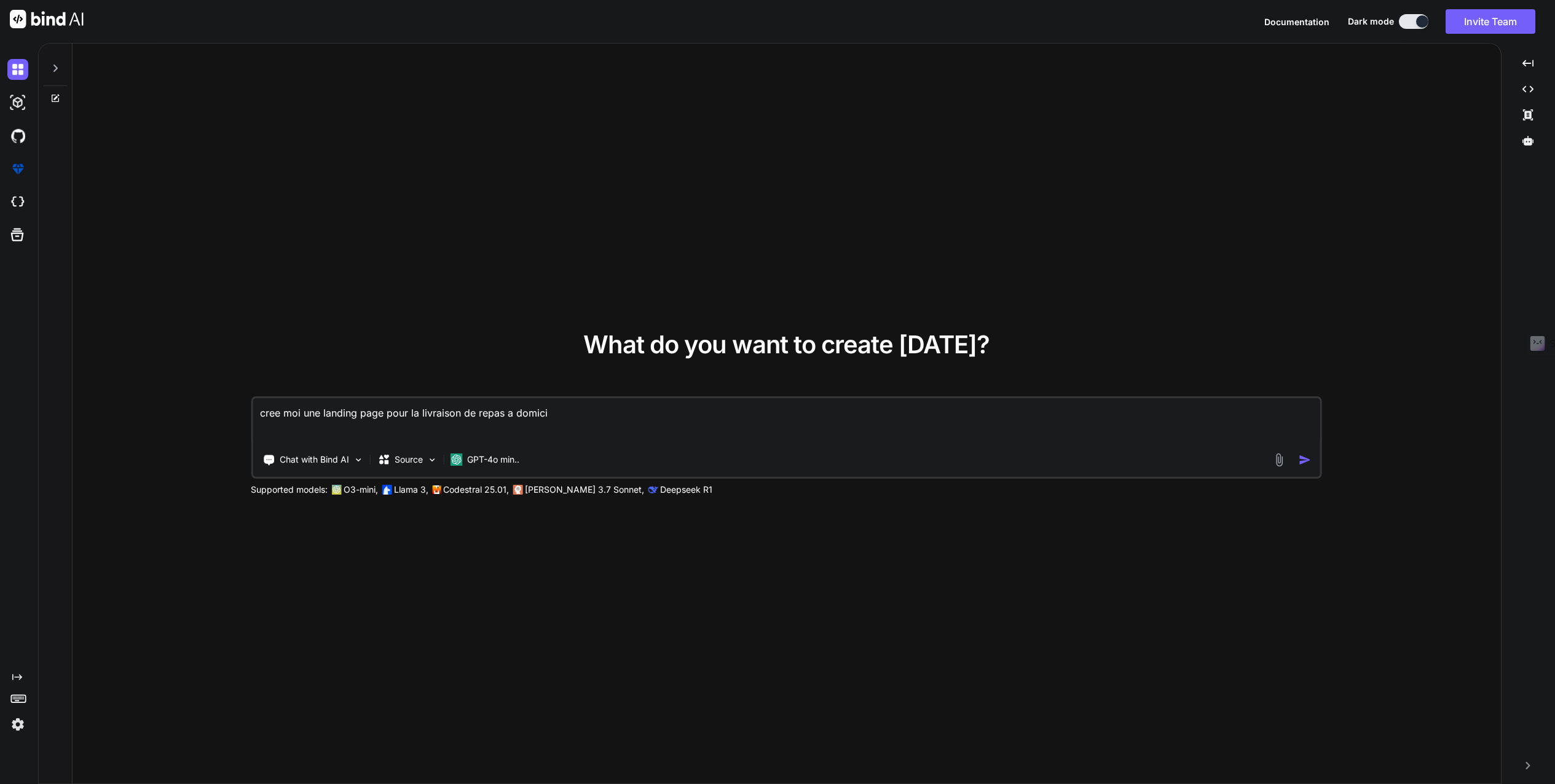
type textarea "x"
type textarea "cree moi une landing page pour la livraison de repas a domicile"
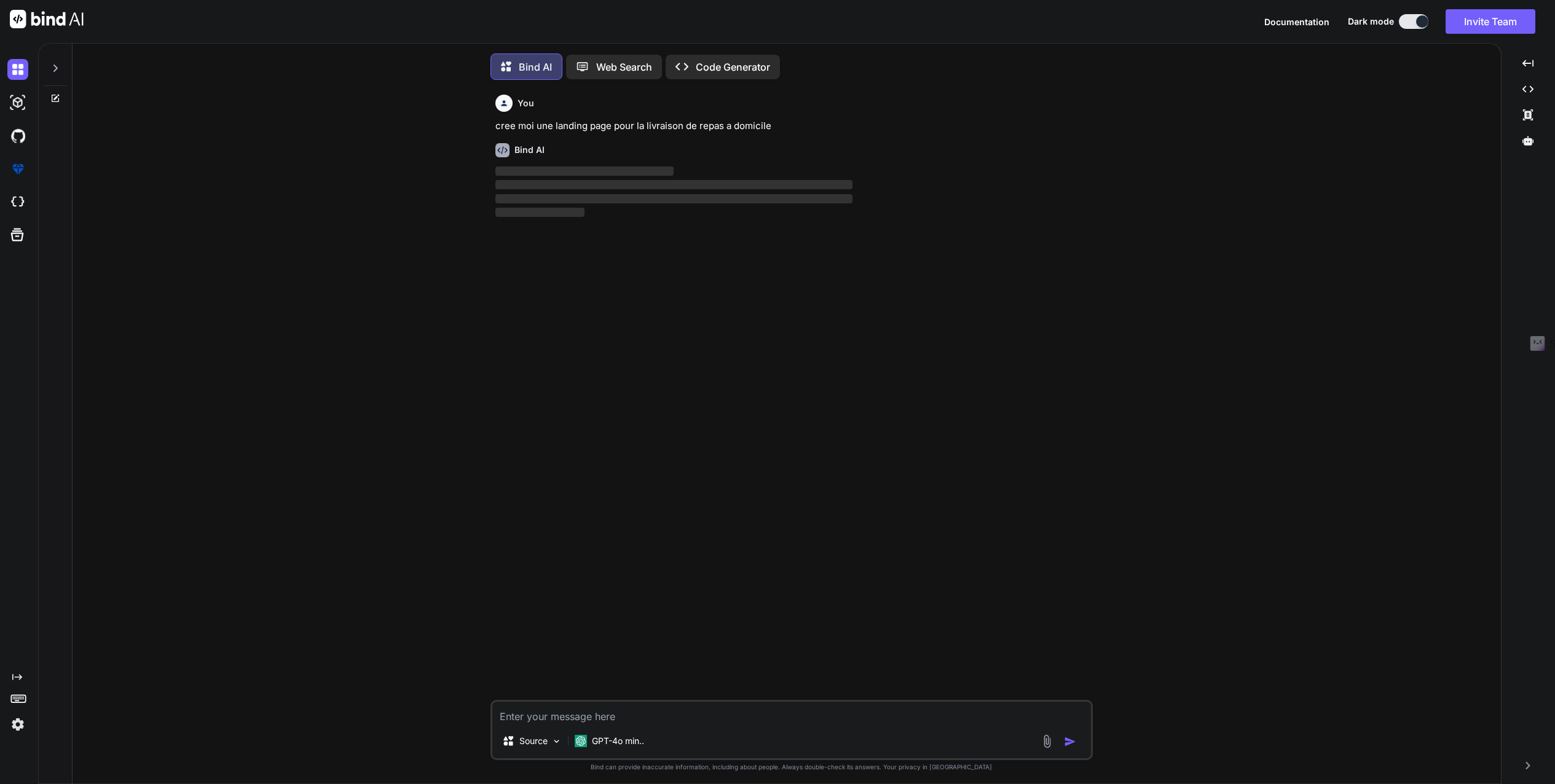
scroll to position [6, 0]
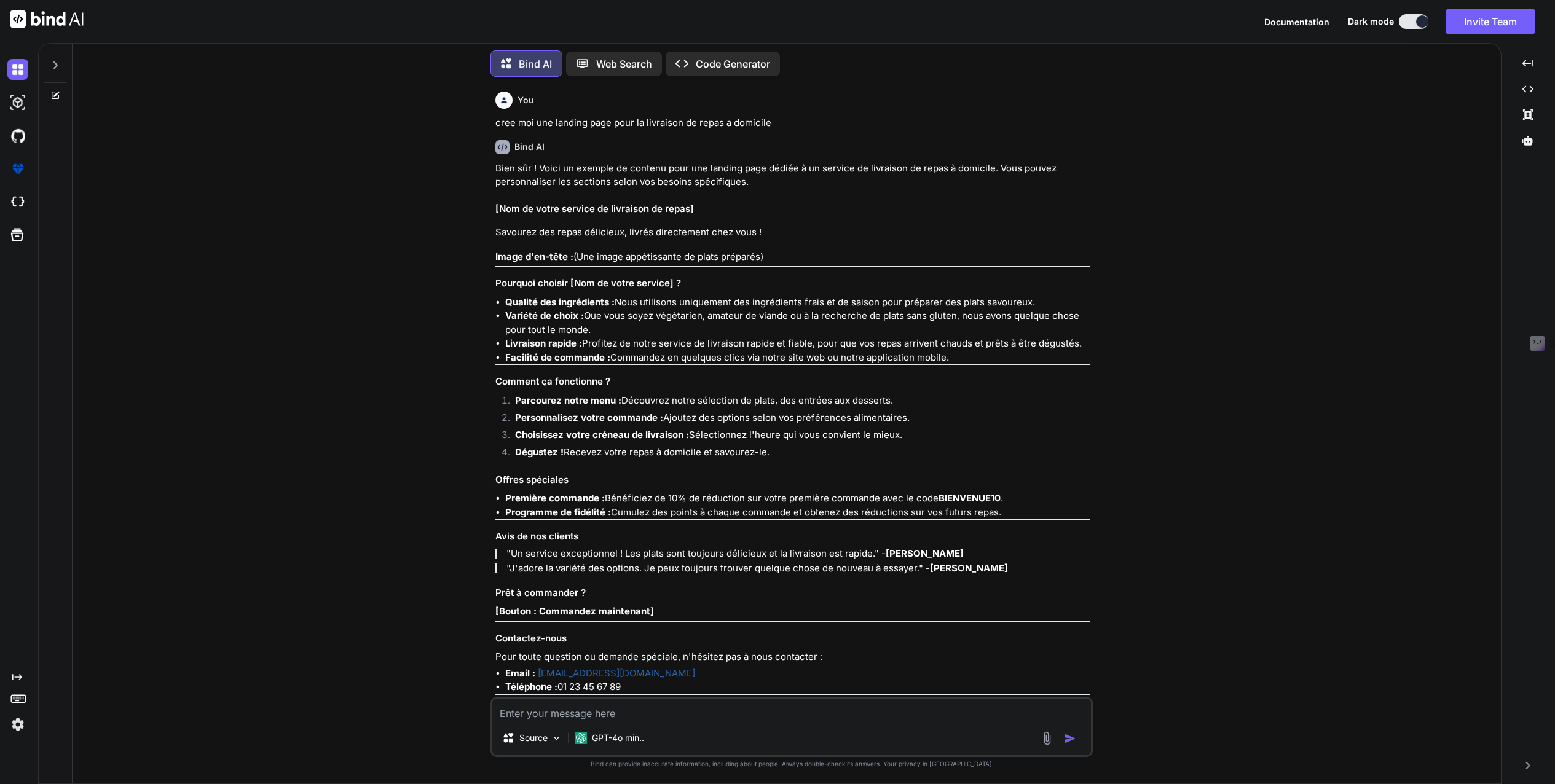
click at [708, 64] on p "Code Generator" at bounding box center [732, 63] width 74 height 15
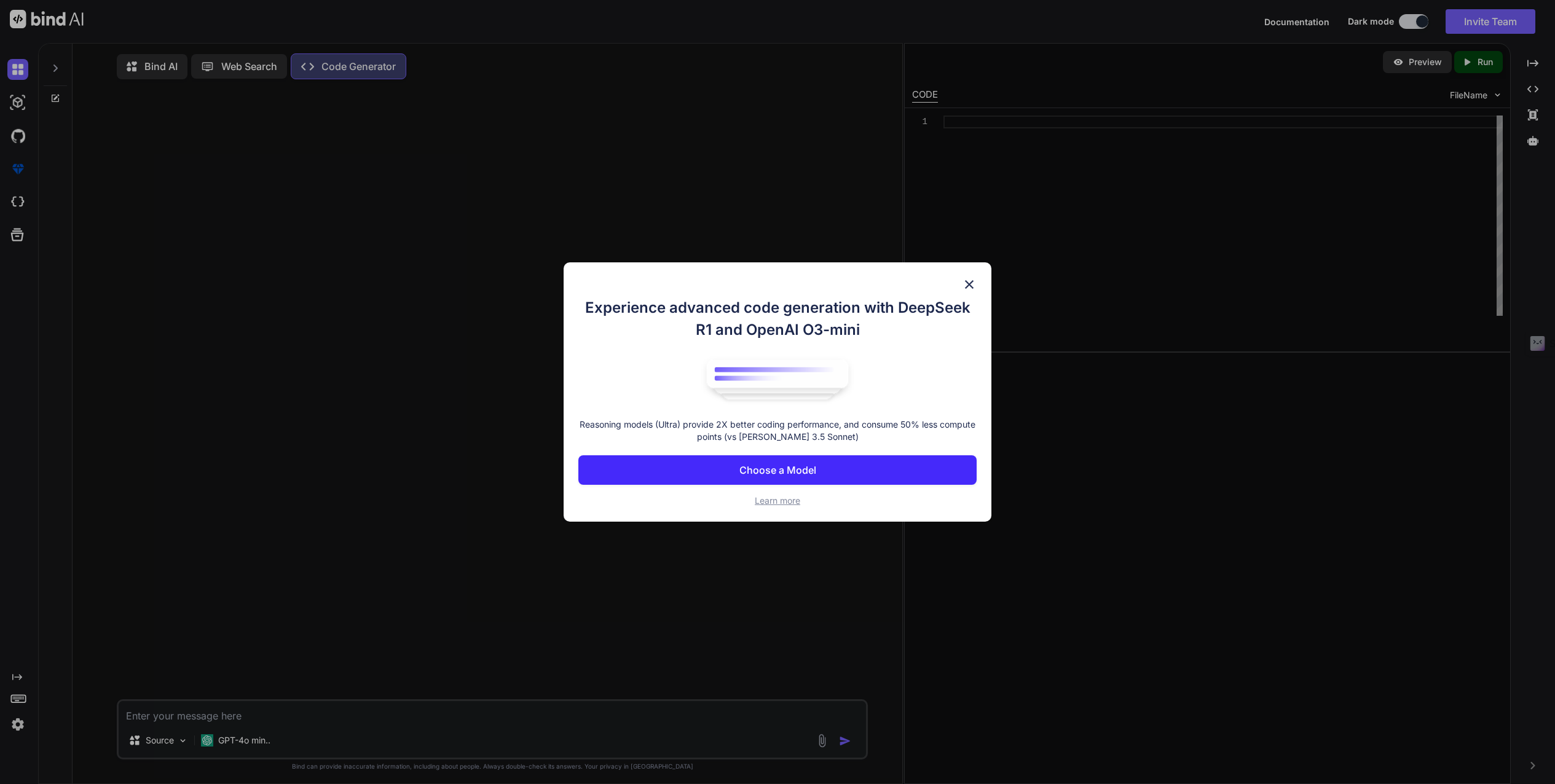
click at [810, 469] on p "Choose a Model" at bounding box center [778, 470] width 77 height 15
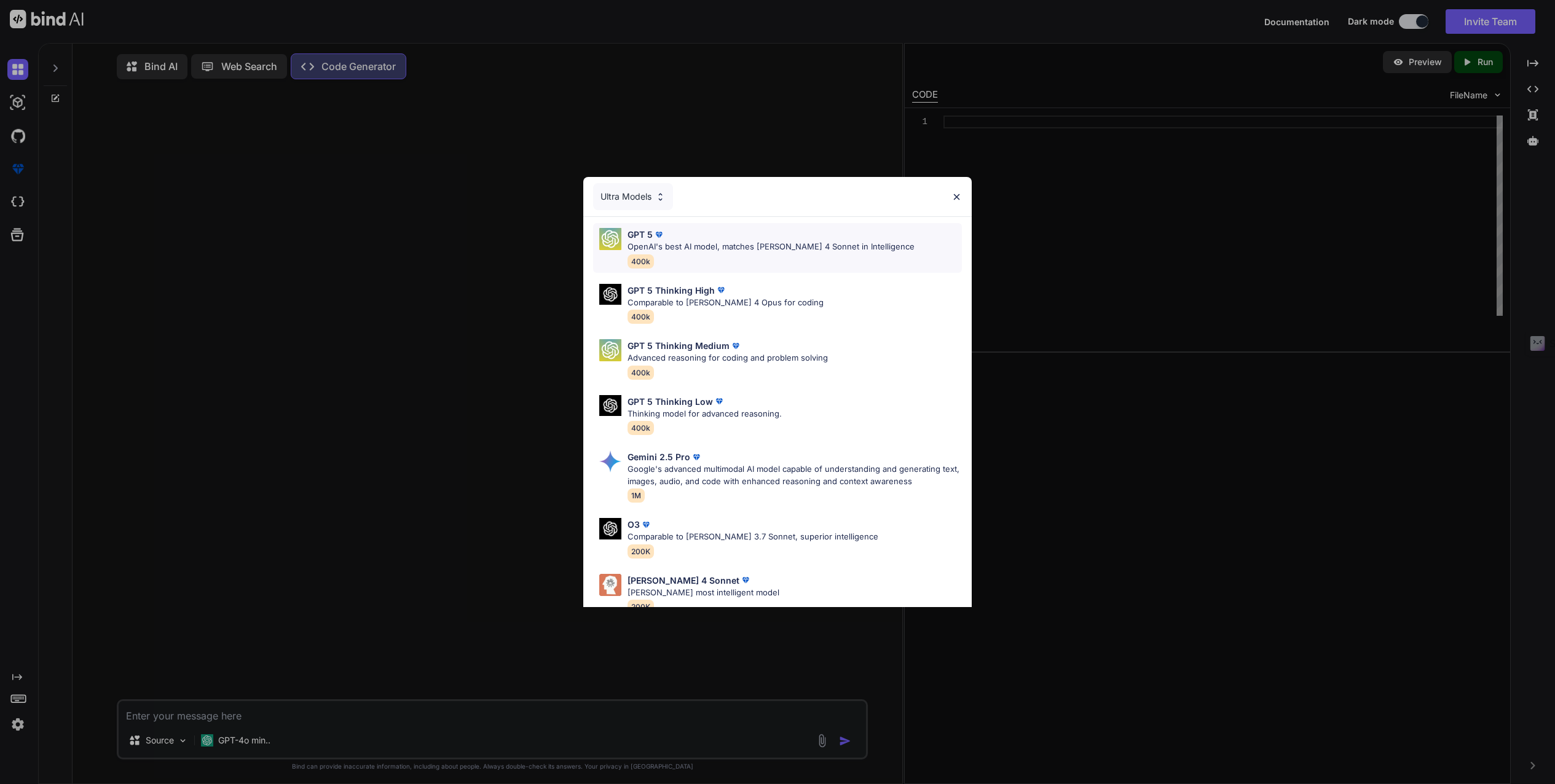
click at [662, 251] on p "OpenAI's best AI model, matches [PERSON_NAME] 4 Sonnet in Intelligence" at bounding box center [771, 247] width 287 height 13
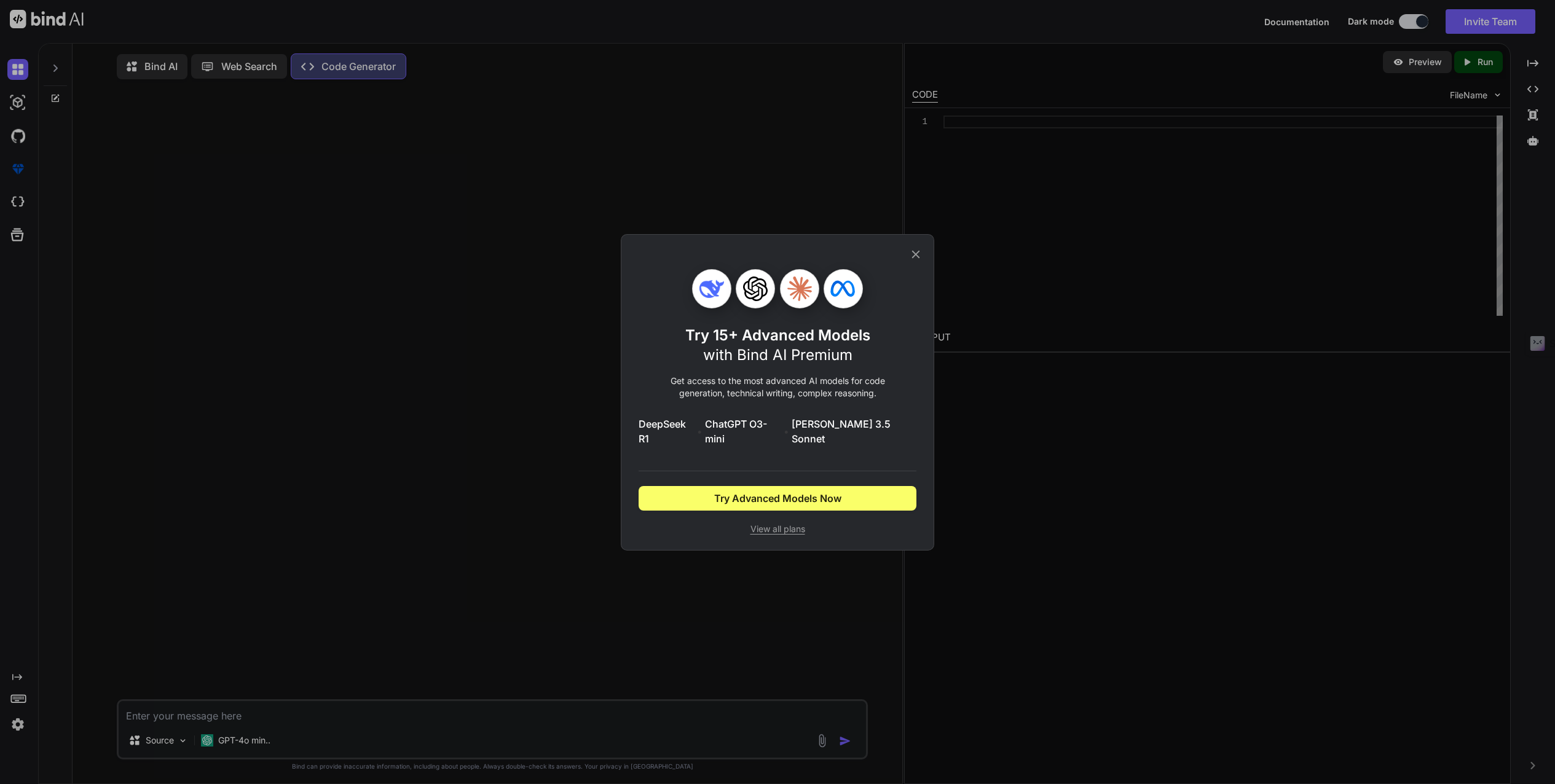
click at [913, 261] on icon at bounding box center [915, 254] width 13 height 13
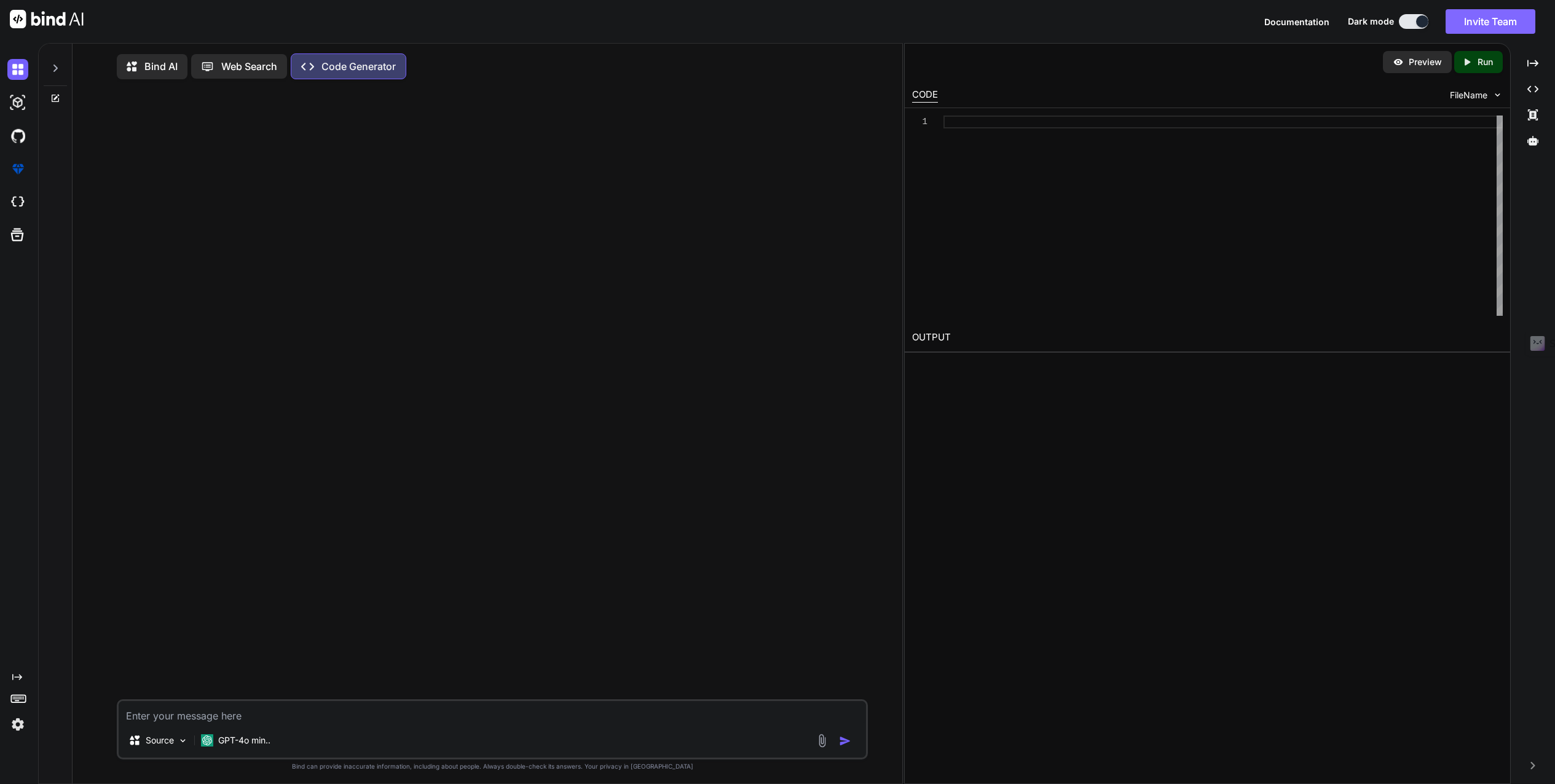
click at [1492, 18] on button "Invite Team" at bounding box center [1490, 21] width 90 height 24
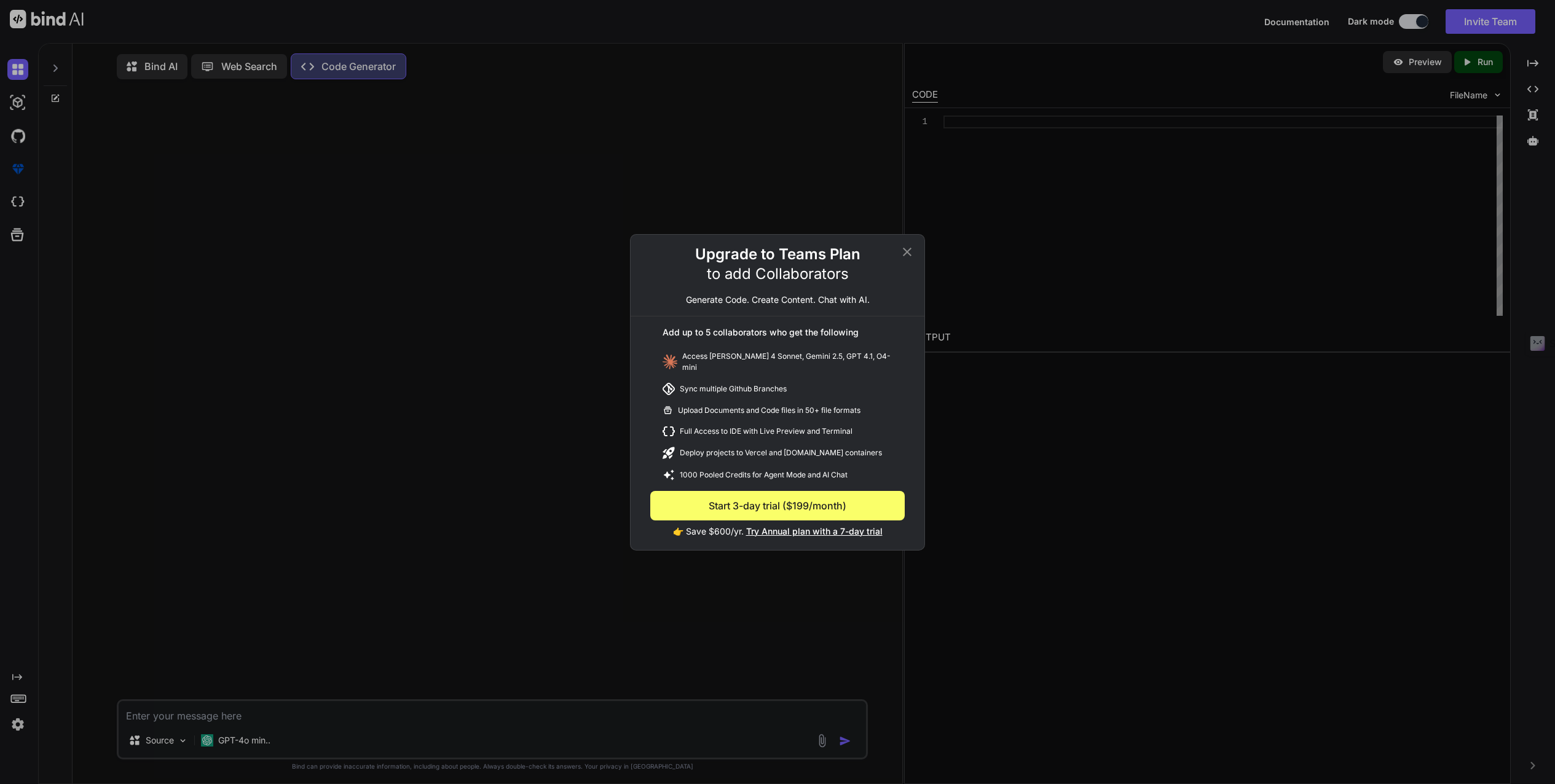
click at [908, 257] on icon at bounding box center [906, 251] width 15 height 15
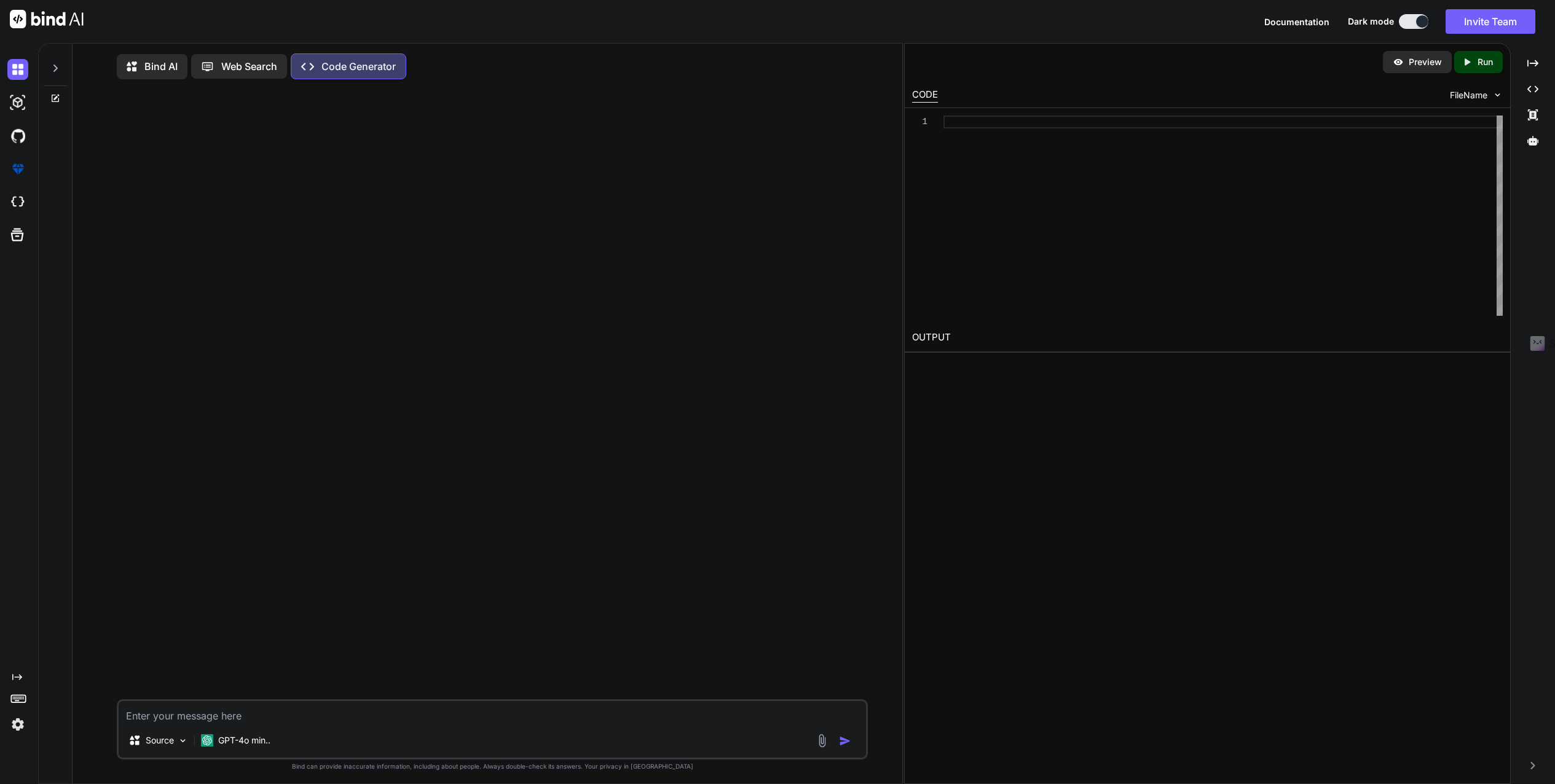
click at [16, 727] on img at bounding box center [17, 724] width 21 height 21
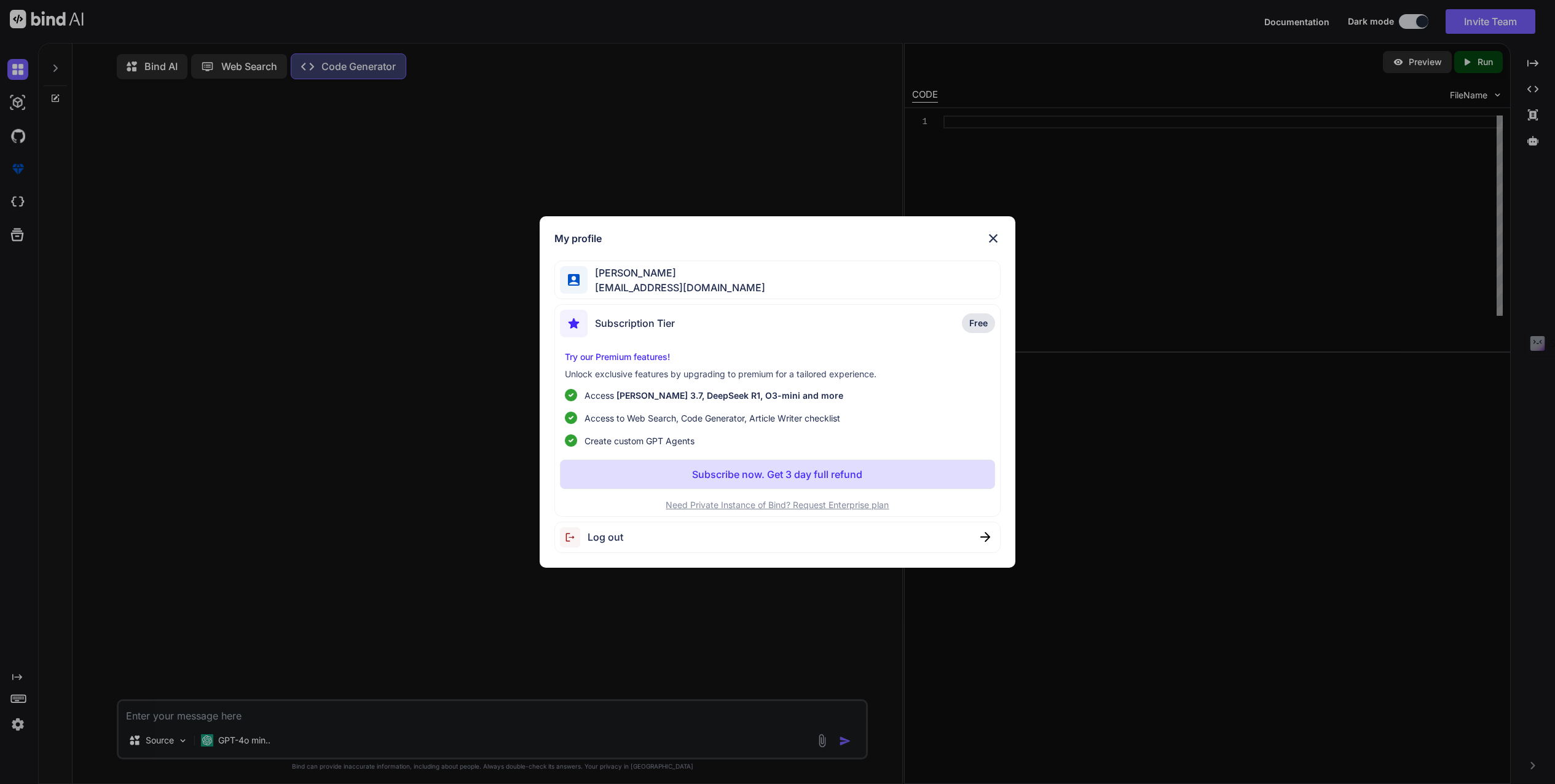
click at [993, 234] on img at bounding box center [993, 238] width 15 height 15
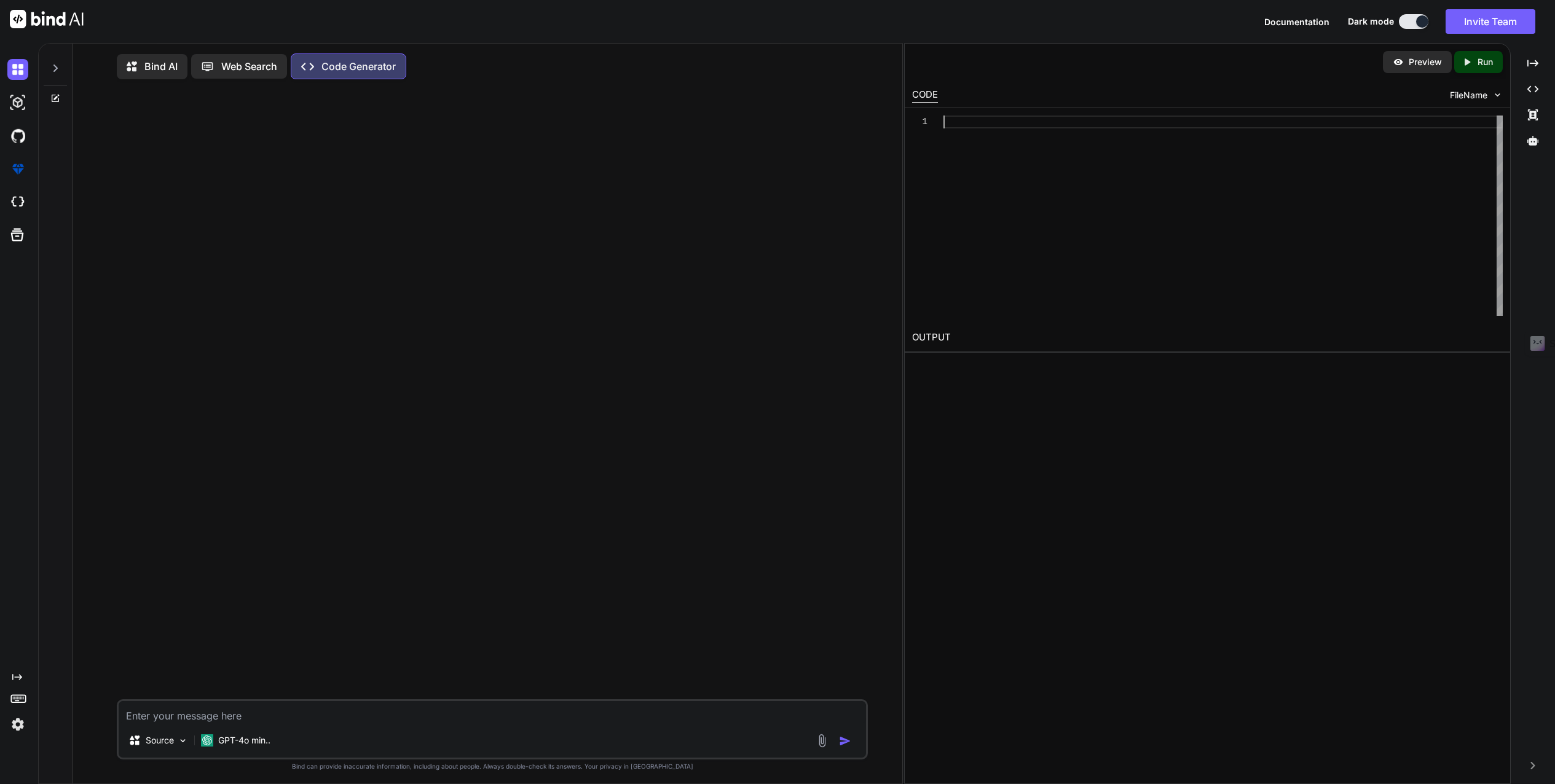
click at [962, 124] on div at bounding box center [1223, 215] width 559 height 201
click at [145, 721] on textarea at bounding box center [492, 712] width 748 height 22
click at [1427, 60] on p "Preview" at bounding box center [1425, 62] width 33 height 13
click at [188, 718] on textarea at bounding box center [492, 712] width 748 height 22
type textarea "x"
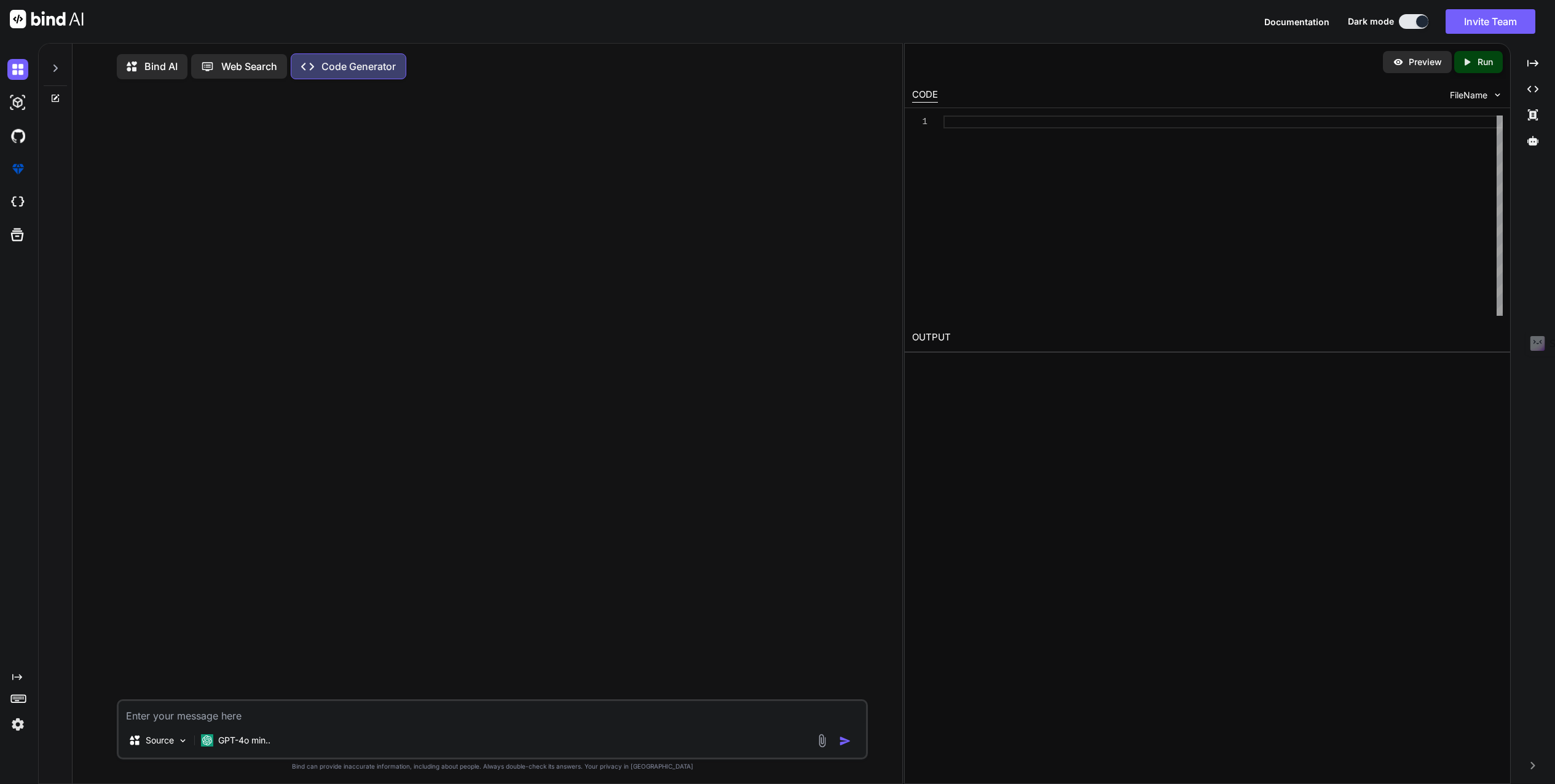
type textarea "c"
type textarea "x"
type textarea "cr"
type textarea "x"
type textarea "cre"
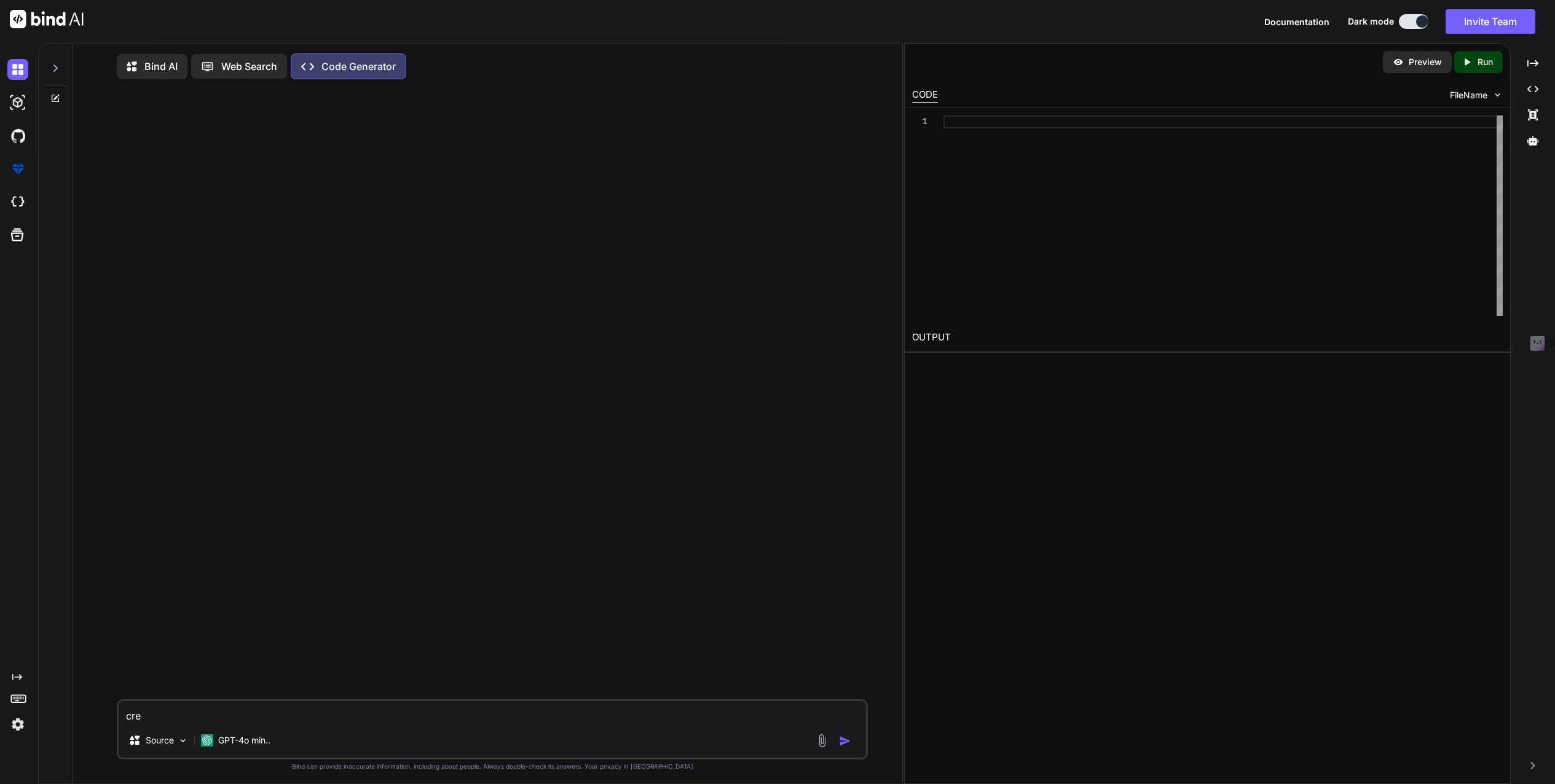
type textarea "x"
type textarea "cree"
type textarea "x"
type textarea "cree"
type textarea "x"
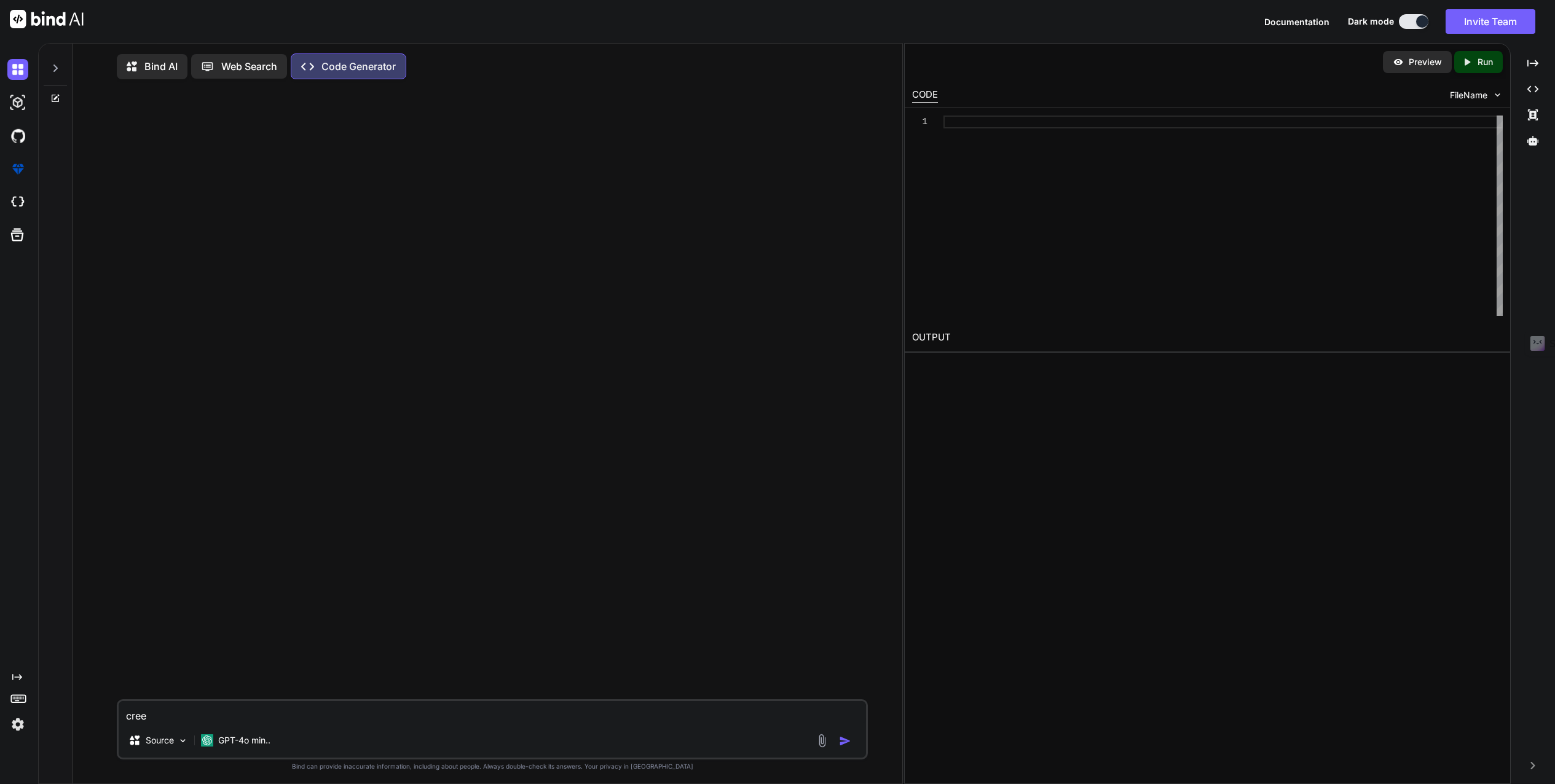
type textarea "cree m"
type textarea "x"
type textarea "cree mo"
type textarea "x"
type textarea "cree moi"
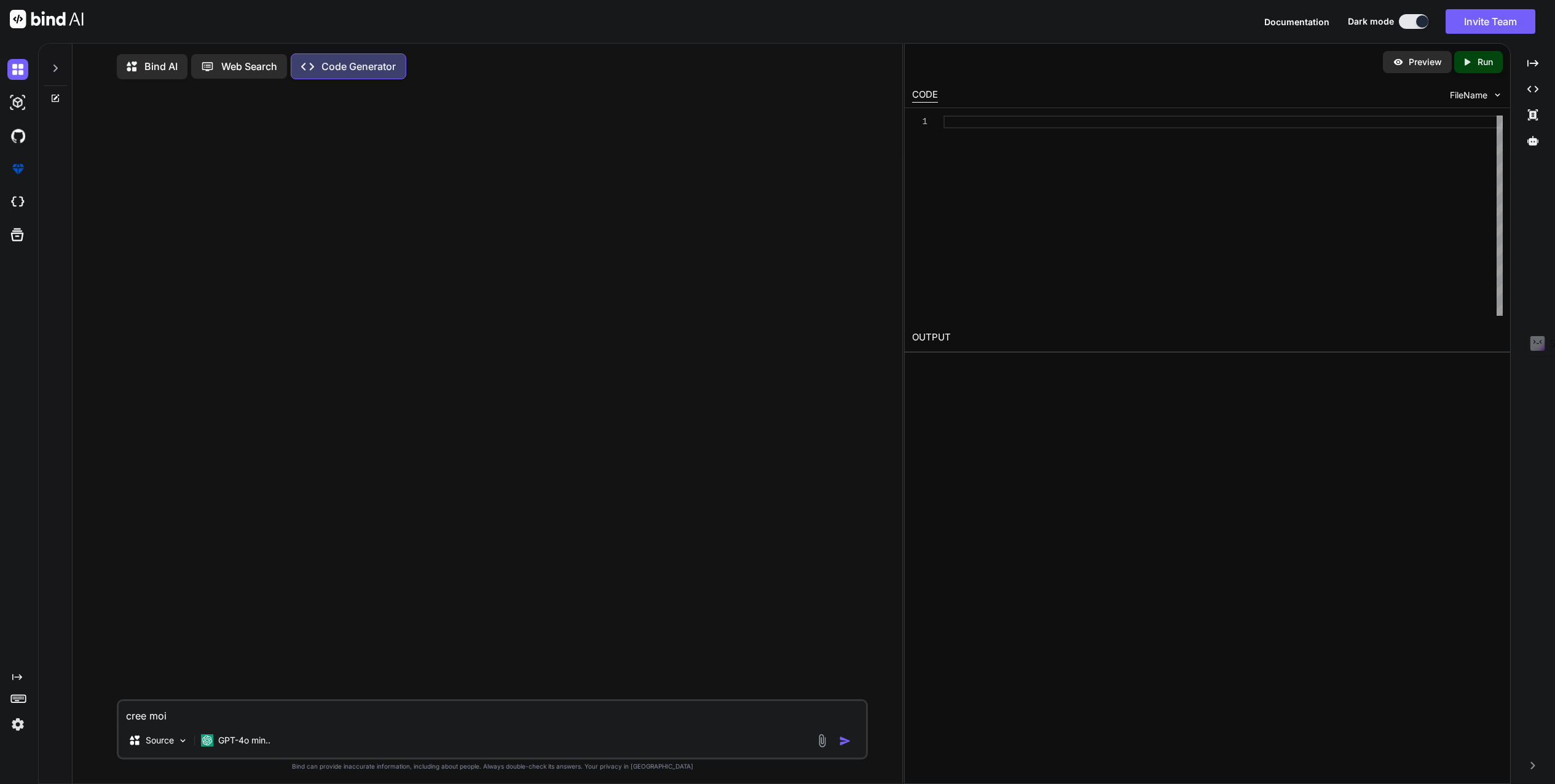
type textarea "x"
type textarea "cree moi"
type textarea "x"
type textarea "cree moi u"
type textarea "x"
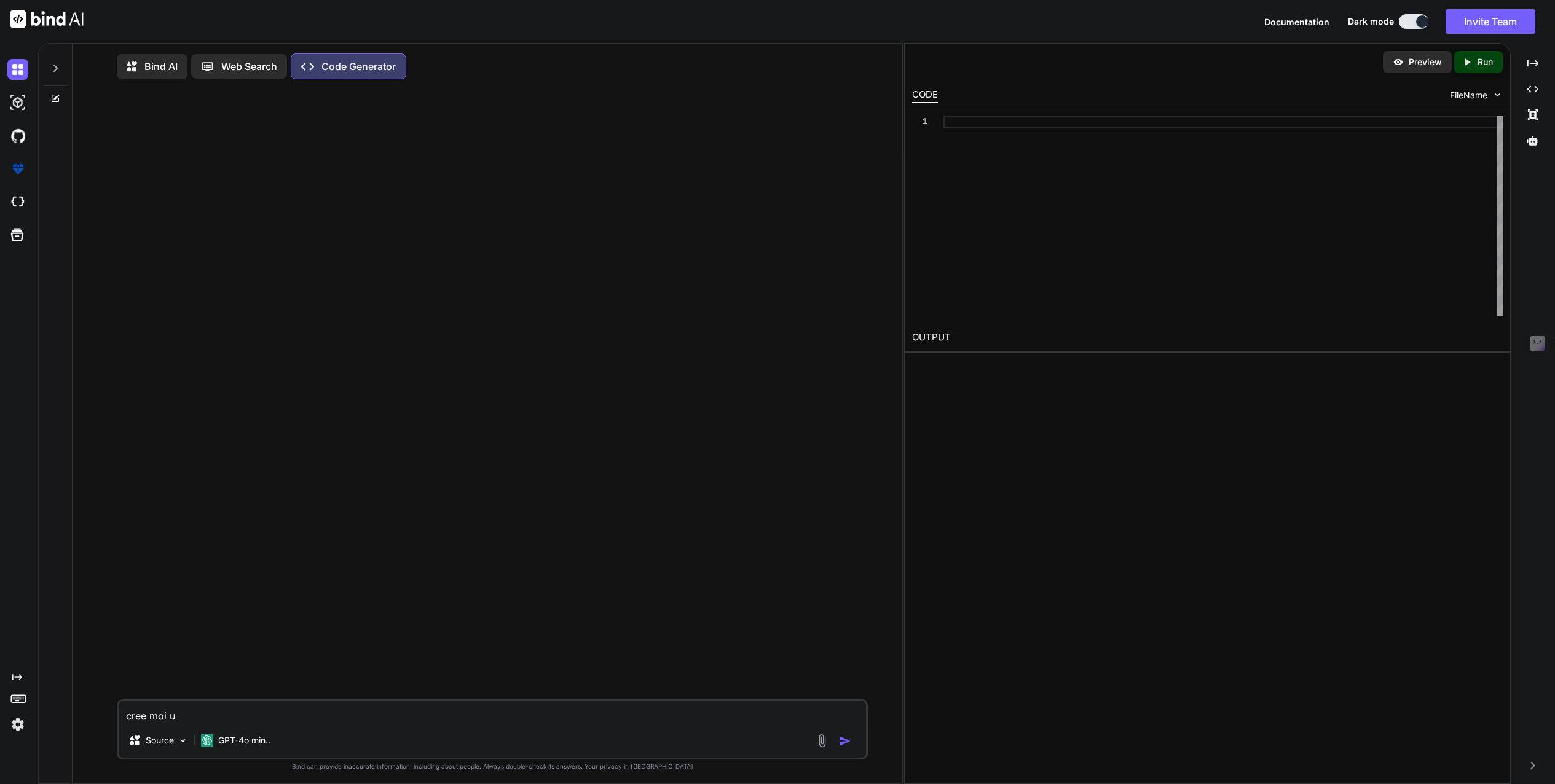
type textarea "cree moi un"
type textarea "x"
type textarea "cree moi une"
type textarea "x"
click at [20, 102] on img at bounding box center [17, 103] width 21 height 21
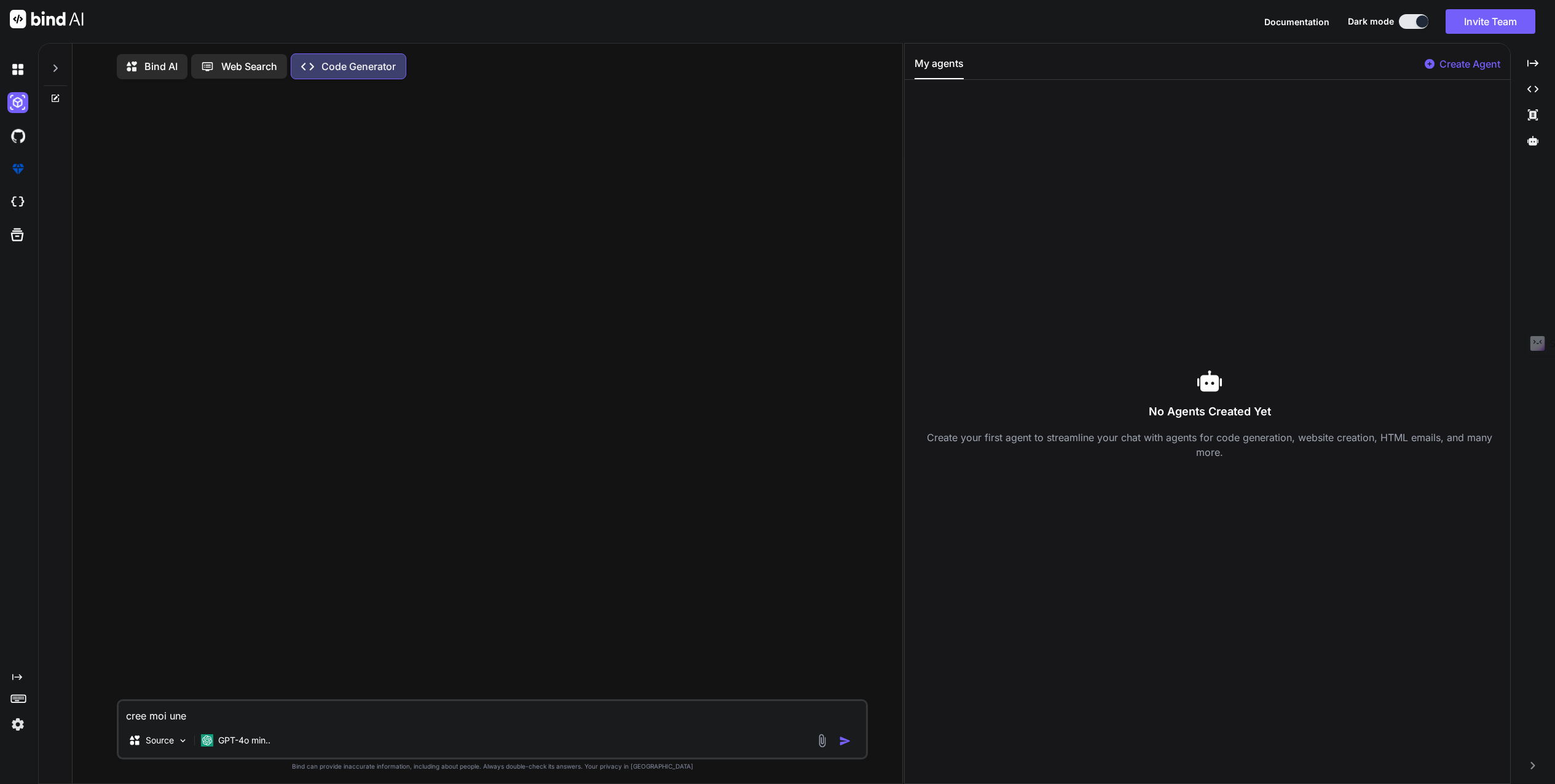
click at [1287, 23] on span "Documentation" at bounding box center [1296, 21] width 65 height 10
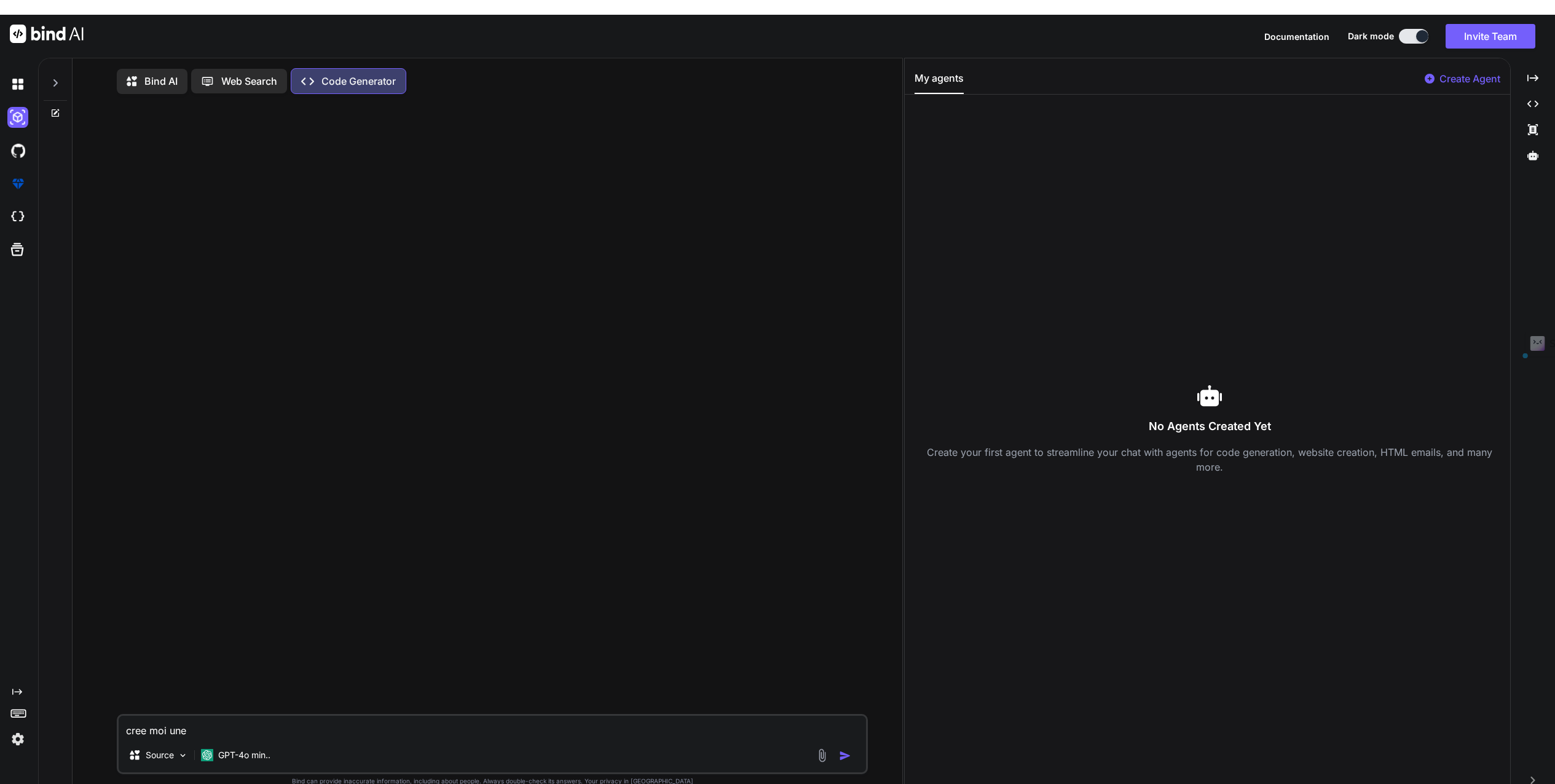
drag, startPoint x: 198, startPoint y: 721, endPoint x: 118, endPoint y: 718, distance: 80.1
click at [118, 718] on textarea "cree moi une" at bounding box center [492, 727] width 748 height 22
paste textarea "Lor ips dolorsitam c adipiscing-elits DoeiUsmod + TemPorincid utlabo. Etdo: Mag…"
type textarea "Lor ips dolorsitam c adipiscing-elits DoeiUsmod + TemPorincid utlabo. Etdo: Mag…"
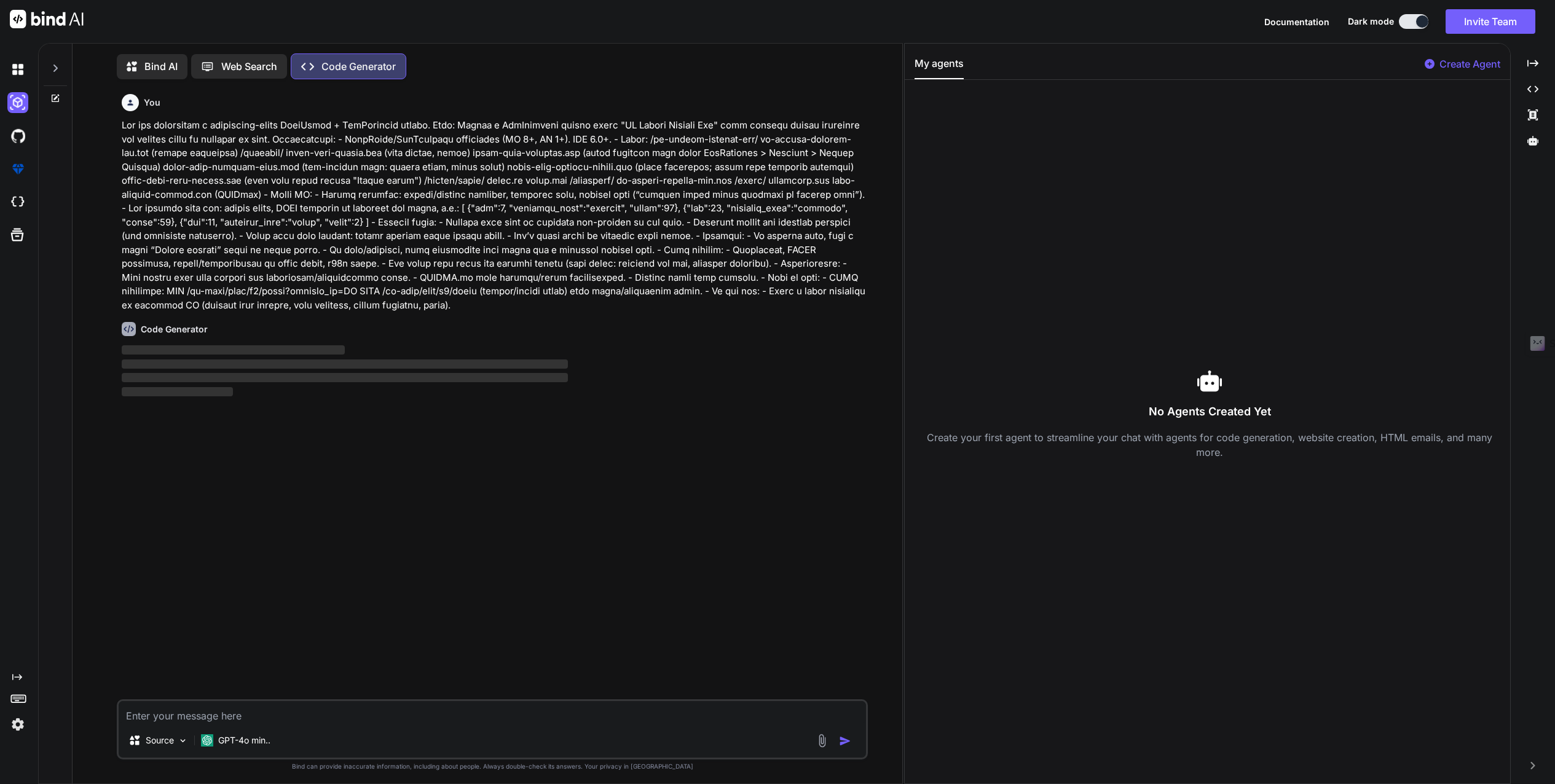
scroll to position [5, 0]
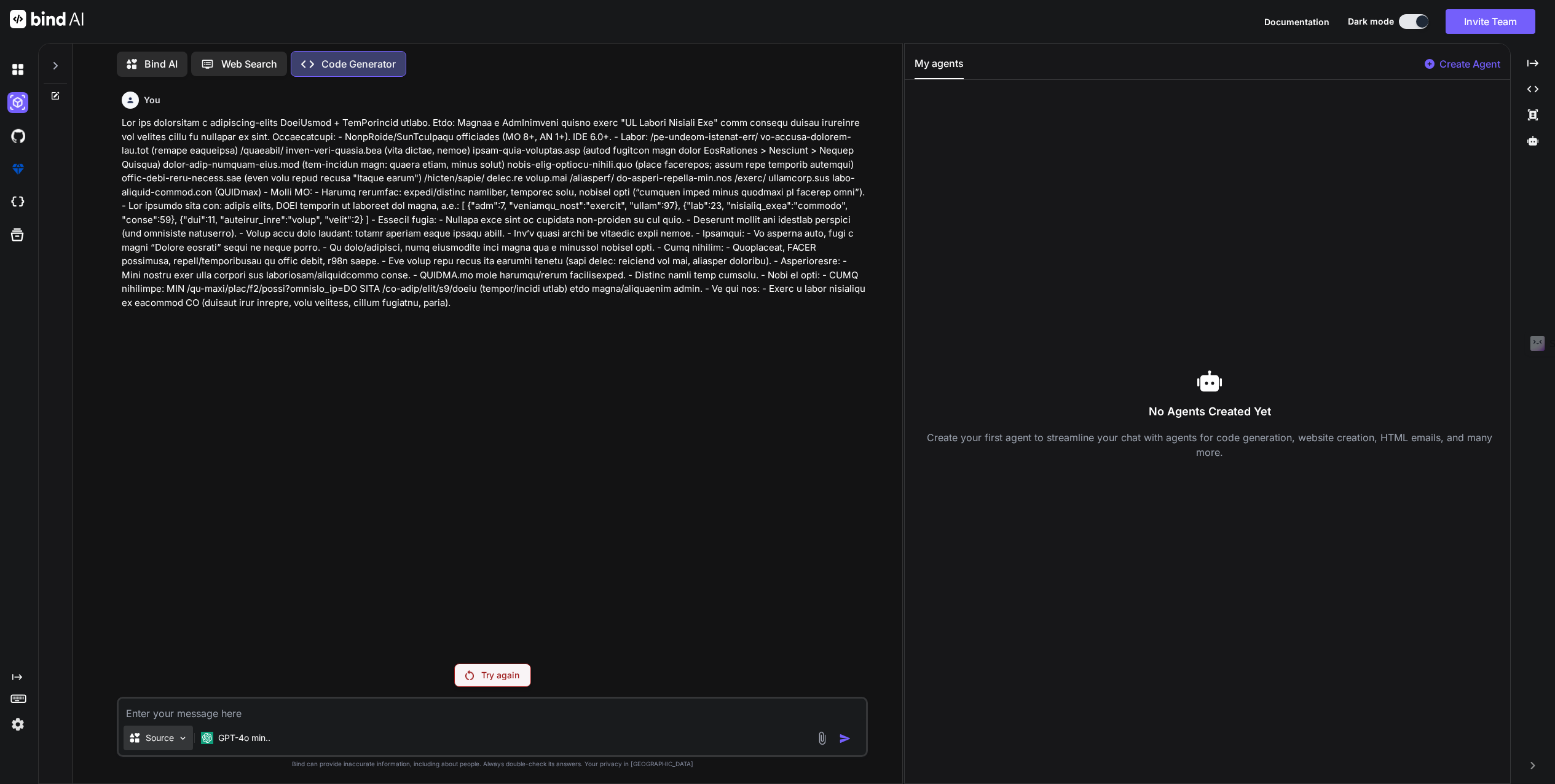
click at [164, 735] on p "Source" at bounding box center [160, 738] width 28 height 13
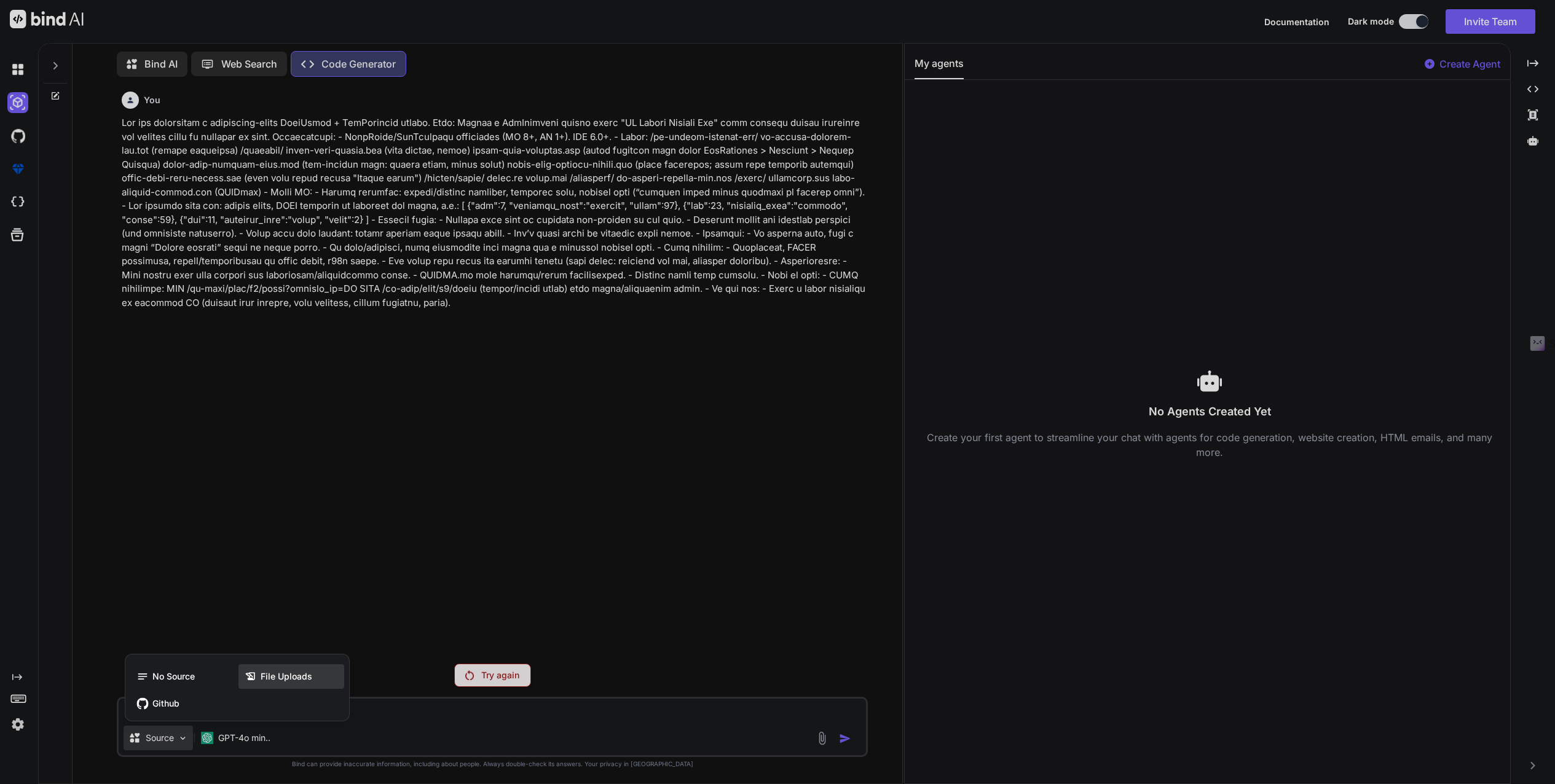
click at [295, 674] on span "File Uploads" at bounding box center [287, 677] width 52 height 13
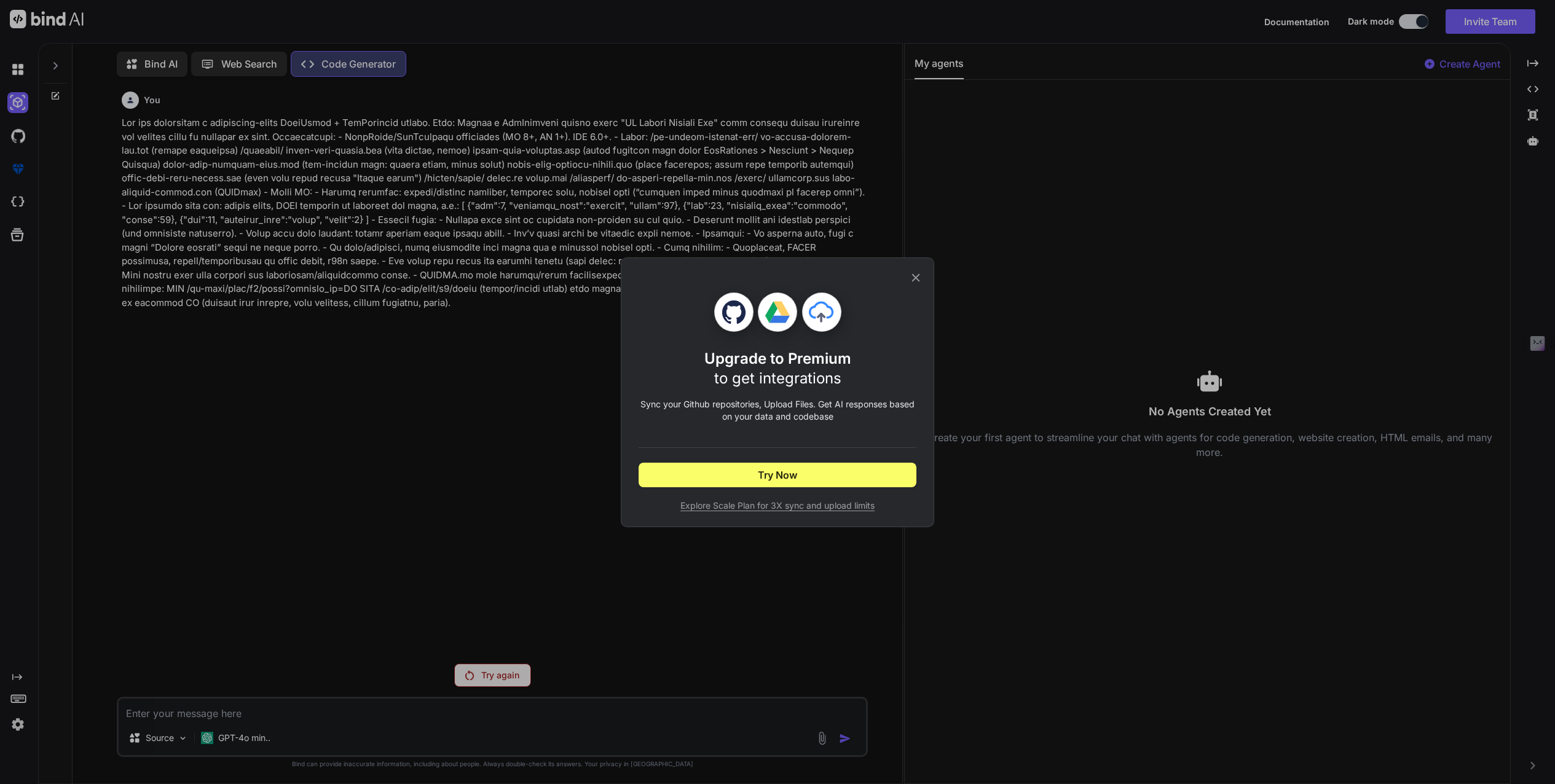
click at [912, 278] on icon at bounding box center [915, 277] width 13 height 13
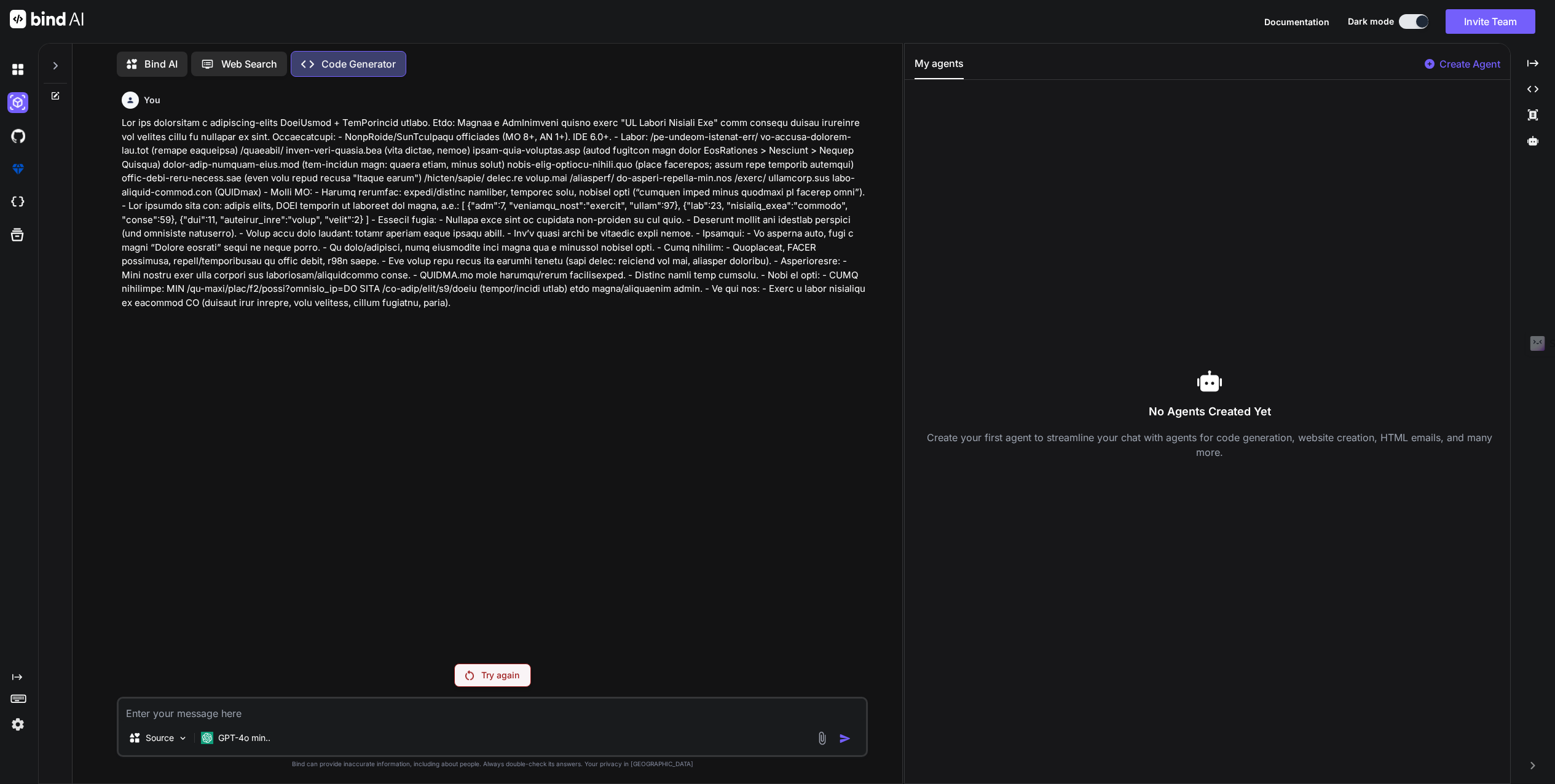
click at [57, 23] on img at bounding box center [47, 20] width 74 height 19
